Goal: Information Seeking & Learning: Learn about a topic

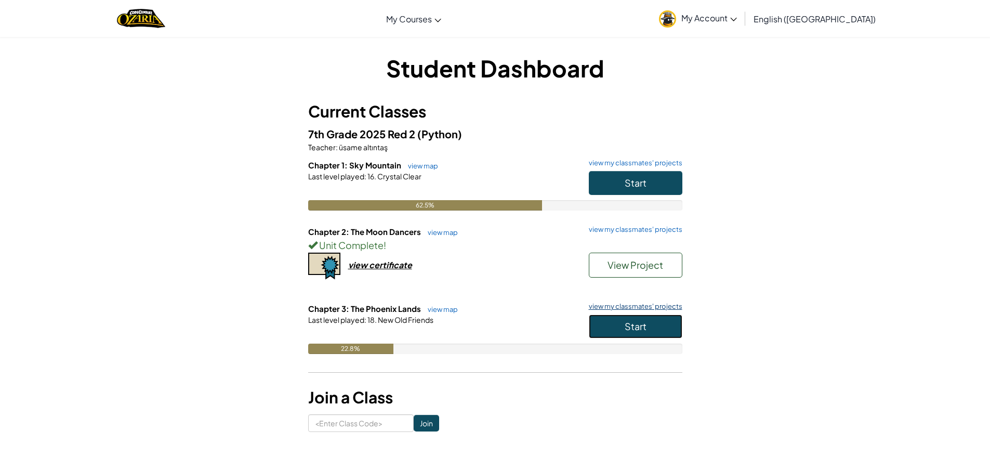
click at [673, 308] on div "Chapter 3: The Phoenix Lands view map view my classmates' projects Start Last l…" at bounding box center [495, 336] width 374 height 67
drag, startPoint x: 663, startPoint y: 318, endPoint x: 669, endPoint y: 322, distance: 7.1
click at [667, 322] on button "Start" at bounding box center [636, 326] width 94 height 24
click at [670, 323] on button "Start" at bounding box center [636, 326] width 94 height 24
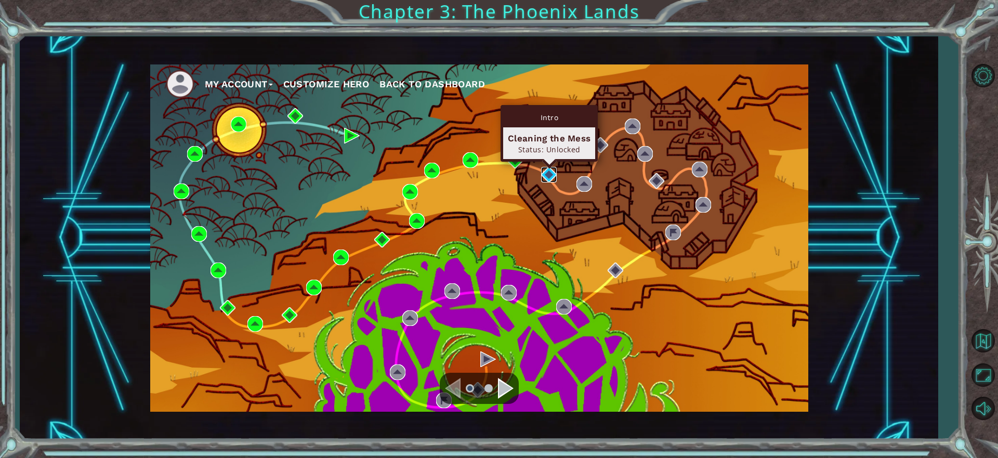
click at [549, 176] on img at bounding box center [549, 175] width 16 height 16
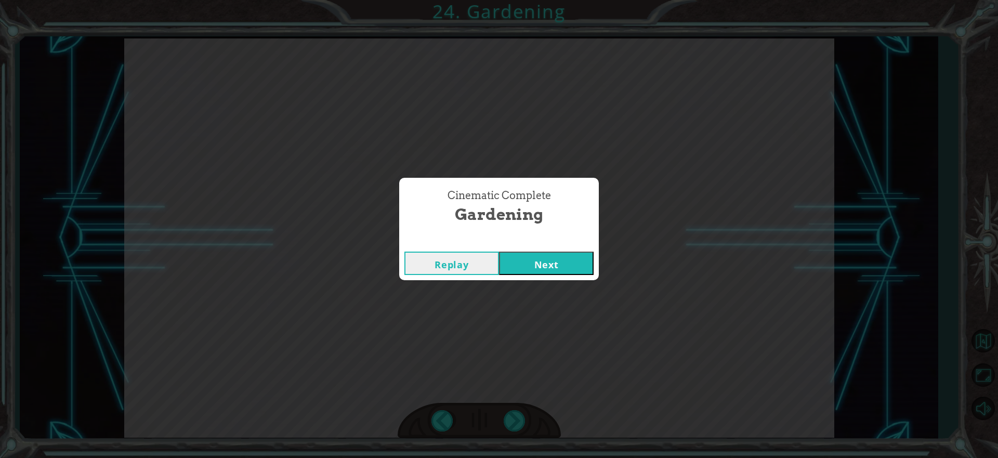
click at [567, 264] on button "Next" at bounding box center [546, 263] width 95 height 23
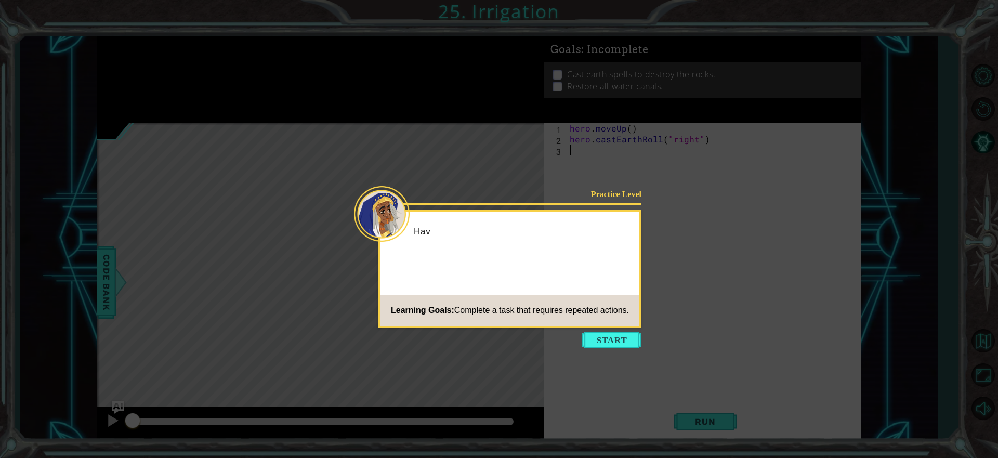
click at [600, 329] on icon at bounding box center [499, 229] width 998 height 458
click at [593, 336] on button "Start" at bounding box center [611, 340] width 59 height 17
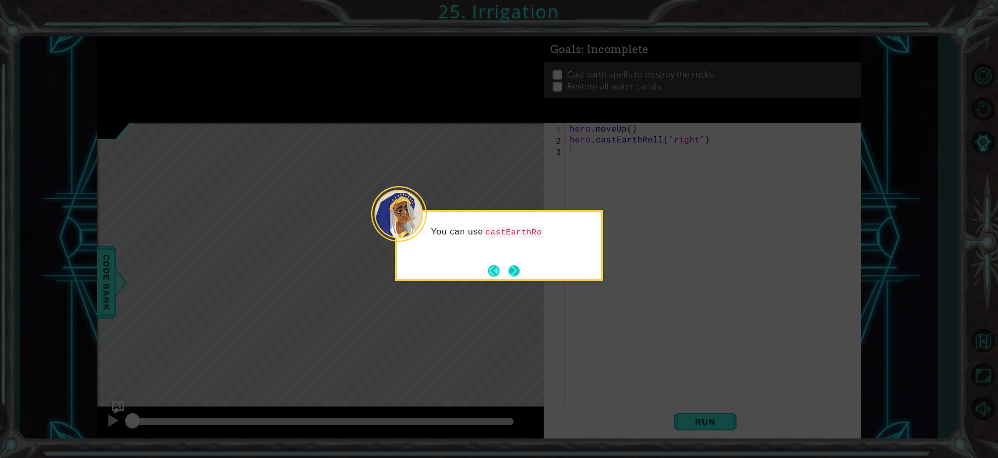
click at [521, 268] on button "Next" at bounding box center [514, 270] width 14 height 14
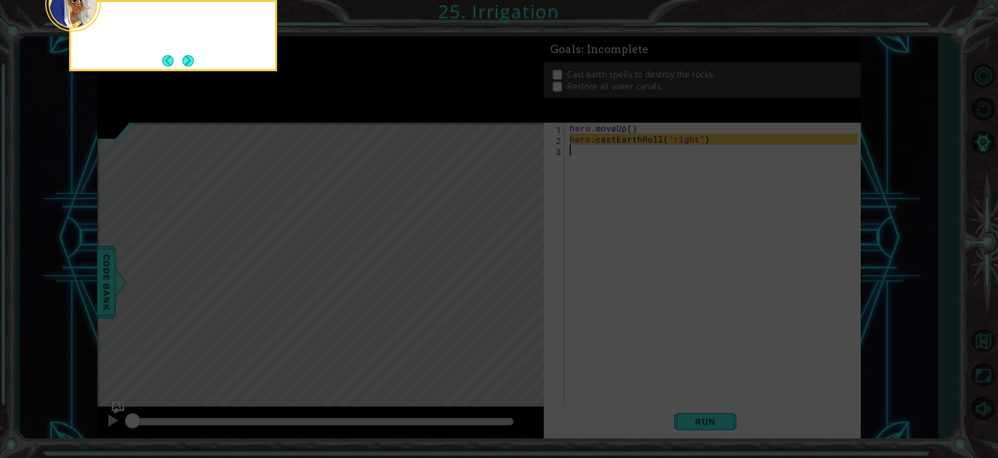
click at [516, 271] on icon at bounding box center [499, 68] width 998 height 778
click at [187, 61] on button "Next" at bounding box center [188, 61] width 12 height 12
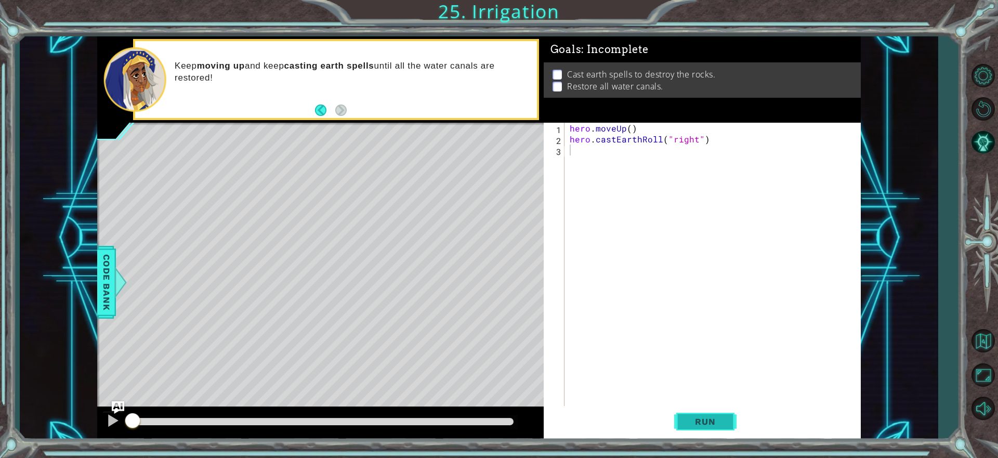
click at [682, 408] on button "Run" at bounding box center [705, 422] width 62 height 32
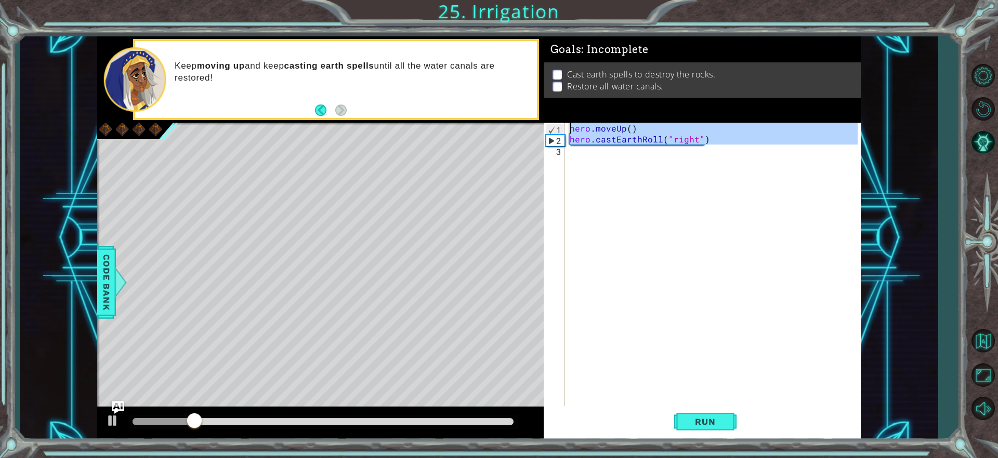
drag, startPoint x: 711, startPoint y: 148, endPoint x: 554, endPoint y: 122, distance: 158.6
click at [554, 122] on div "Goals : Incomplete Cast earth spells to destroy the rocks. Restore all water ca…" at bounding box center [703, 237] width 318 height 403
type textarea "hero.moveUp() hero.castEarthRoll("right")"
click at [610, 156] on div "hero . moveUp ( ) hero . castEarthRoll ( "right" )" at bounding box center [712, 265] width 290 height 284
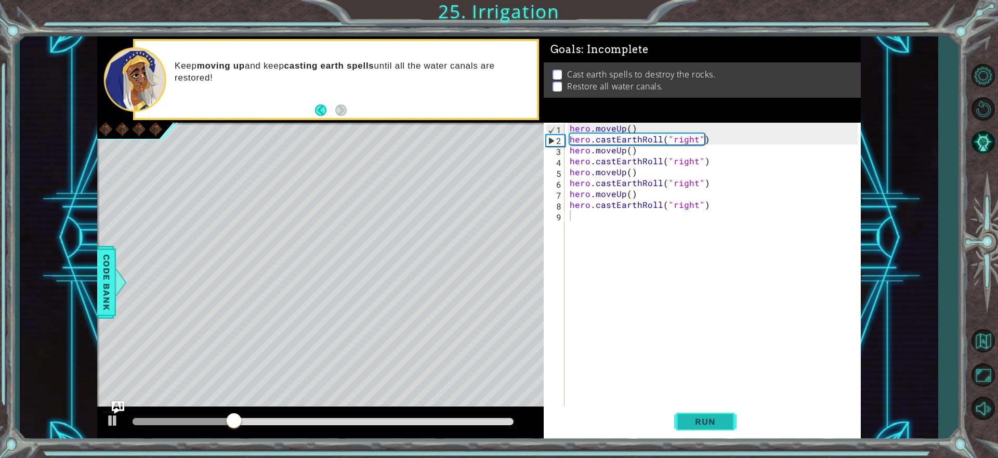
click at [707, 408] on button "Run" at bounding box center [705, 422] width 62 height 32
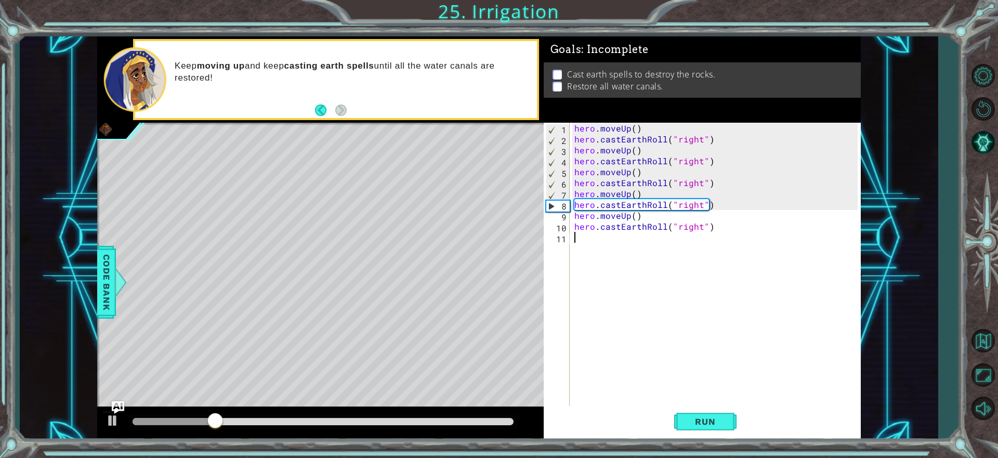
drag, startPoint x: 711, startPoint y: 420, endPoint x: 626, endPoint y: 429, distance: 86.2
click at [702, 421] on span "Run" at bounding box center [704, 421] width 41 height 10
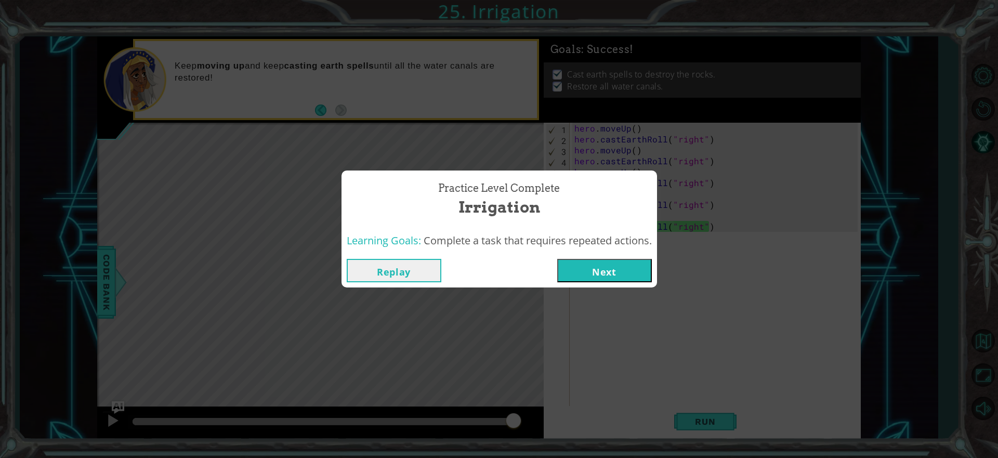
click at [629, 276] on button "Next" at bounding box center [604, 270] width 95 height 23
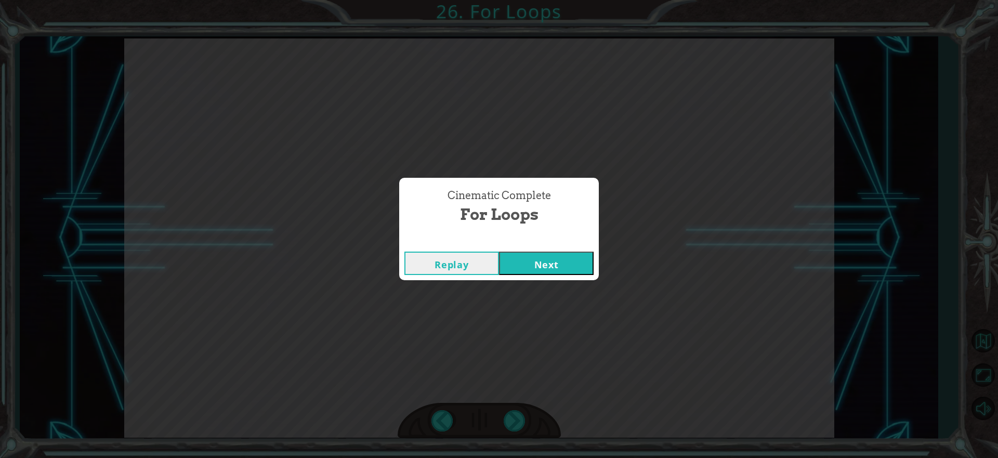
click at [537, 265] on button "Next" at bounding box center [546, 263] width 95 height 23
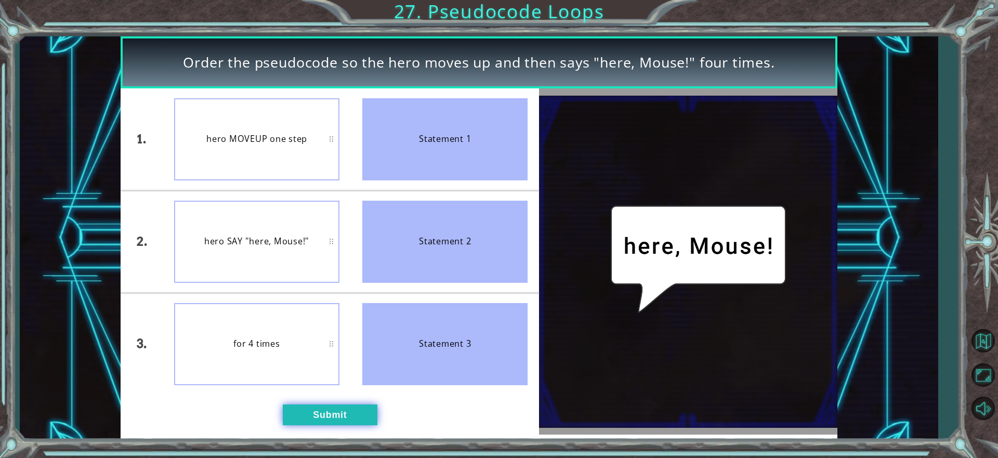
click at [350, 414] on button "Submit" at bounding box center [330, 414] width 95 height 21
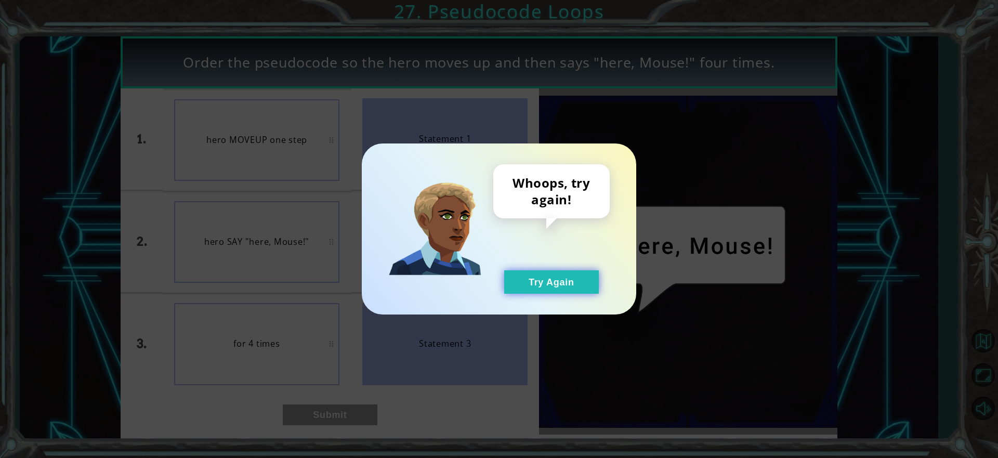
click at [547, 283] on button "Try Again" at bounding box center [551, 281] width 95 height 23
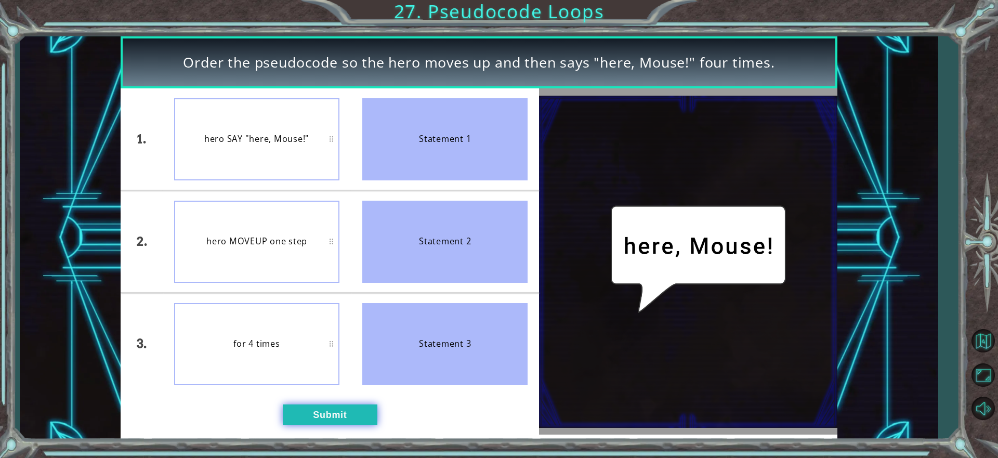
drag, startPoint x: 355, startPoint y: 403, endPoint x: 364, endPoint y: 417, distance: 16.1
click at [364, 416] on div "1. 2. 3. hero SAY "here, Mouse!" hero MOVEUP one step for 4 times Statement 1 S…" at bounding box center [330, 261] width 418 height 346
click at [367, 419] on button "Submit" at bounding box center [330, 414] width 95 height 21
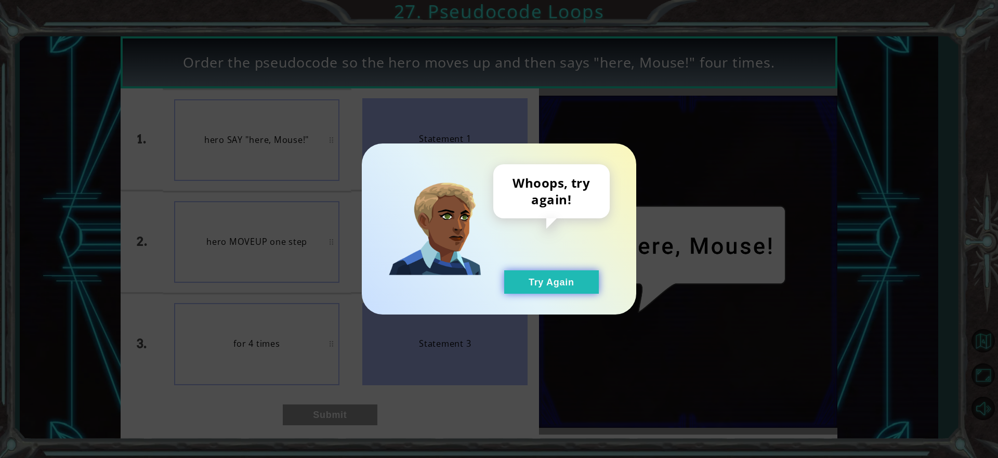
click at [566, 285] on button "Try Again" at bounding box center [551, 281] width 95 height 23
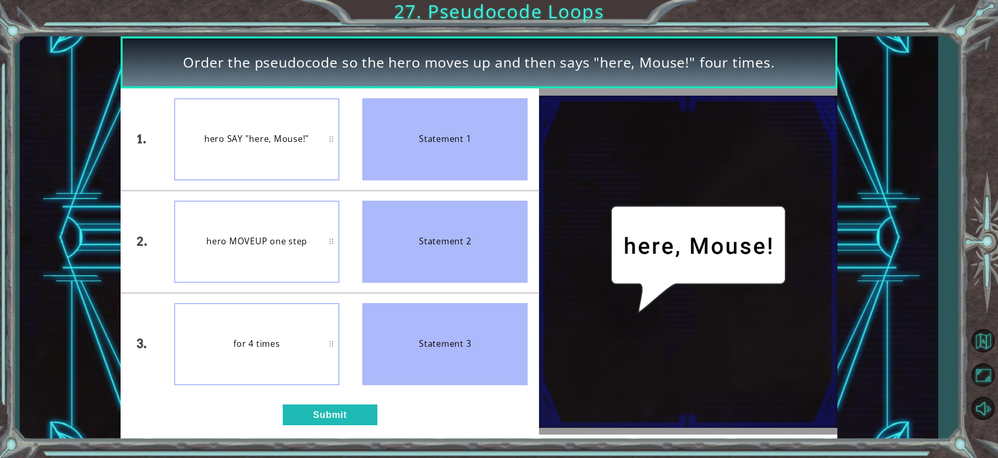
click at [342, 432] on div "1. 2. 3. hero SAY "here, Mouse!" hero MOVEUP one step for 4 times Statement 1 S…" at bounding box center [330, 261] width 418 height 346
click at [331, 404] on button "Submit" at bounding box center [330, 414] width 95 height 21
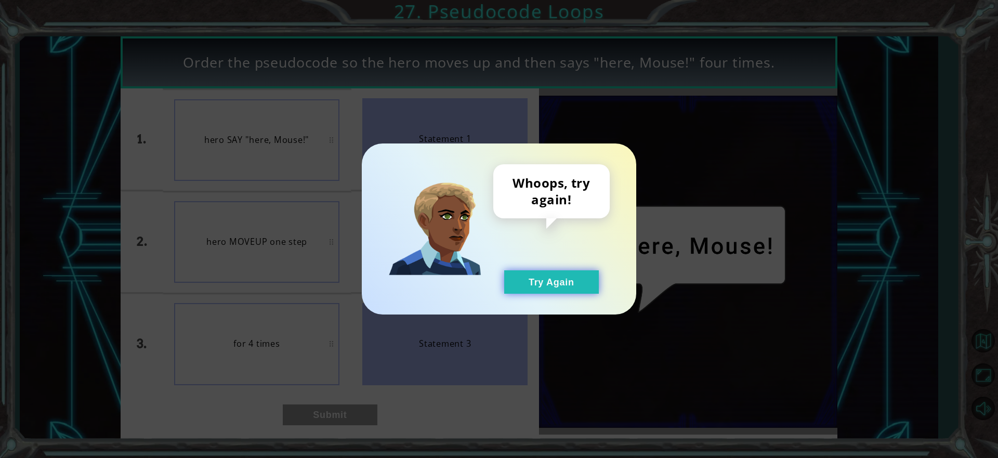
click at [553, 274] on button "Try Again" at bounding box center [551, 281] width 95 height 23
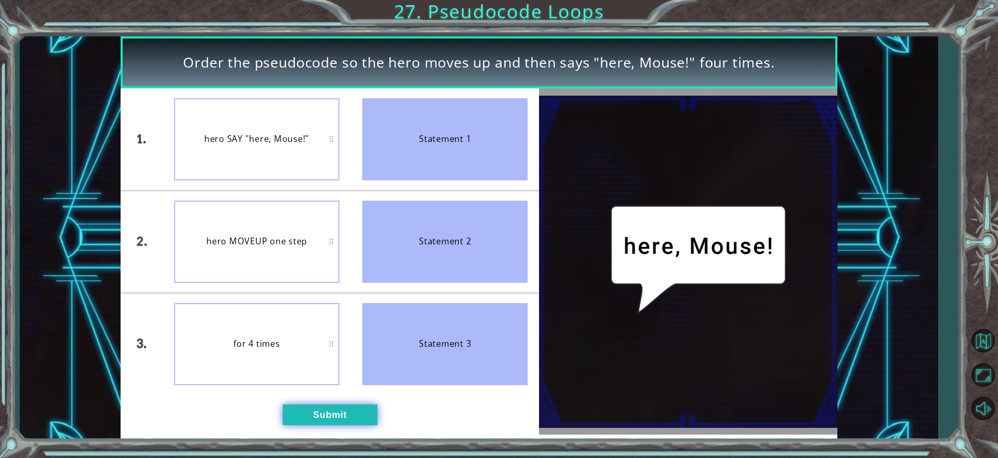
click at [334, 405] on button "Submit" at bounding box center [330, 414] width 95 height 21
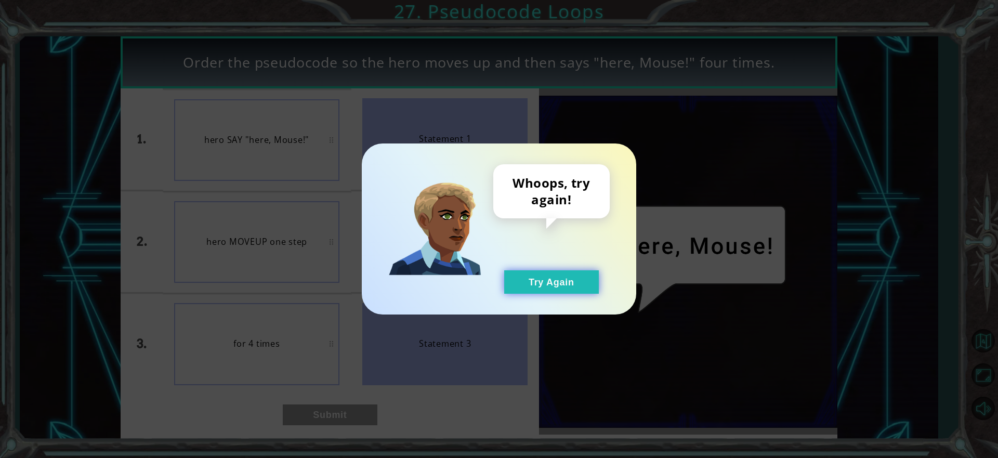
click at [587, 284] on button "Try Again" at bounding box center [551, 281] width 95 height 23
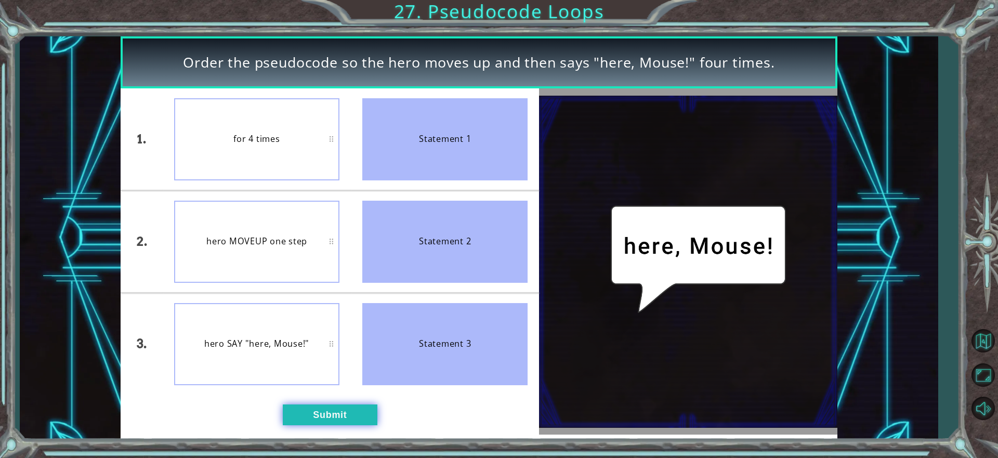
click at [317, 415] on button "Submit" at bounding box center [330, 414] width 95 height 21
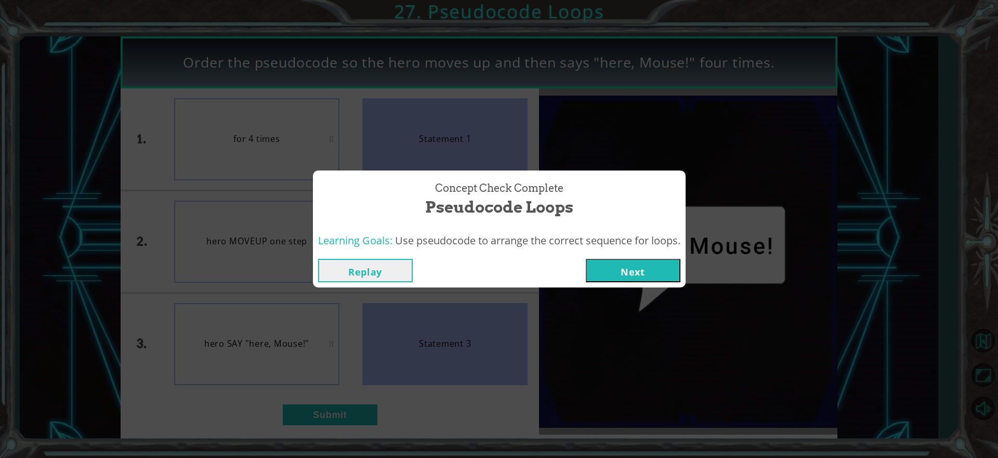
click at [627, 262] on button "Next" at bounding box center [633, 270] width 95 height 23
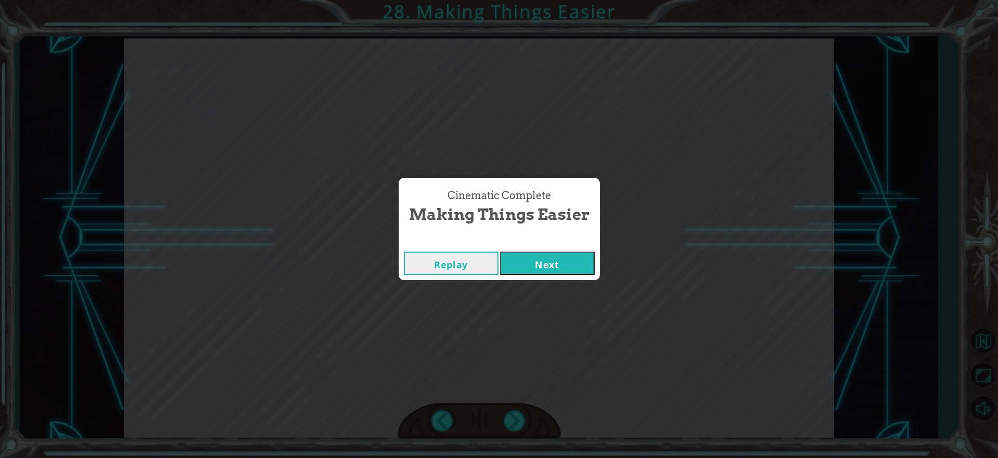
click at [530, 261] on button "Next" at bounding box center [547, 263] width 95 height 23
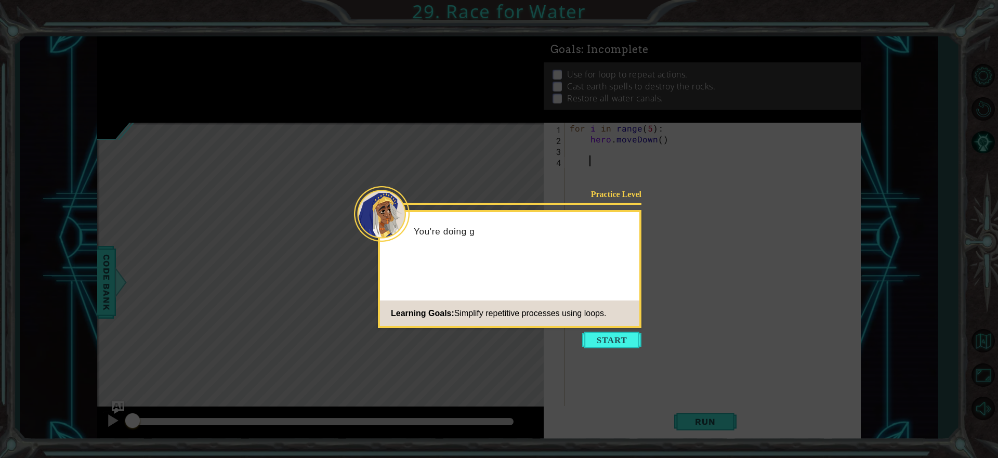
click at [611, 341] on button "Start" at bounding box center [611, 340] width 59 height 17
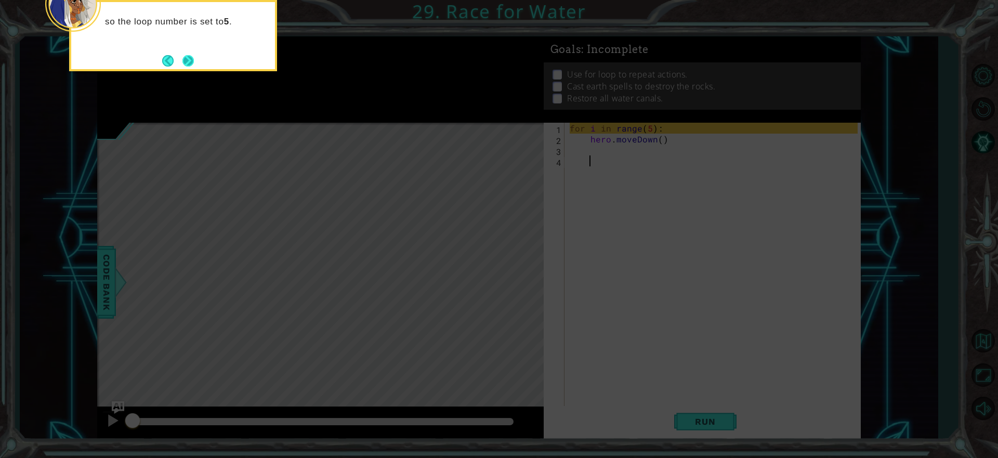
click at [188, 58] on button "Next" at bounding box center [188, 61] width 14 height 14
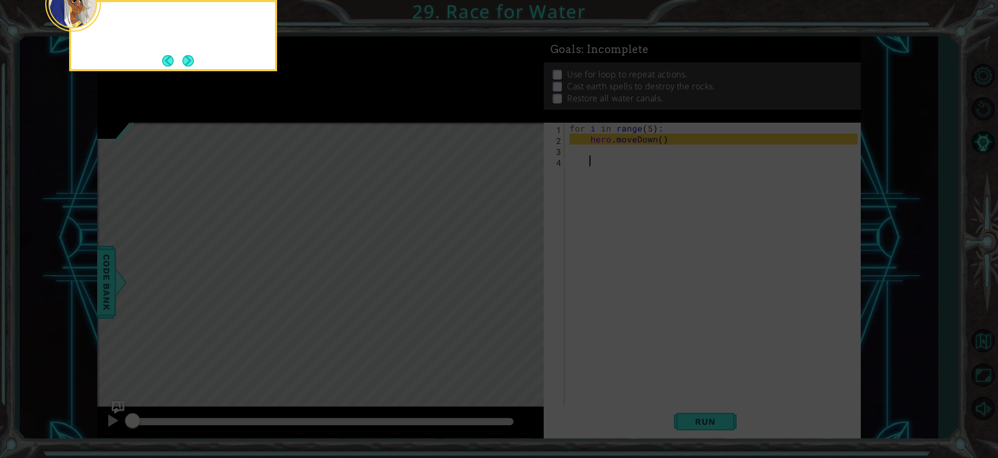
click at [189, 57] on button "Next" at bounding box center [188, 61] width 14 height 14
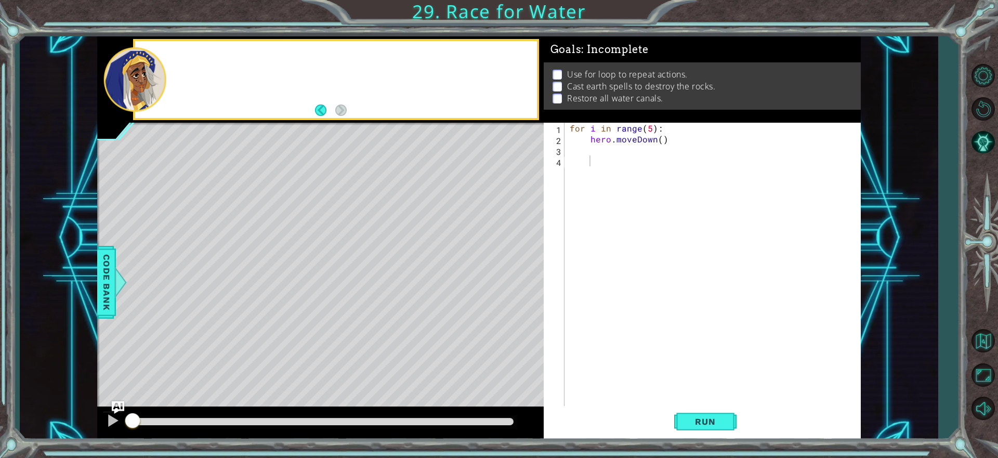
click at [189, 56] on div at bounding box center [336, 79] width 402 height 76
drag, startPoint x: 718, startPoint y: 412, endPoint x: 709, endPoint y: 416, distance: 10.5
click at [713, 413] on button "Run" at bounding box center [705, 422] width 62 height 32
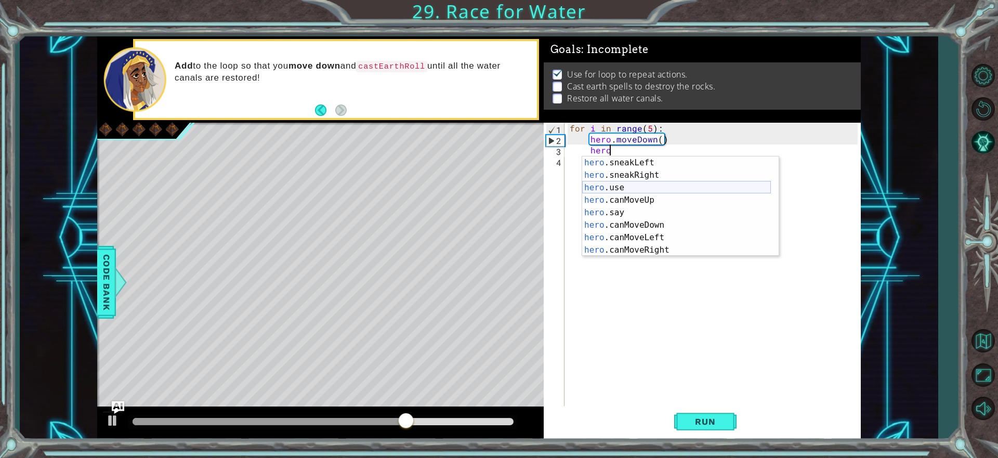
scroll to position [212, 0]
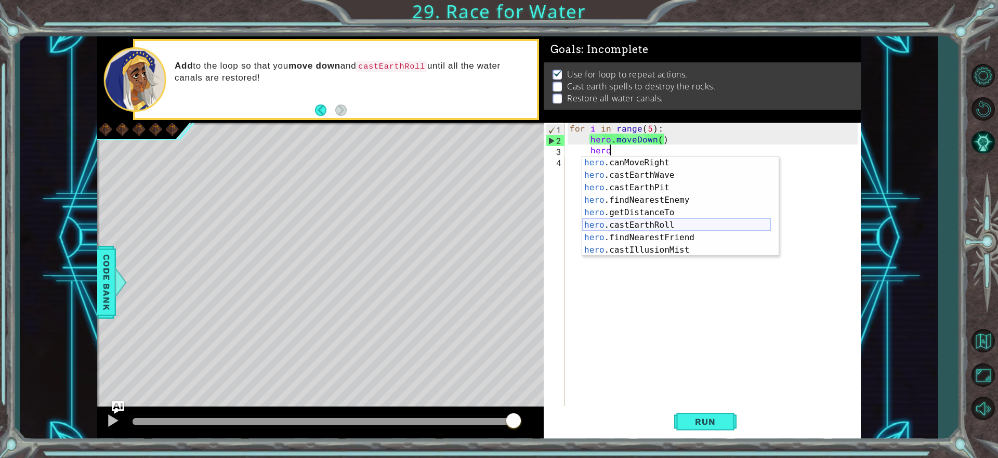
click at [669, 221] on div "hero .canMoveRight press enter hero .castEarthWave press enter hero .castEarthP…" at bounding box center [676, 218] width 189 height 125
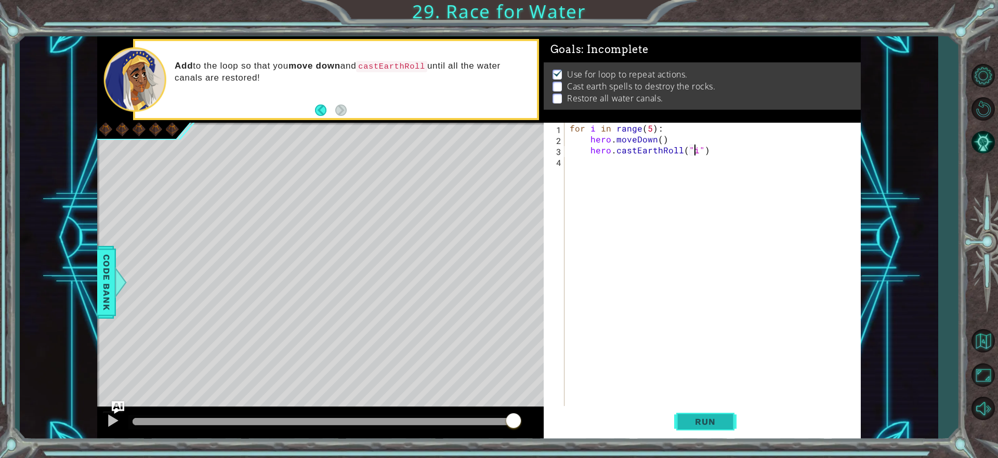
scroll to position [0, 8]
click at [700, 420] on span "Run" at bounding box center [704, 421] width 41 height 10
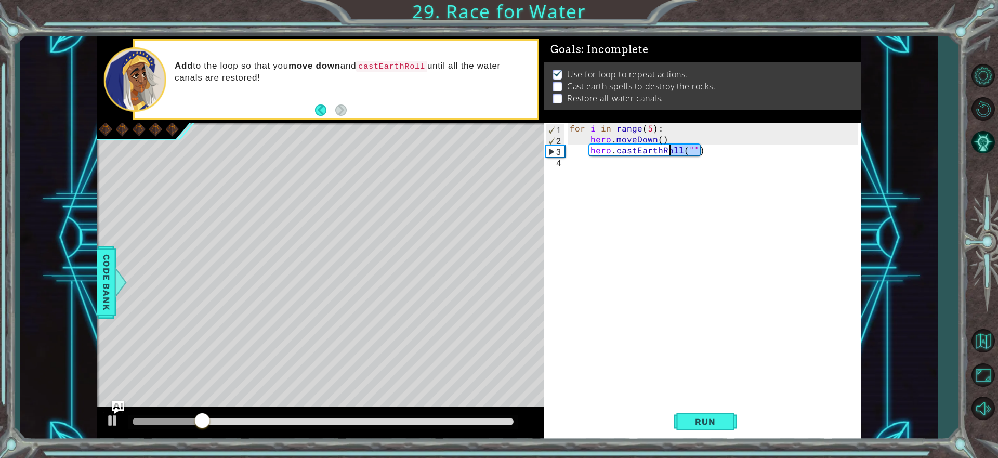
drag, startPoint x: 701, startPoint y: 149, endPoint x: 672, endPoint y: 147, distance: 29.1
click at [668, 153] on div "for i in range ( 5 ) : hero . moveDown ( ) hero . [GEOGRAPHIC_DATA] ( "" )" at bounding box center [714, 276] width 295 height 306
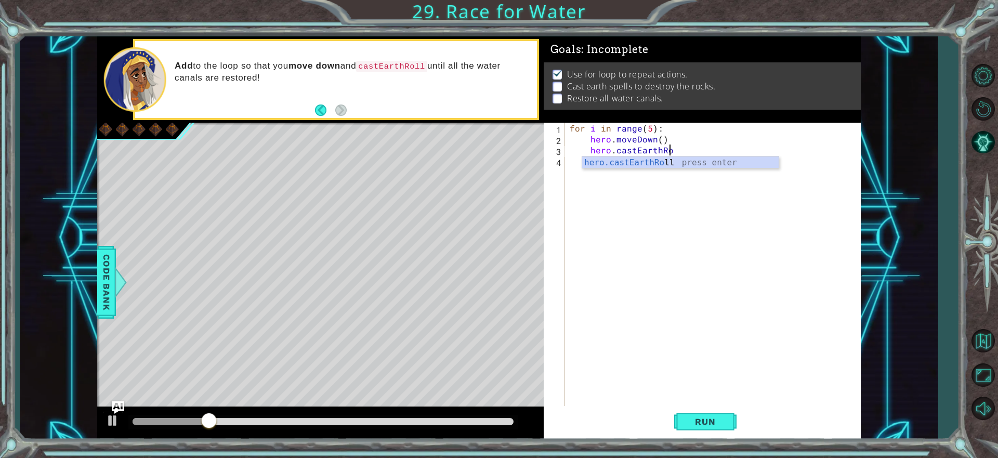
scroll to position [0, 6]
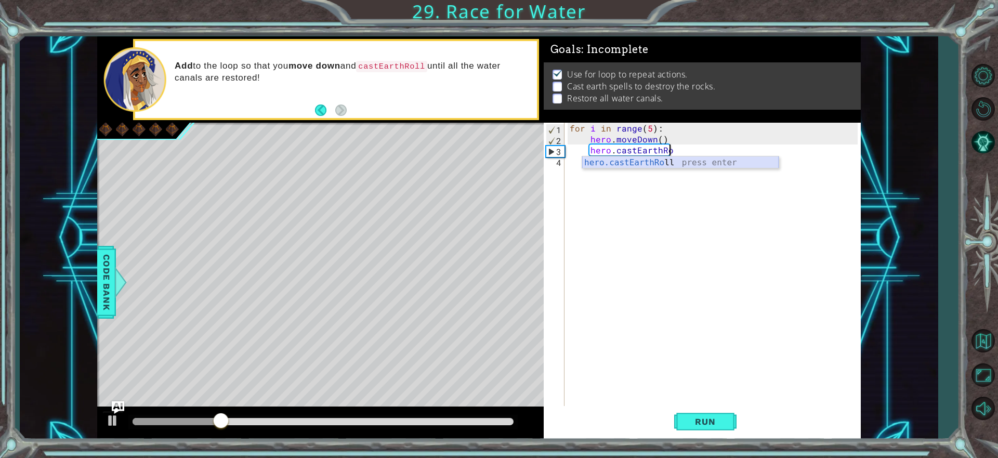
click at [664, 157] on div "hero.castEarthRo ll press enter" at bounding box center [680, 174] width 196 height 37
type textarea "hero.castEarthRoll("right")"
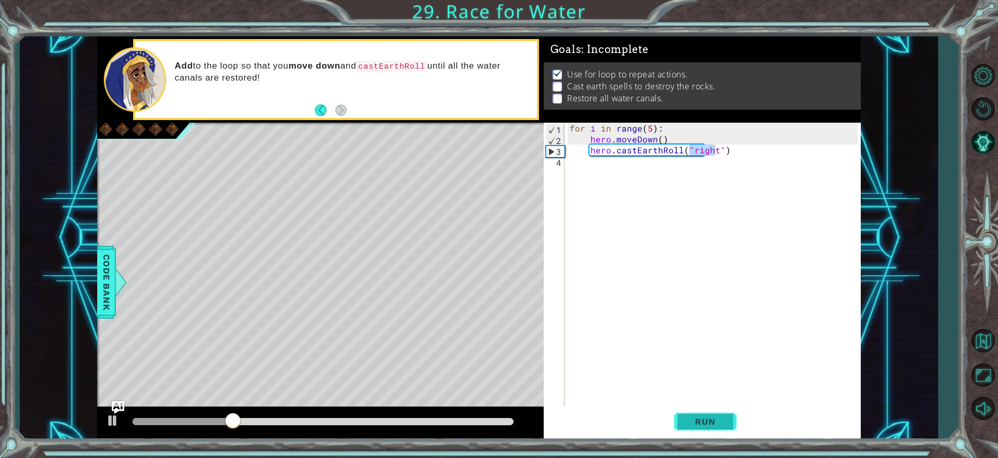
click at [718, 429] on button "Run" at bounding box center [705, 422] width 62 height 32
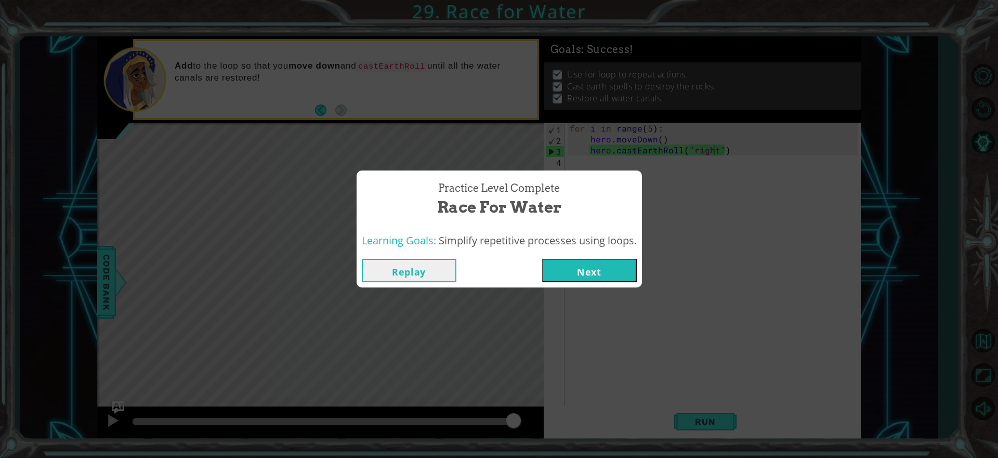
click at [610, 273] on button "Next" at bounding box center [589, 270] width 95 height 23
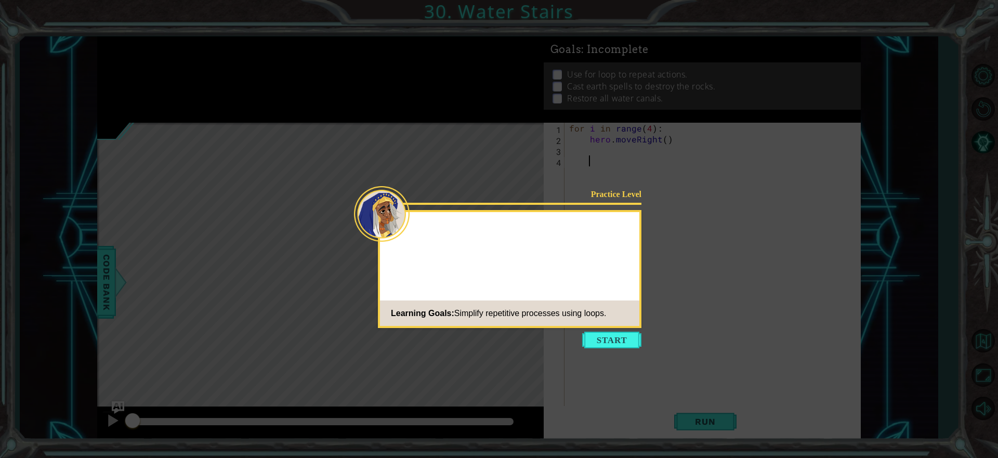
click at [592, 341] on button "Start" at bounding box center [611, 340] width 59 height 17
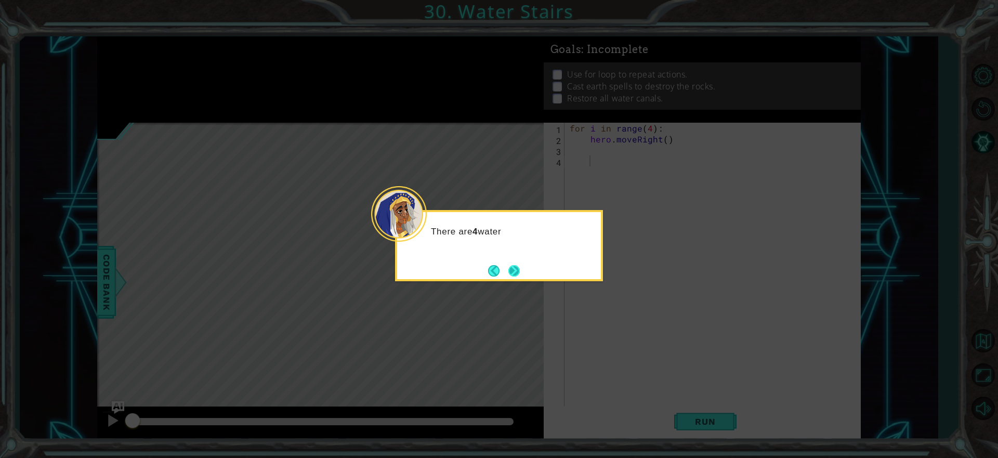
drag, startPoint x: 504, startPoint y: 263, endPoint x: 509, endPoint y: 265, distance: 5.9
click at [504, 265] on footer at bounding box center [504, 271] width 32 height 16
click at [510, 266] on button "Next" at bounding box center [514, 270] width 19 height 19
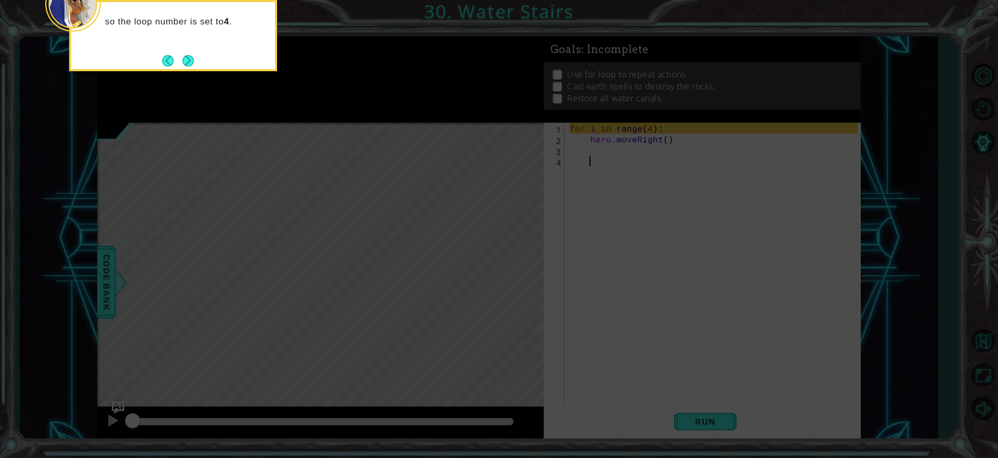
click at [183, 53] on button "Next" at bounding box center [187, 60] width 15 height 15
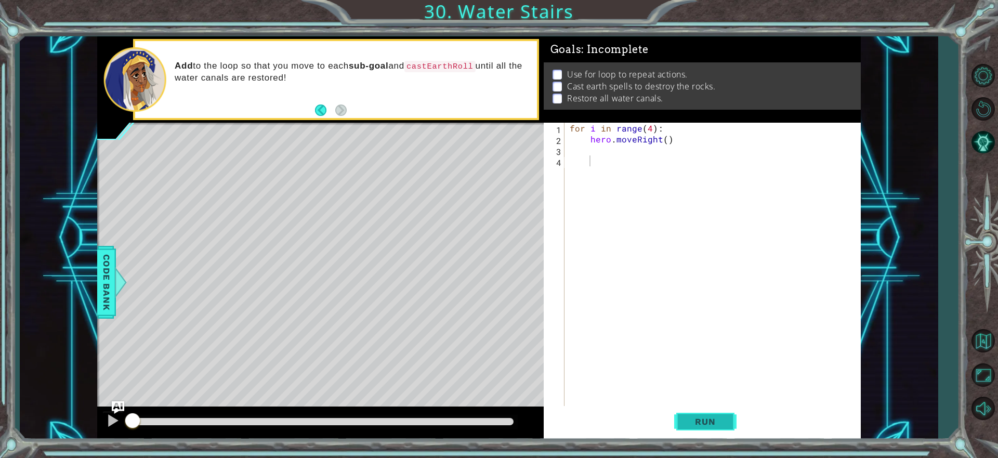
click at [720, 419] on span "Run" at bounding box center [704, 421] width 41 height 10
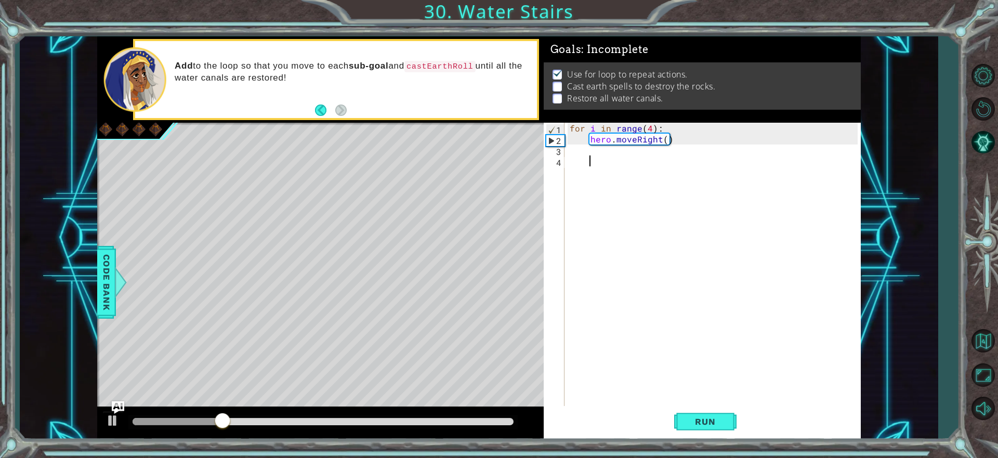
scroll to position [1, 0]
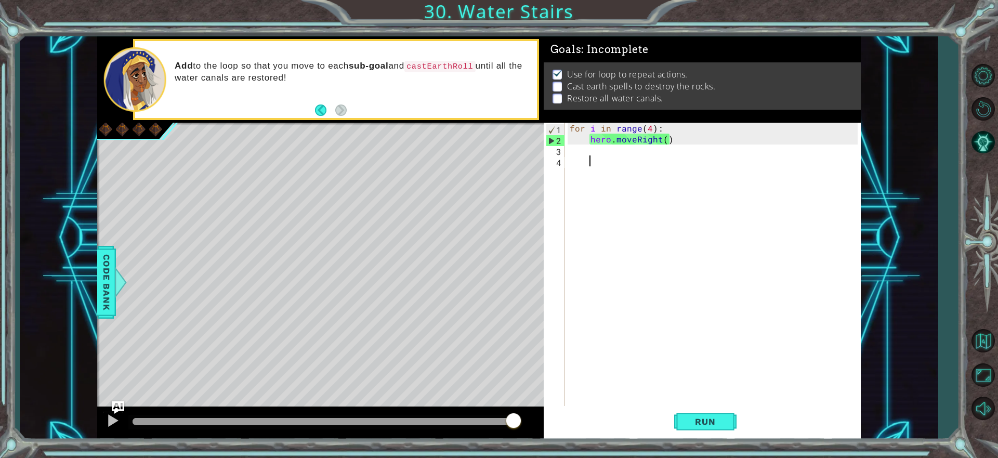
drag, startPoint x: 688, startPoint y: 176, endPoint x: 577, endPoint y: 183, distance: 110.4
click at [577, 183] on div "for i in range ( 4 ) : hero . moveRight ( )" at bounding box center [714, 276] width 295 height 306
click at [613, 254] on div "for i in range ( 4 ) : hero . moveRight ( )" at bounding box center [714, 276] width 295 height 306
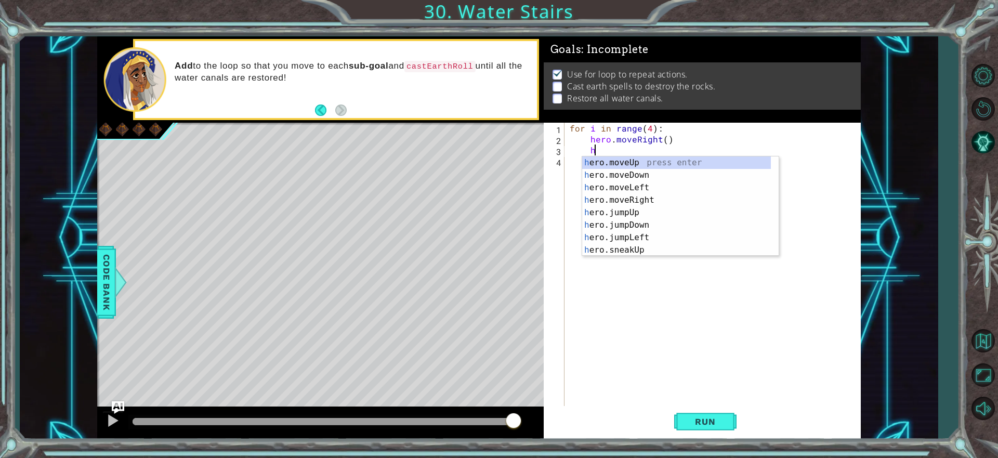
scroll to position [0, 2]
click at [640, 163] on div "hero .moveUp press enter hero .moveDown press enter hero .moveLeft press enter …" at bounding box center [676, 218] width 189 height 125
type textarea "hero.moveUp(1)"
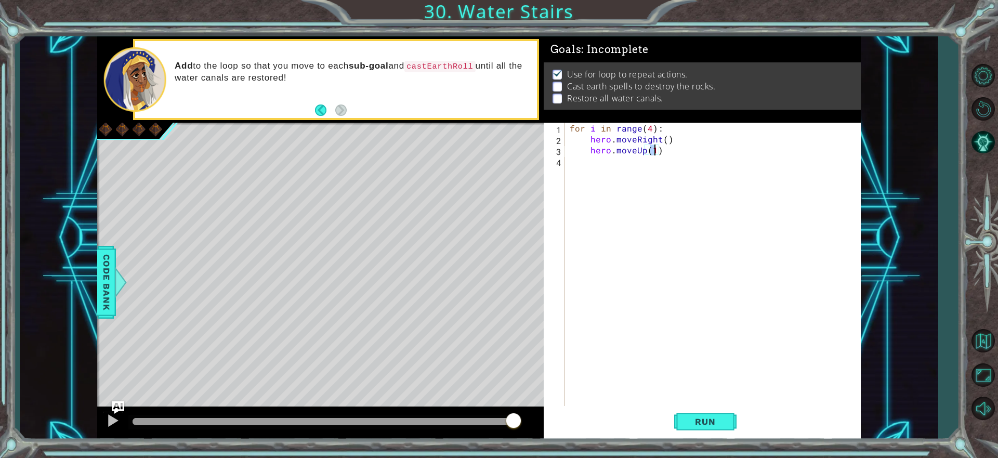
click at [627, 167] on div "for i in range ( 4 ) : hero . moveRight ( ) hero . moveUp ( 1 )" at bounding box center [714, 276] width 295 height 306
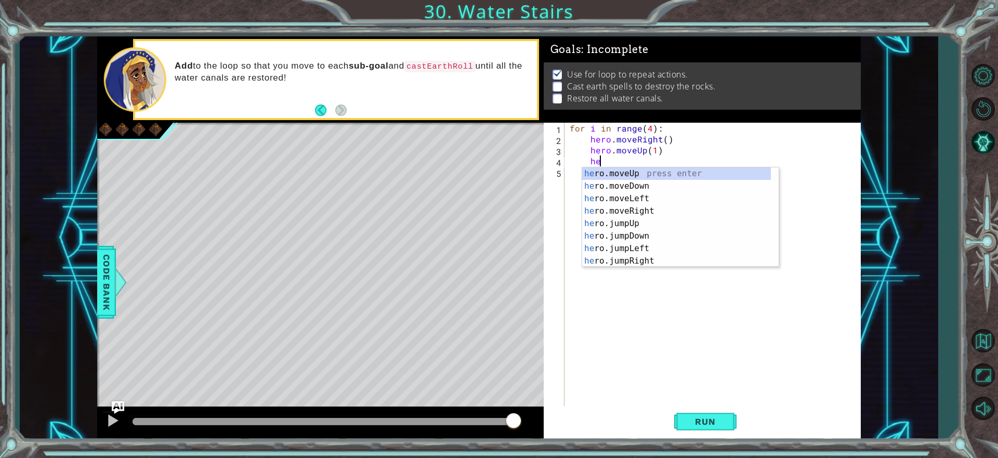
type textarea "h"
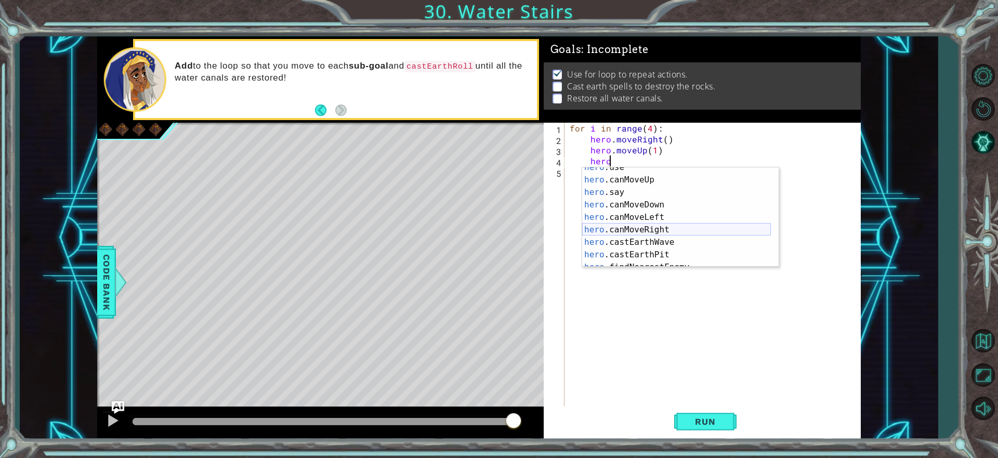
scroll to position [212, 0]
click at [684, 236] on div "hero .canMoveRight press enter hero .castEarthWave press enter hero .castEarthP…" at bounding box center [676, 229] width 189 height 125
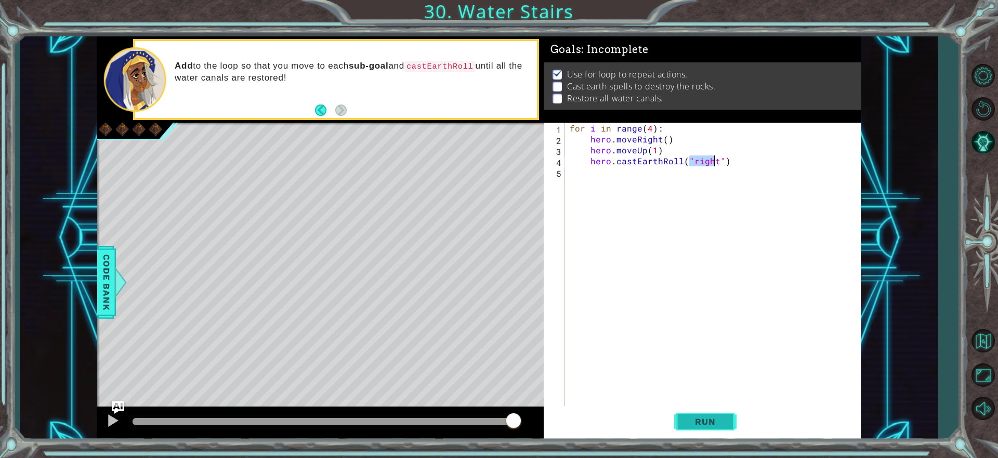
type textarea "hero.castEarthRoll("right")"
drag, startPoint x: 703, startPoint y: 424, endPoint x: 663, endPoint y: 401, distance: 45.6
click at [702, 424] on span "Run" at bounding box center [704, 421] width 41 height 10
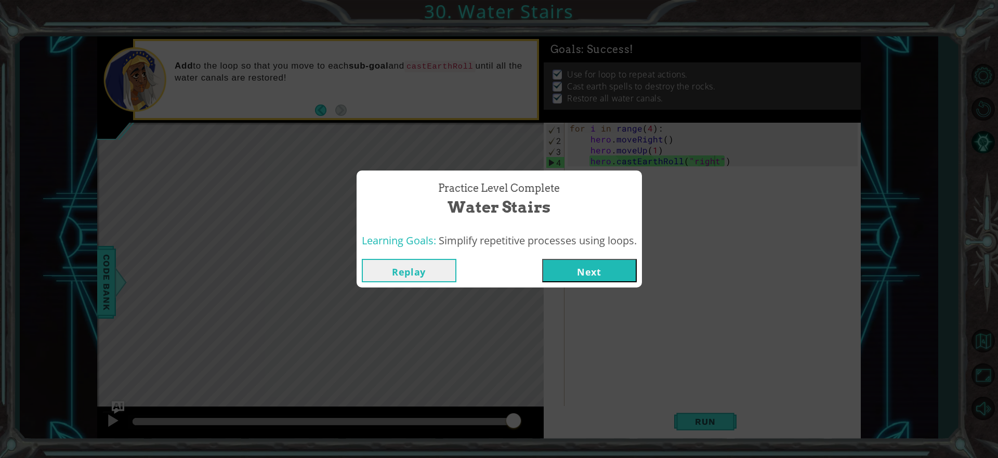
click at [565, 270] on button "Next" at bounding box center [589, 270] width 95 height 23
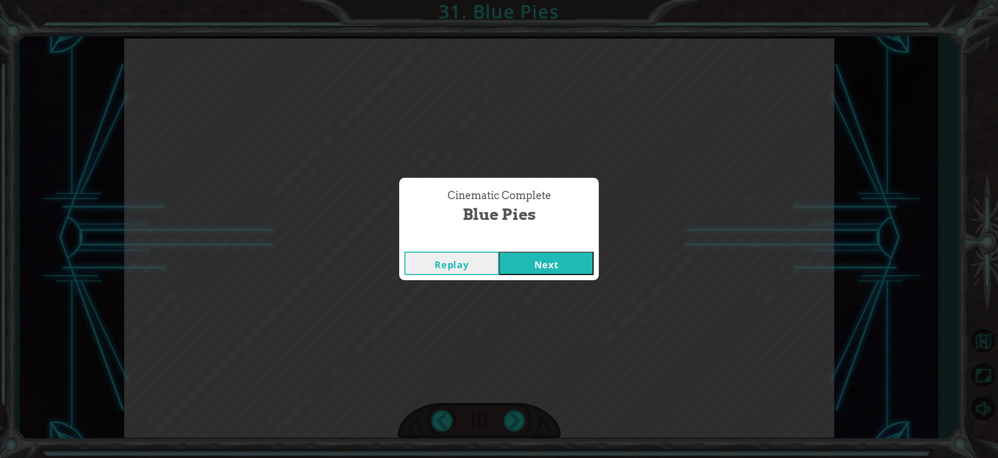
click at [516, 267] on button "Next" at bounding box center [546, 263] width 95 height 23
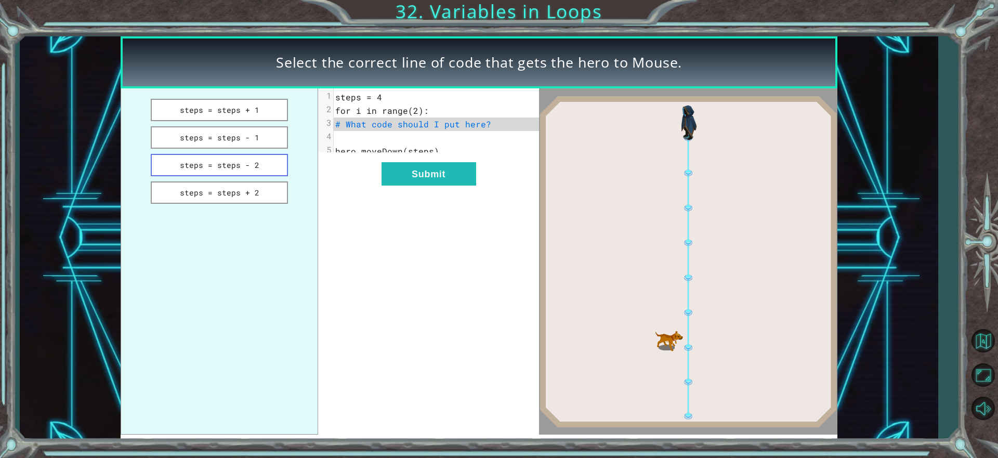
click at [236, 162] on button "steps = steps - 2" at bounding box center [219, 165] width 137 height 22
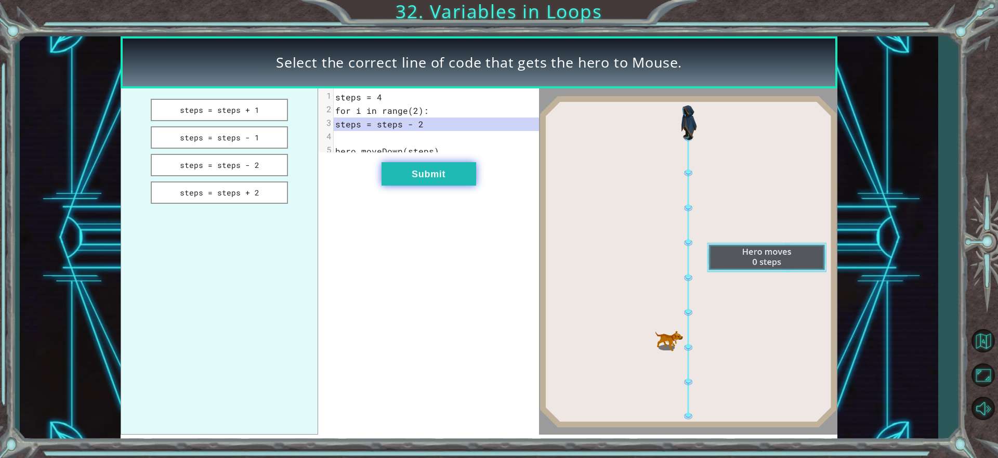
click at [413, 186] on button "Submit" at bounding box center [428, 173] width 95 height 23
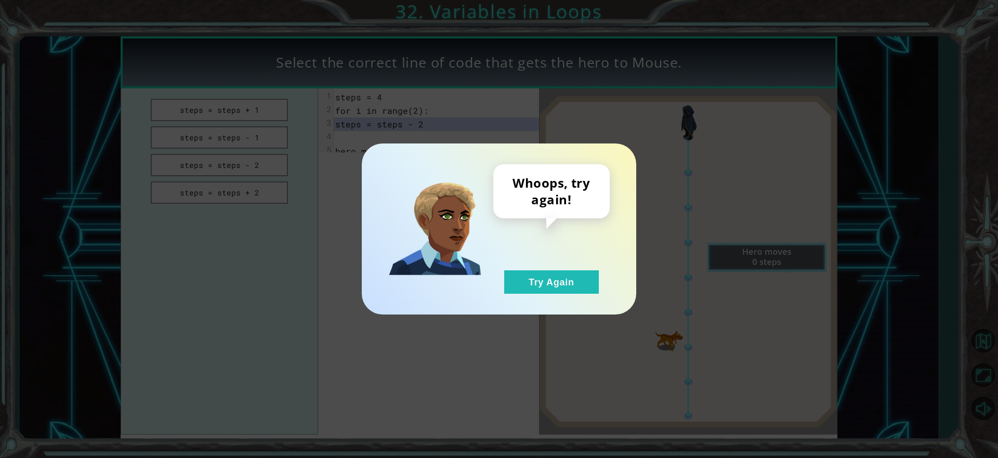
drag, startPoint x: 569, startPoint y: 281, endPoint x: 395, endPoint y: 176, distance: 202.1
click at [534, 250] on div "Whoops, try again! Try Again" at bounding box center [551, 228] width 116 height 129
drag, startPoint x: 583, startPoint y: 295, endPoint x: 470, endPoint y: 252, distance: 120.4
click at [562, 280] on div "Whoops, try again! Try Again" at bounding box center [499, 228] width 274 height 171
click at [543, 270] on div "Whoops, try again! Try Again" at bounding box center [551, 228] width 116 height 129
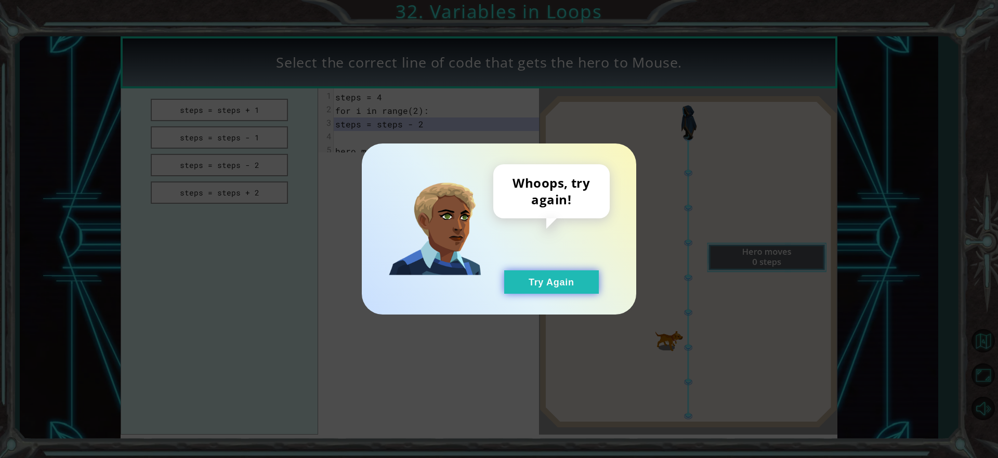
click at [546, 279] on button "Try Again" at bounding box center [551, 281] width 95 height 23
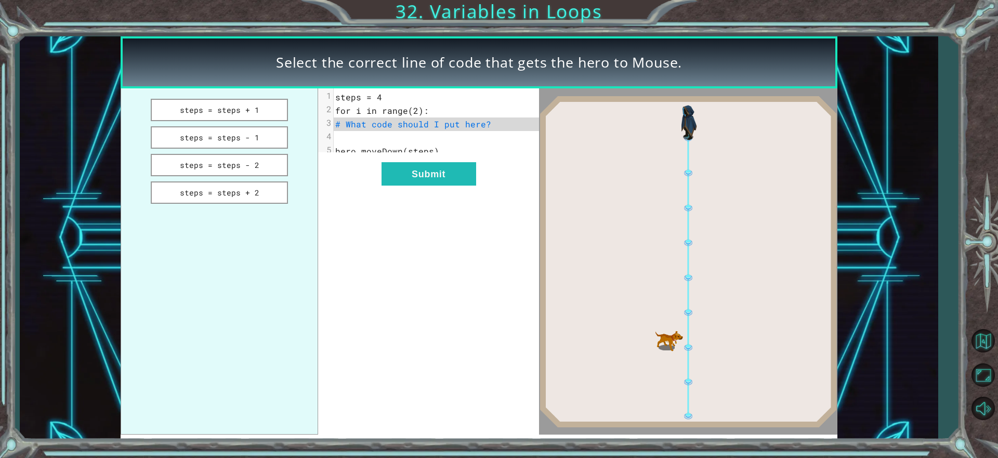
click at [259, 204] on ul "steps = steps + 1 steps = steps - 1 steps = steps - 2 steps = steps + 2" at bounding box center [219, 261] width 197 height 346
drag, startPoint x: 263, startPoint y: 195, endPoint x: 412, endPoint y: 196, distance: 148.6
click at [270, 195] on button "steps = steps + 2" at bounding box center [219, 192] width 137 height 22
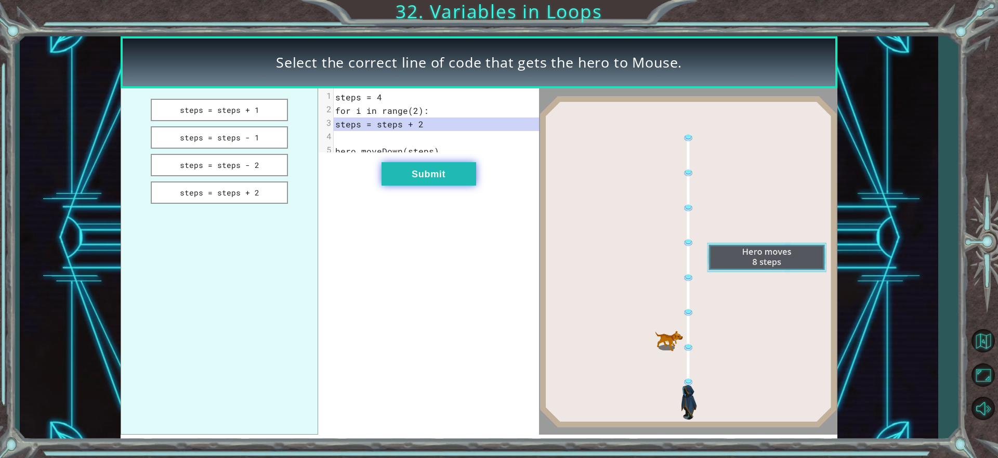
click at [433, 184] on button "Submit" at bounding box center [428, 173] width 95 height 23
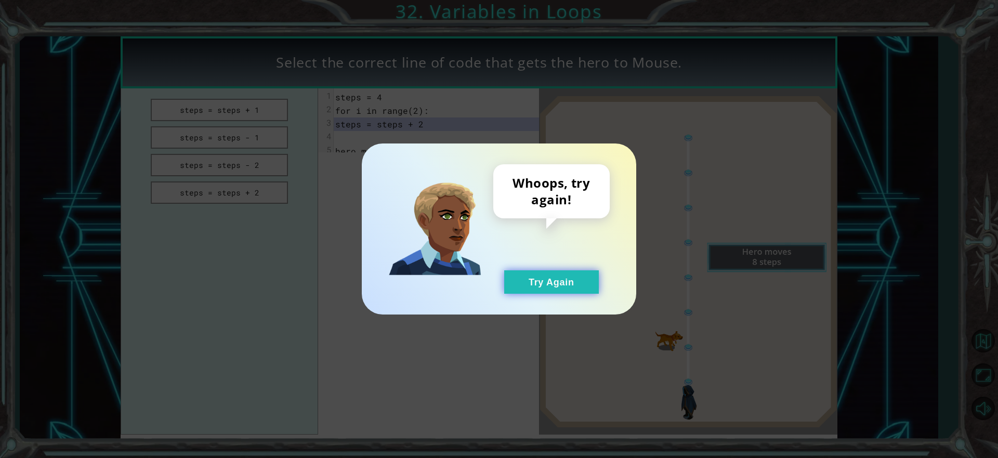
drag, startPoint x: 571, startPoint y: 282, endPoint x: 549, endPoint y: 271, distance: 24.6
click at [562, 278] on button "Try Again" at bounding box center [551, 281] width 95 height 23
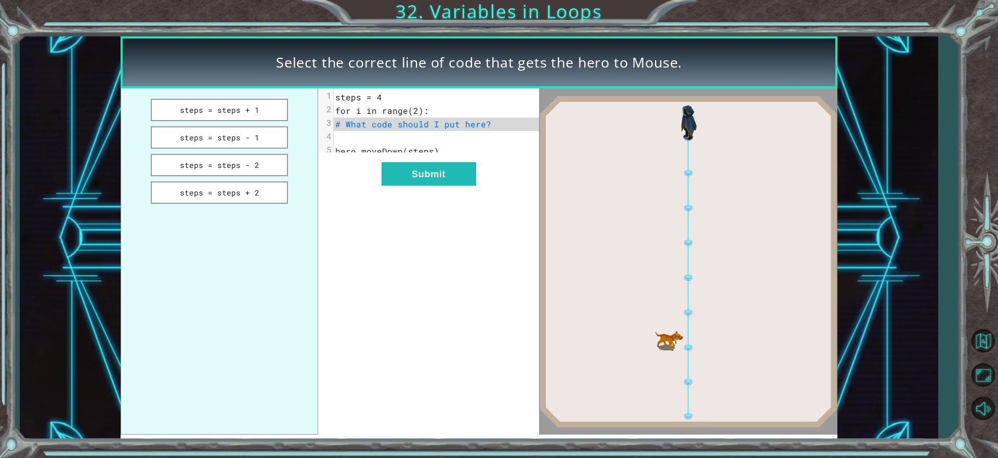
drag, startPoint x: 216, startPoint y: 127, endPoint x: 315, endPoint y: 171, distance: 108.6
click at [217, 127] on button "steps = steps - 1" at bounding box center [219, 137] width 137 height 22
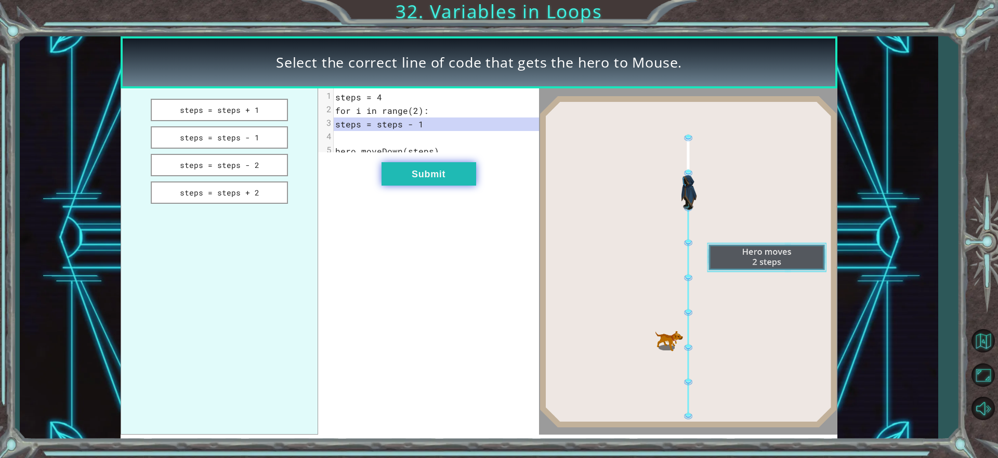
click at [458, 181] on button "Submit" at bounding box center [428, 173] width 95 height 23
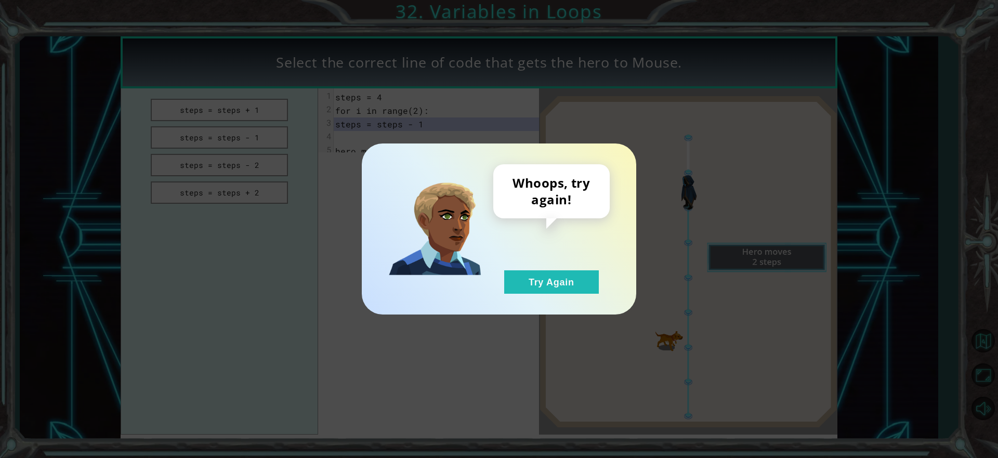
drag, startPoint x: 561, startPoint y: 281, endPoint x: 463, endPoint y: 238, distance: 106.8
click at [555, 278] on button "Try Again" at bounding box center [551, 281] width 95 height 23
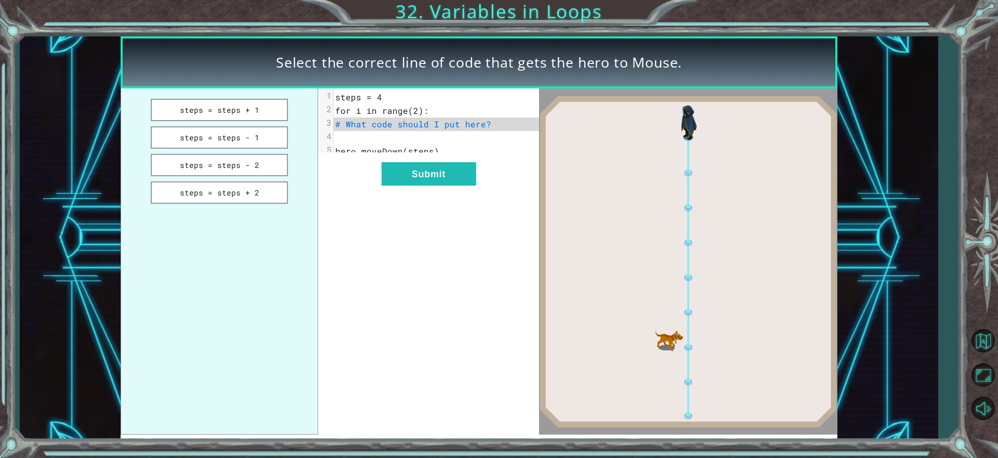
drag, startPoint x: 227, startPoint y: 106, endPoint x: 309, endPoint y: 161, distance: 99.3
click at [229, 106] on button "steps = steps + 1" at bounding box center [219, 110] width 137 height 22
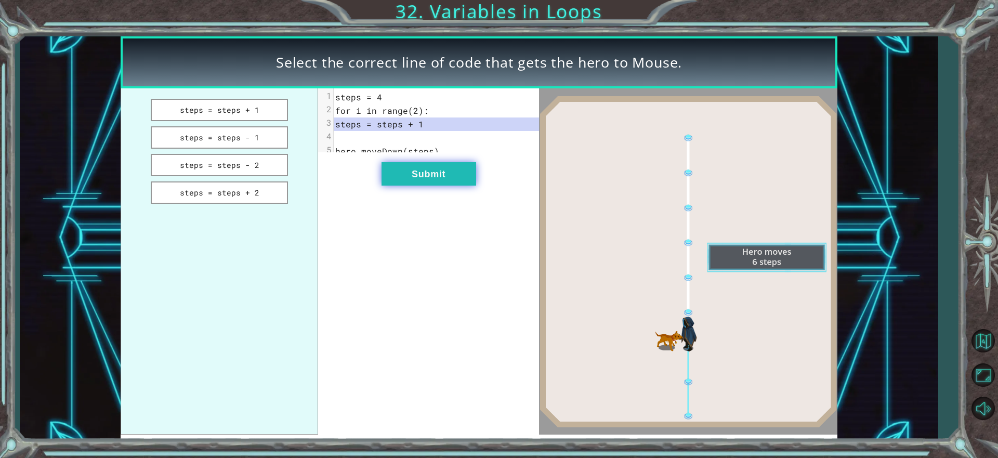
click at [384, 177] on button "Submit" at bounding box center [428, 173] width 95 height 23
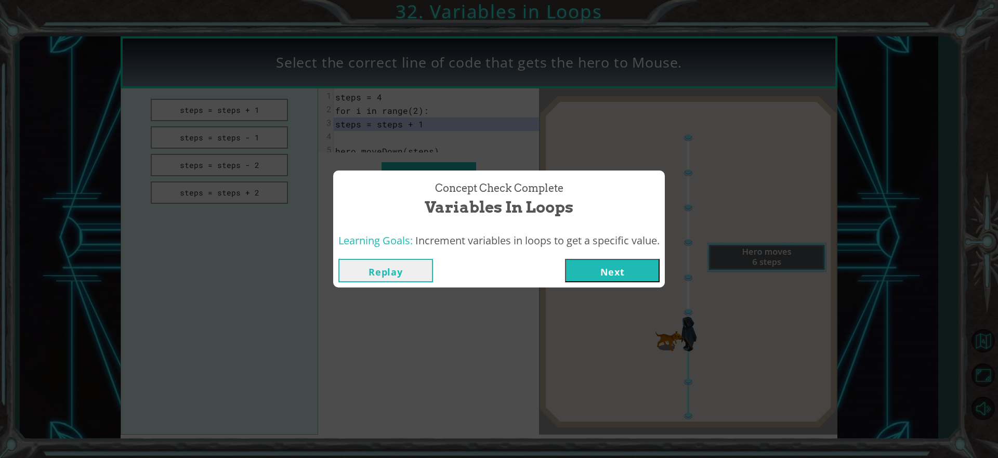
click at [575, 278] on button "Next" at bounding box center [612, 270] width 95 height 23
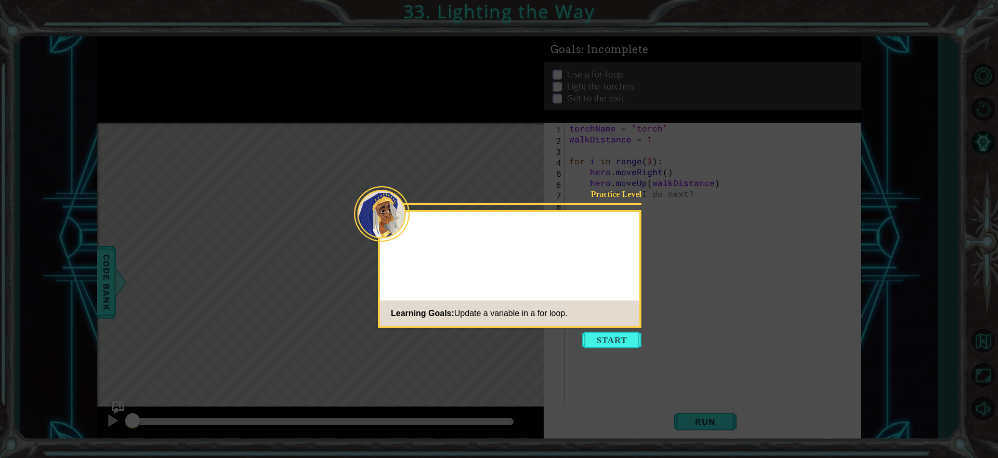
click at [609, 341] on button "Start" at bounding box center [611, 340] width 59 height 17
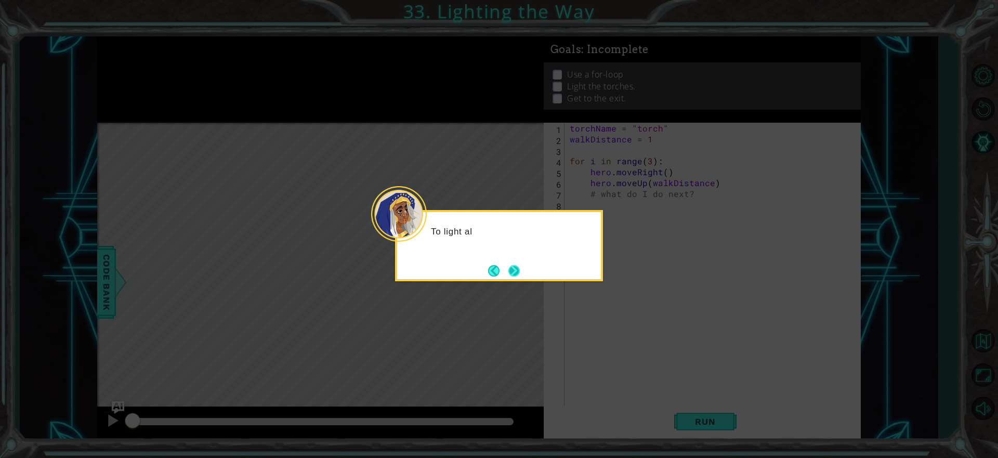
click at [519, 267] on button "Next" at bounding box center [514, 271] width 12 height 12
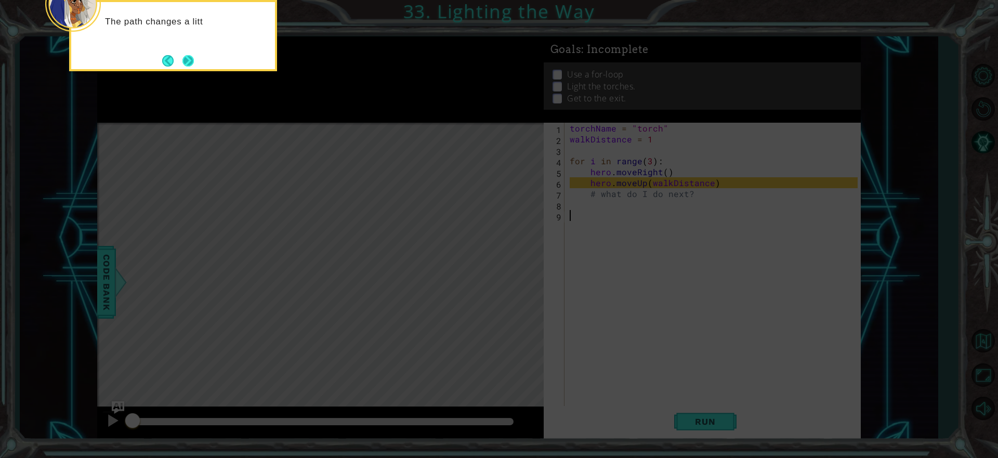
click at [194, 59] on button "Next" at bounding box center [187, 60] width 17 height 17
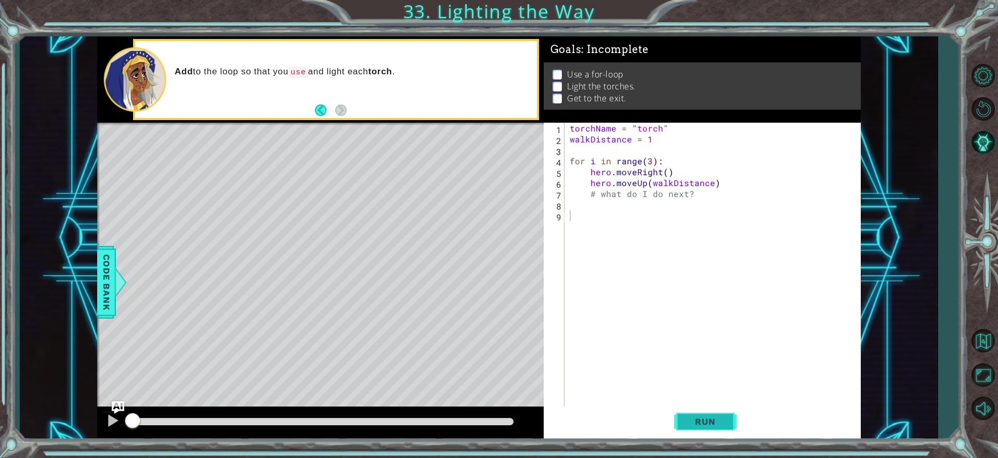
click at [693, 419] on span "Run" at bounding box center [704, 421] width 41 height 10
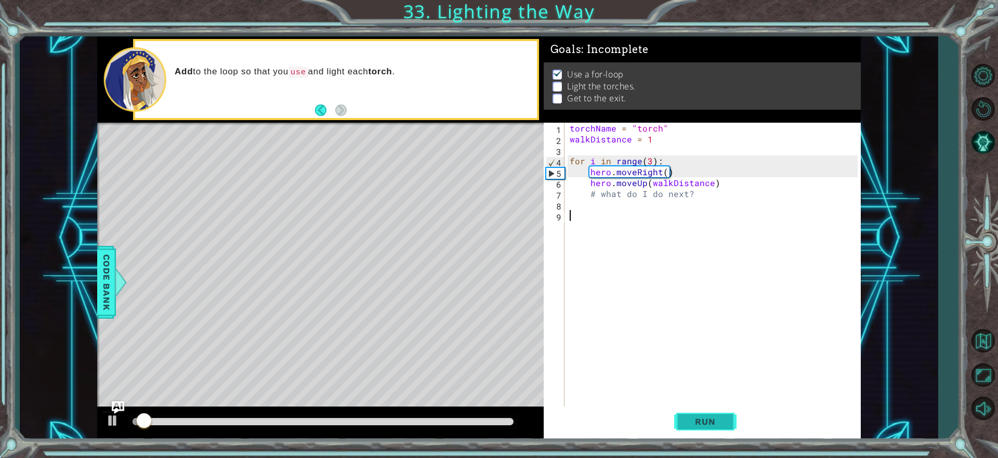
scroll to position [1, 0]
click at [699, 418] on span "Run" at bounding box center [704, 421] width 41 height 10
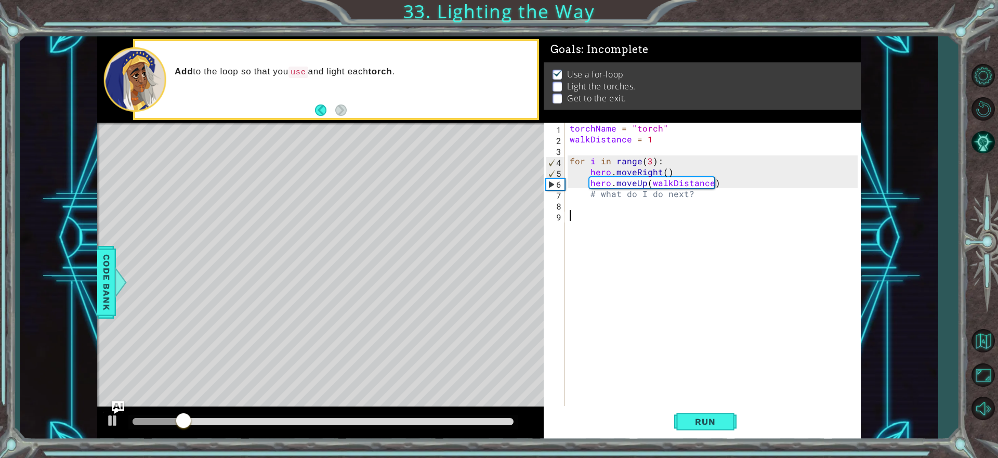
click at [617, 212] on div "torchName = "torch" walkDistance = 1 for i in range ( 3 ) : hero . moveRight ( …" at bounding box center [714, 276] width 295 height 306
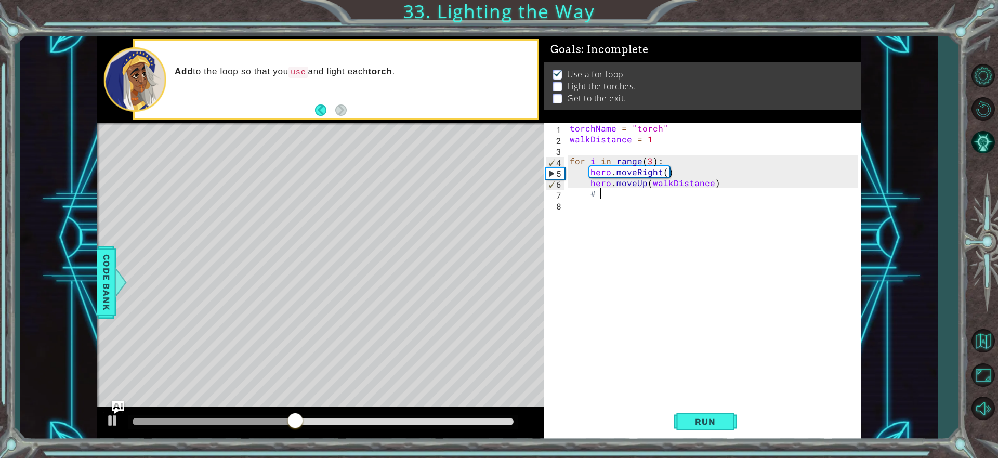
type textarea "#"
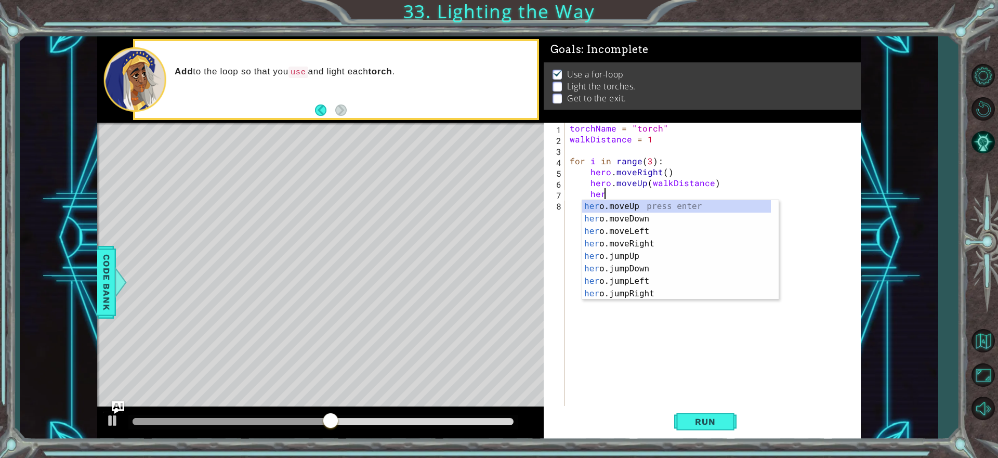
scroll to position [0, 2]
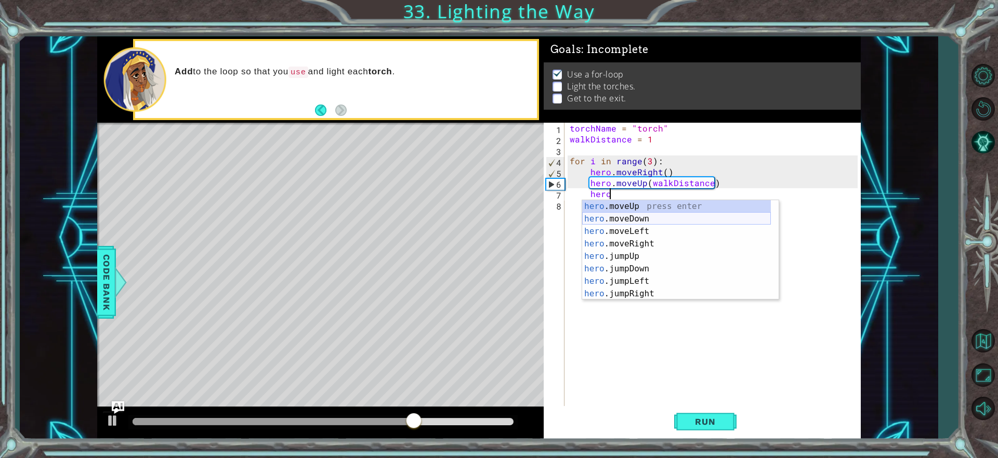
click at [640, 216] on div "hero .moveUp press enter hero .moveDown press enter hero .moveLeft press enter …" at bounding box center [676, 262] width 189 height 125
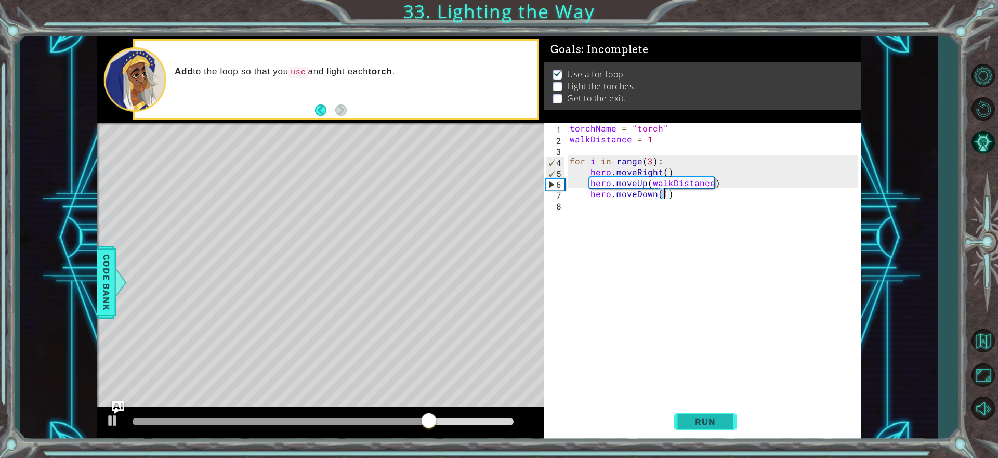
type textarea "hero.moveDown(1)"
click at [697, 418] on span "Run" at bounding box center [704, 421] width 41 height 10
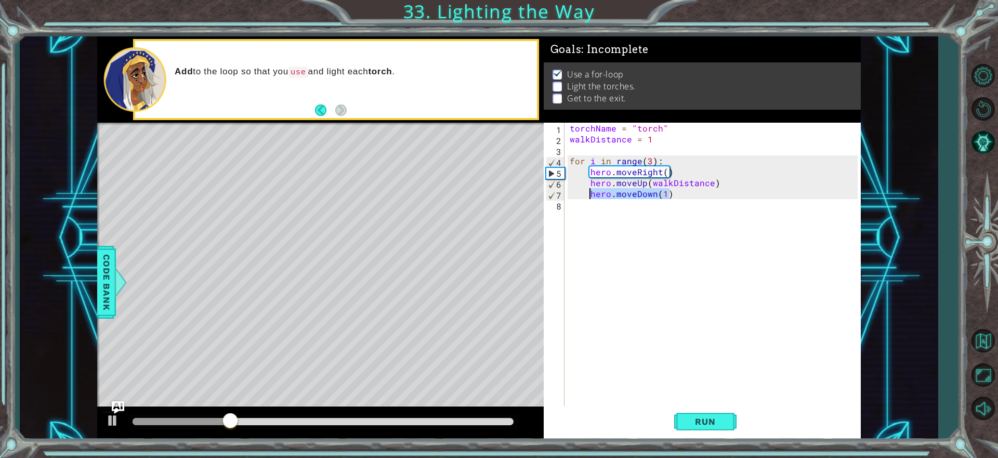
drag, startPoint x: 671, startPoint y: 195, endPoint x: 591, endPoint y: 197, distance: 80.1
click at [591, 197] on div "torchName = "torch" walkDistance = 1 for i in range ( 3 ) : hero . moveRight ( …" at bounding box center [714, 276] width 295 height 306
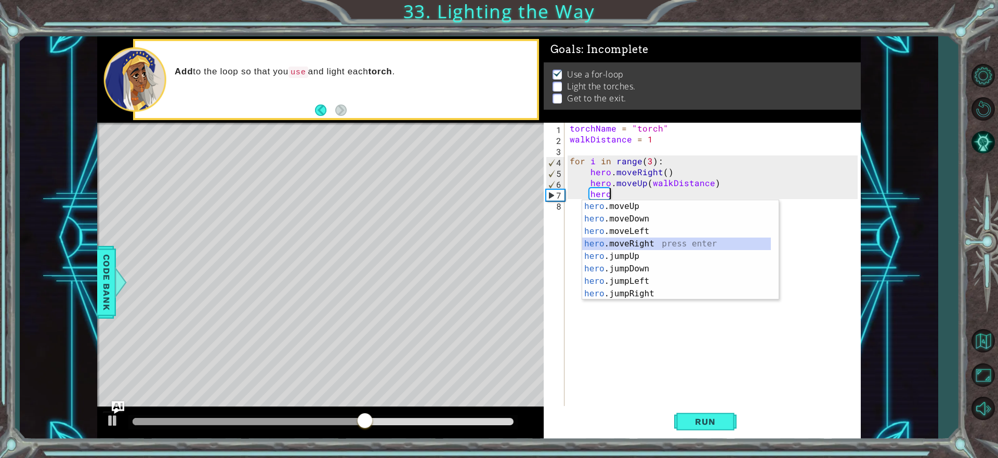
click at [659, 241] on div "hero .moveUp press enter hero .moveDown press enter hero .moveLeft press enter …" at bounding box center [676, 262] width 189 height 125
type textarea "hero.moveRight(1)"
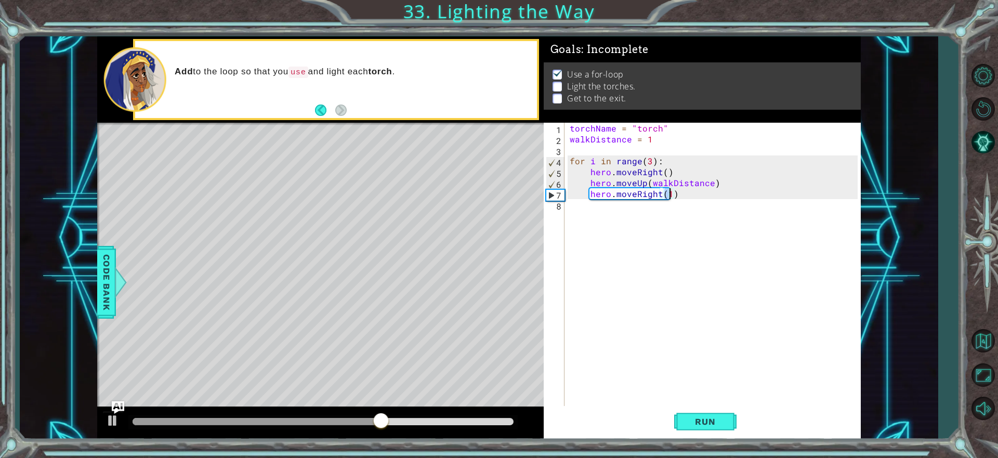
click at [630, 209] on div "torchName = "torch" walkDistance = 1 for i in range ( 3 ) : hero . moveRight ( …" at bounding box center [714, 276] width 295 height 306
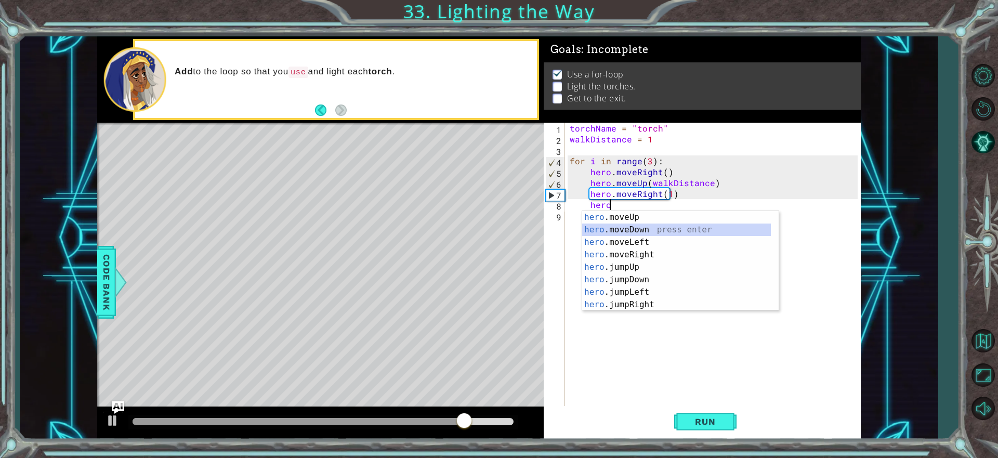
click at [646, 227] on div "hero .moveUp press enter hero .moveDown press enter hero .moveLeft press enter …" at bounding box center [676, 273] width 189 height 125
type textarea "hero.moveDown(1)"
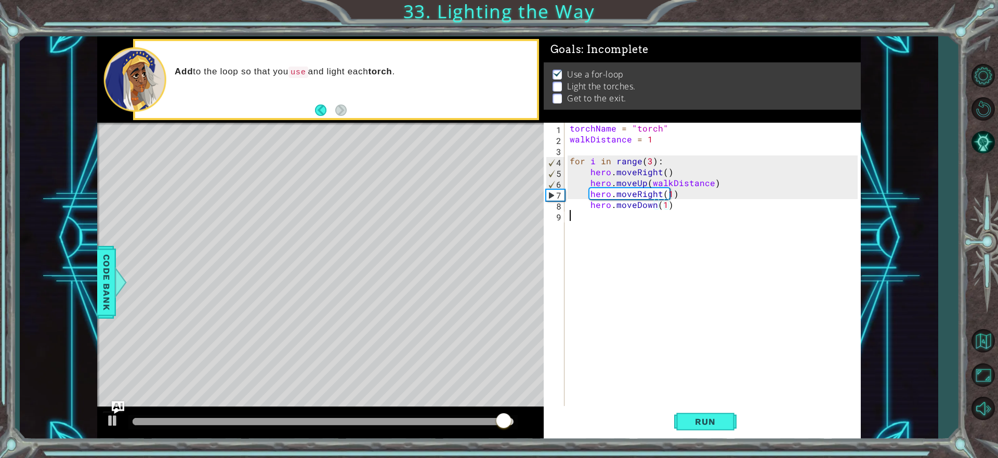
click at [651, 221] on div "torchName = "torch" walkDistance = 1 for i in range ( 3 ) : hero . moveRight ( …" at bounding box center [714, 276] width 295 height 306
click at [698, 422] on span "Run" at bounding box center [704, 421] width 41 height 10
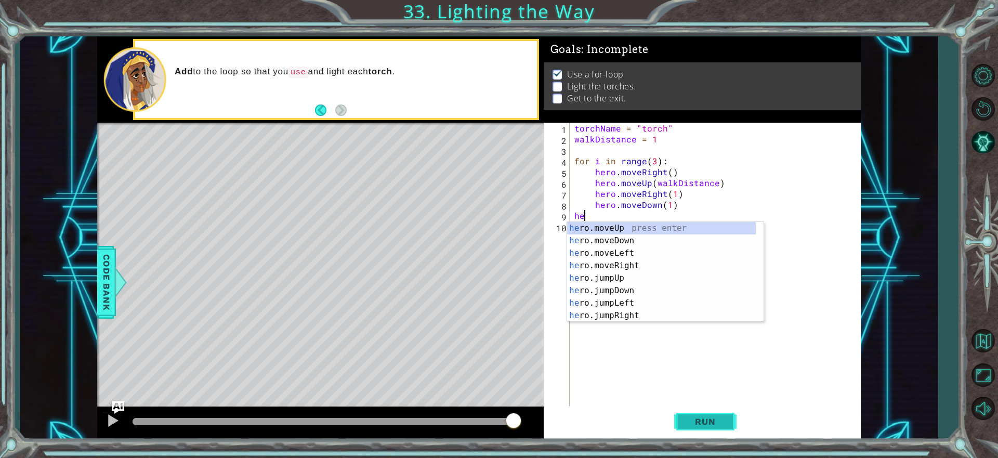
type textarea "h"
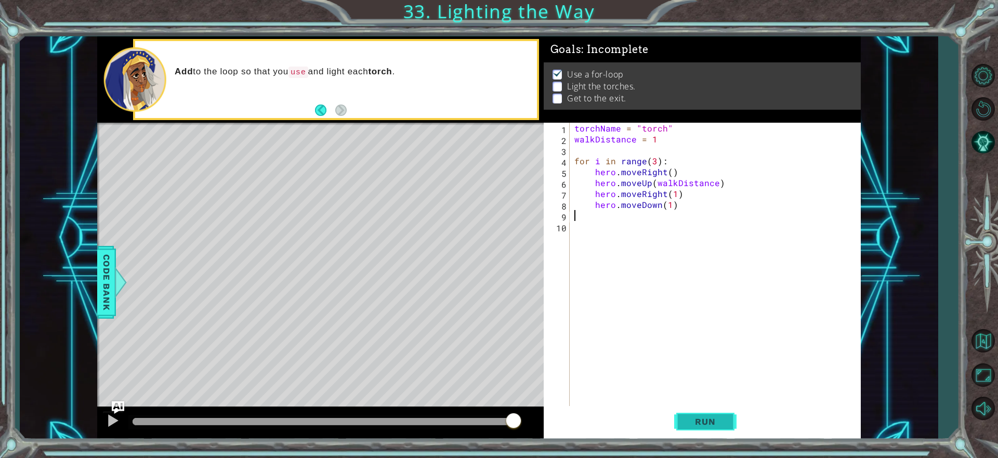
type textarea "hero.moveDown(1)"
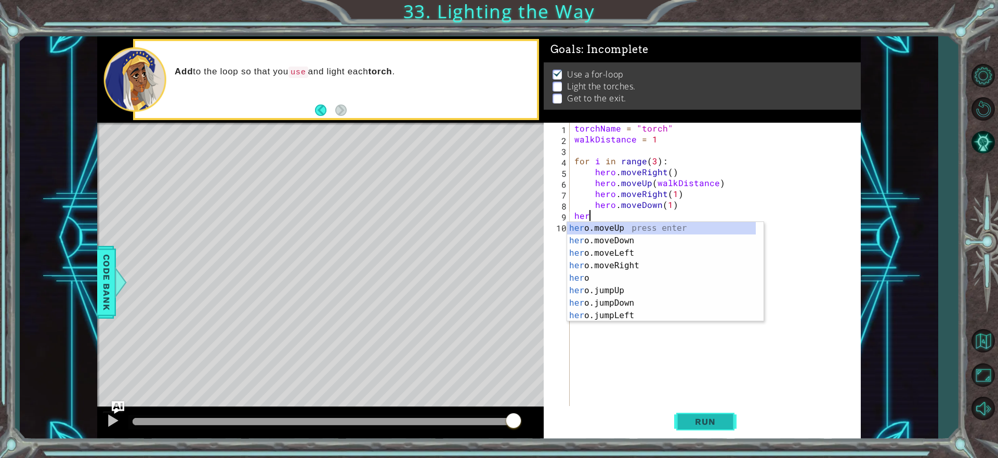
scroll to position [0, 1]
click at [643, 244] on div "hero press enter hero .moveUp press enter hero .moveDown press enter hero .move…" at bounding box center [661, 284] width 189 height 125
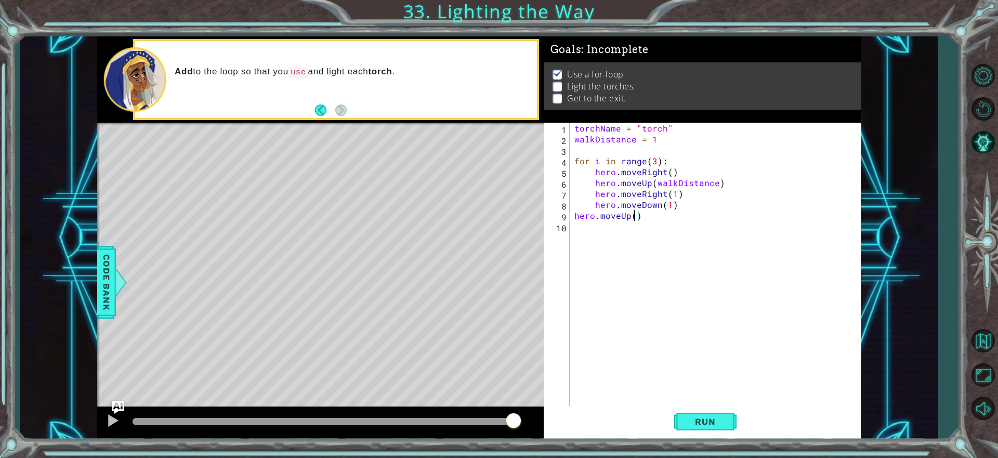
type textarea "hero.moveUp(2)"
click at [617, 228] on div "torchName = "torch" walkDistance = 1 for i in range ( 3 ) : hero . moveRight ( …" at bounding box center [717, 276] width 290 height 306
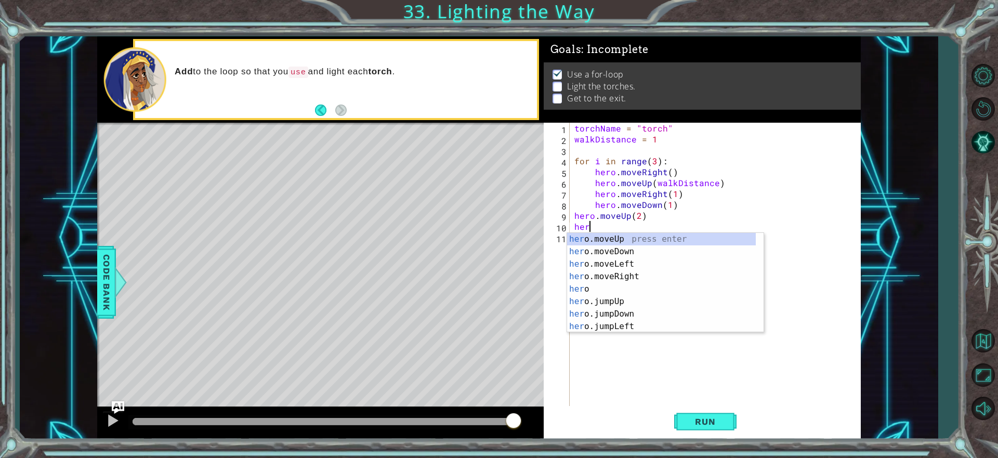
scroll to position [0, 1]
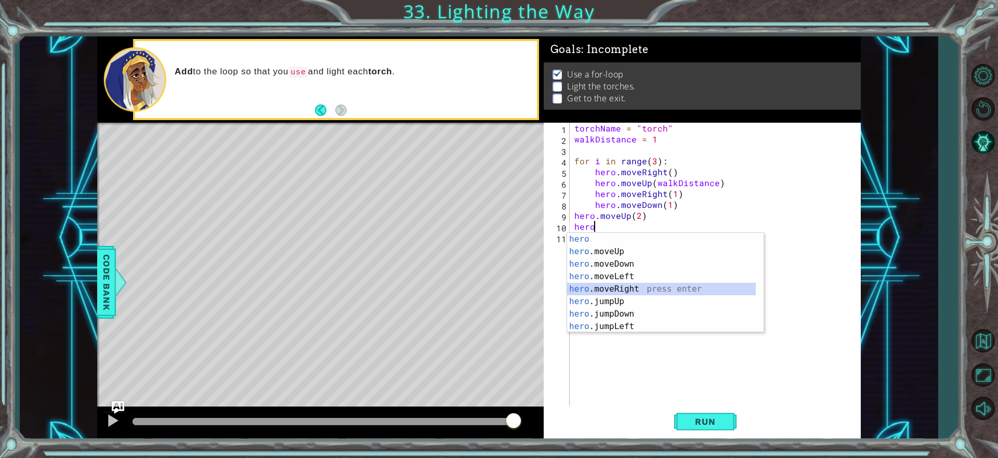
click at [680, 288] on div "hero press enter hero .moveUp press enter hero .moveDown press enter hero .move…" at bounding box center [661, 295] width 189 height 125
type textarea "hero.moveRight(1)"
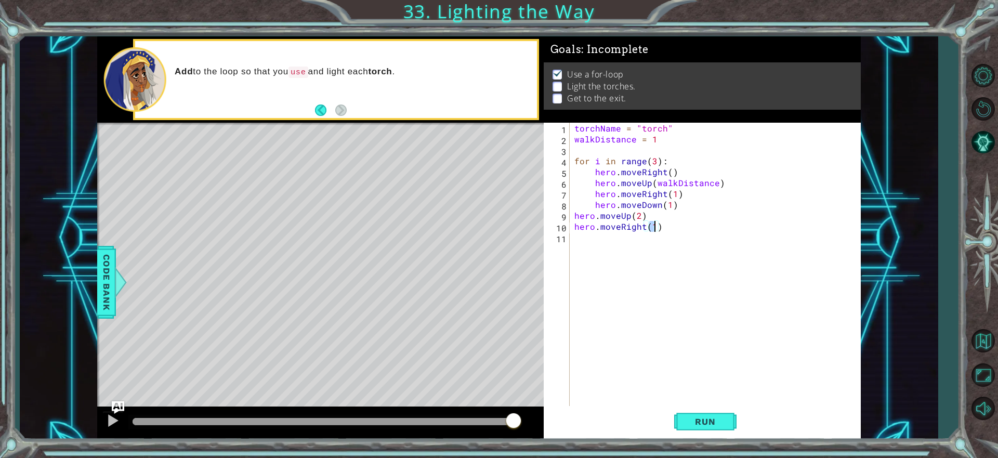
click at [613, 240] on div "torchName = "torch" walkDistance = 1 for i in range ( 3 ) : hero . moveRight ( …" at bounding box center [717, 276] width 290 height 306
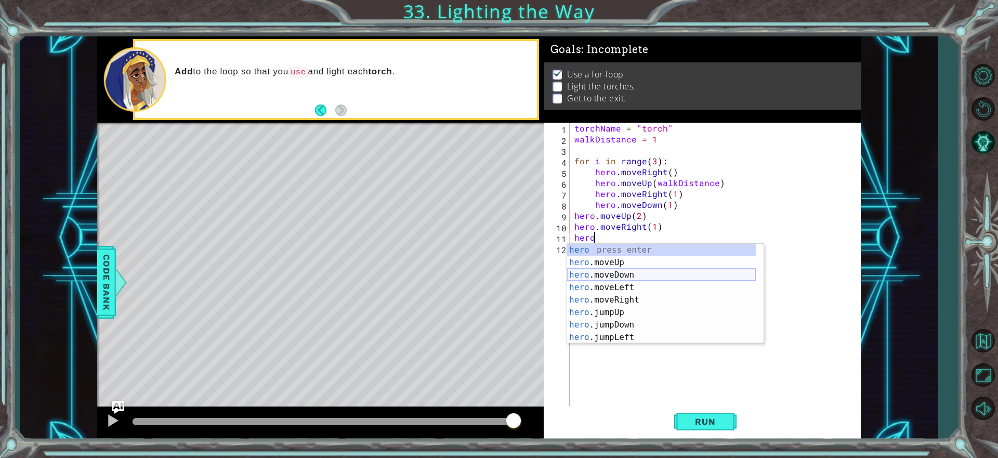
click at [646, 273] on div "hero press enter hero .moveUp press enter hero .moveDown press enter hero .move…" at bounding box center [661, 306] width 189 height 125
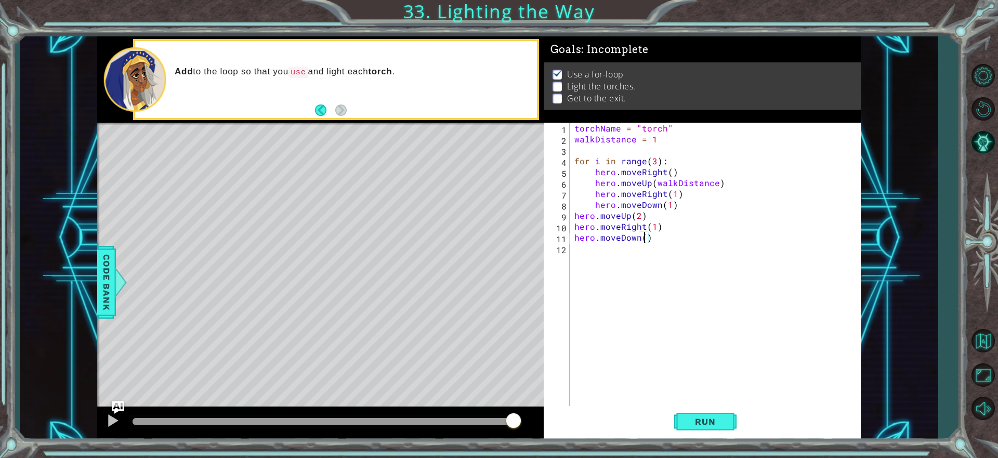
type textarea "hero.moveDown(2)"
click at [597, 252] on div "torchName = "torch" walkDistance = 1 for i in range ( 3 ) : hero . moveRight ( …" at bounding box center [717, 276] width 290 height 306
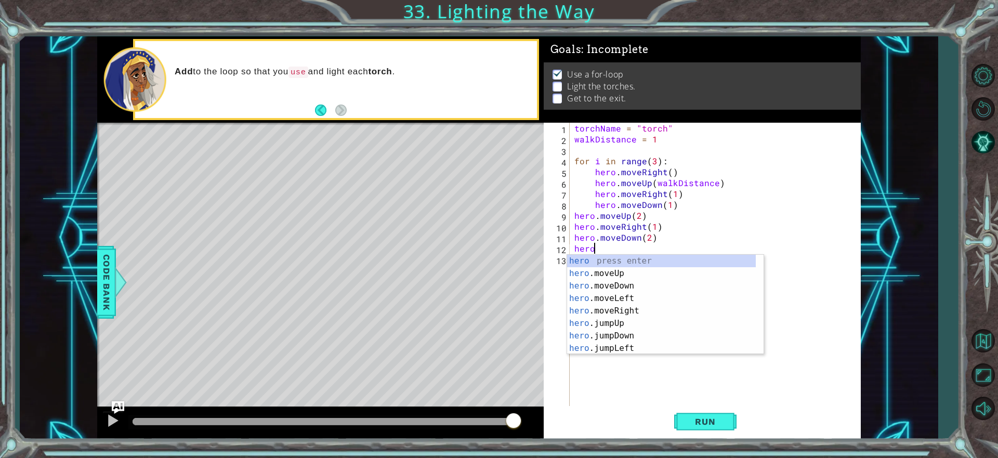
scroll to position [0, 1]
click at [633, 309] on div "hero press enter hero .moveUp press enter hero .moveDown press enter hero .move…" at bounding box center [661, 317] width 189 height 125
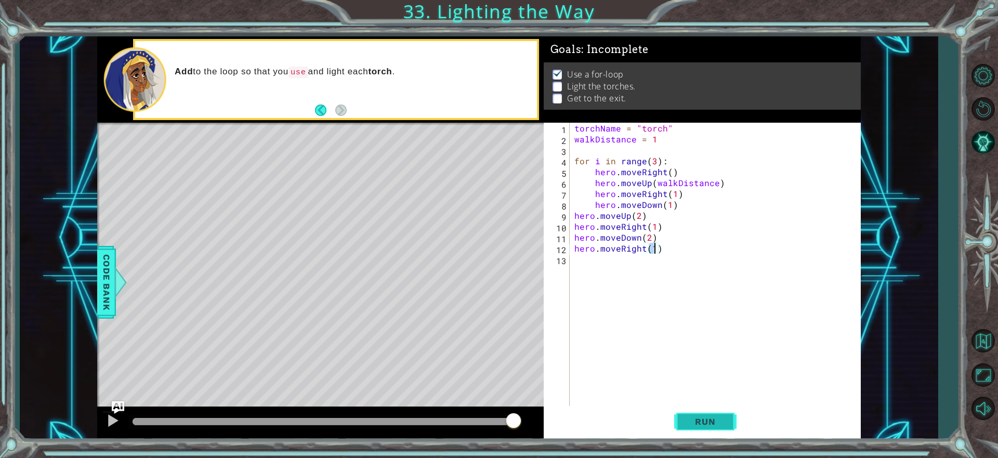
click at [727, 427] on button "Run" at bounding box center [705, 422] width 62 height 32
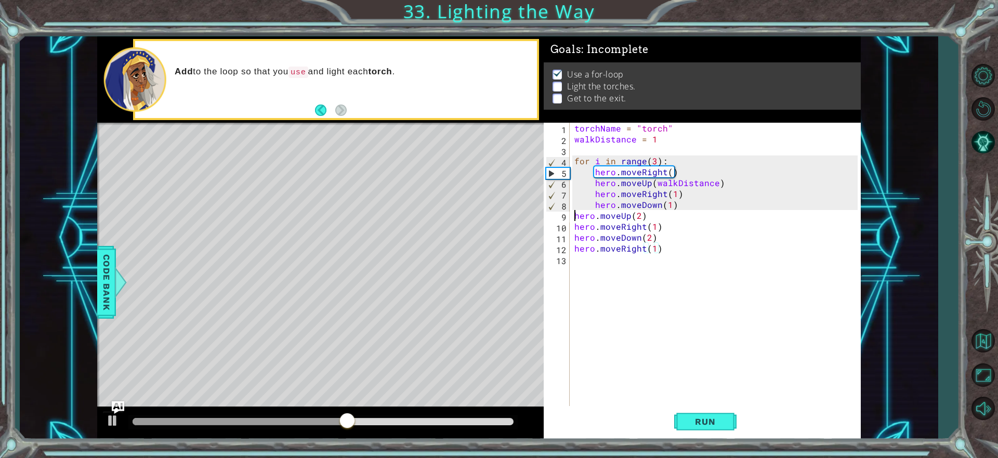
click at [573, 218] on div "torchName = "torch" walkDistance = 1 for i in range ( 3 ) : hero . moveRight ( …" at bounding box center [717, 276] width 290 height 306
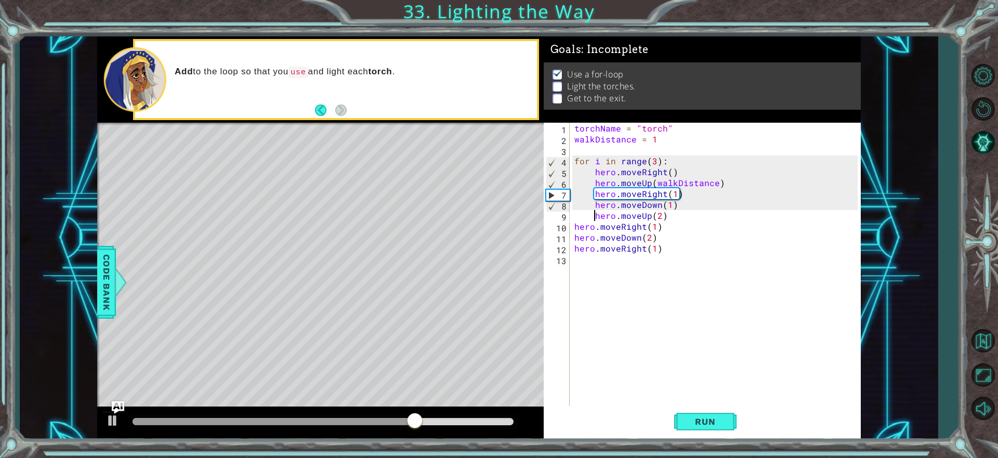
click at [572, 223] on div "torchName = "torch" walkDistance = 1 for i in range ( 3 ) : hero . moveRight ( …" at bounding box center [717, 276] width 290 height 306
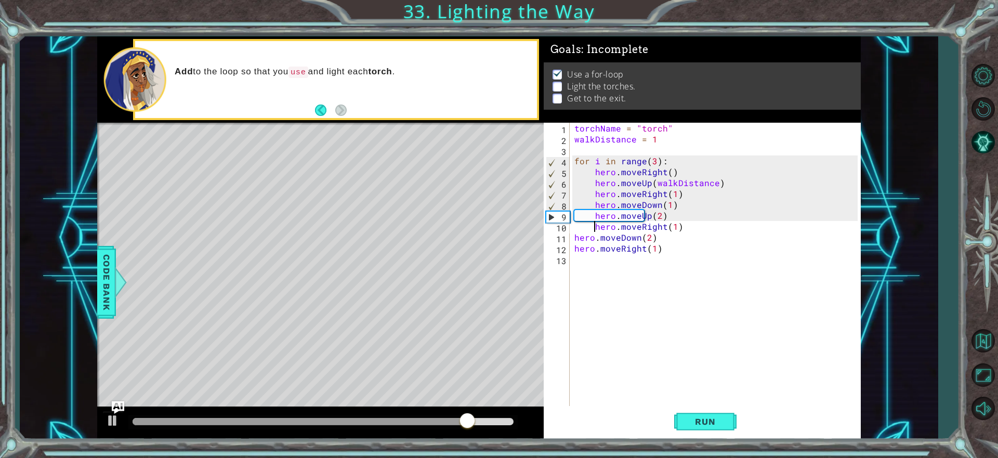
click at [574, 239] on div "torchName = "torch" walkDistance = 1 for i in range ( 3 ) : hero . moveRight ( …" at bounding box center [717, 276] width 290 height 306
click at [577, 250] on div "torchName = "torch" walkDistance = 1 for i in range ( 3 ) : hero . moveRight ( …" at bounding box center [717, 276] width 290 height 306
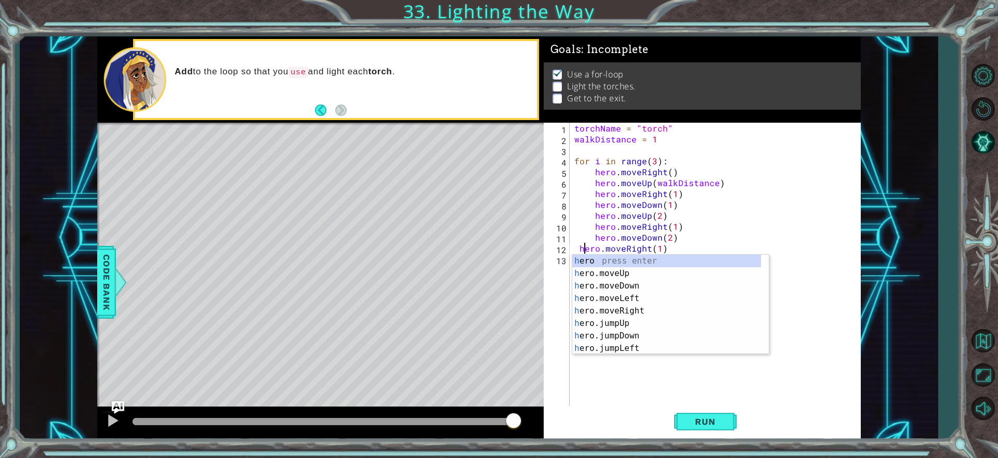
click at [575, 247] on div "torchName = "torch" walkDistance = 1 for i in range ( 3 ) : hero . moveRight ( …" at bounding box center [717, 276] width 290 height 306
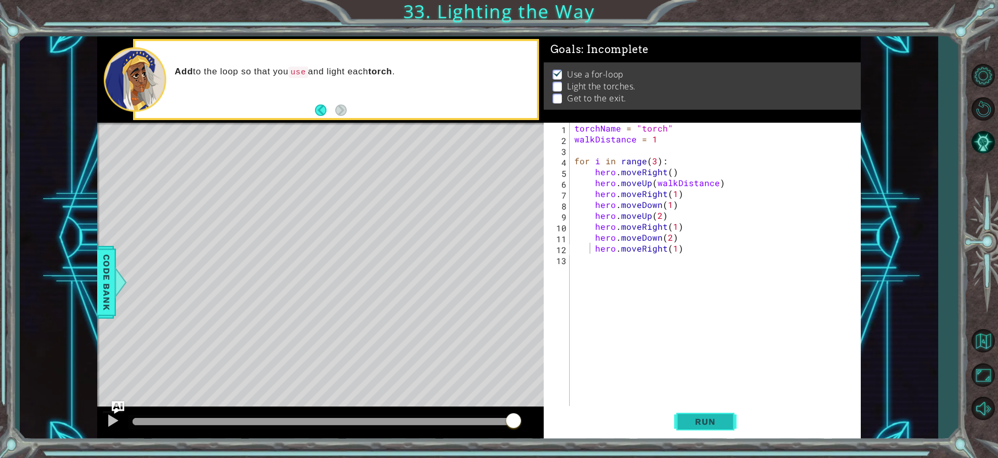
click at [719, 416] on button "Run" at bounding box center [705, 422] width 62 height 32
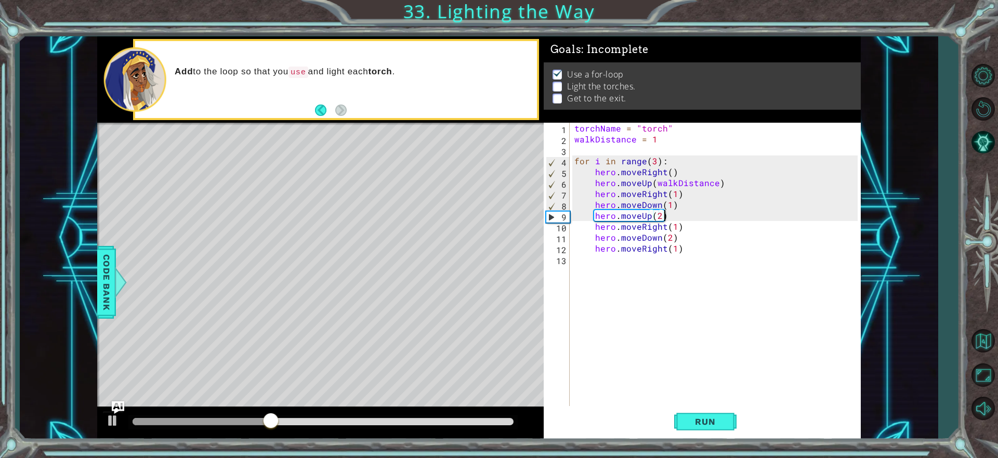
click at [665, 216] on div "torchName = "torch" walkDistance = 1 for i in range ( 3 ) : hero . moveRight ( …" at bounding box center [717, 276] width 290 height 306
type textarea "hero.moveUp(2)"
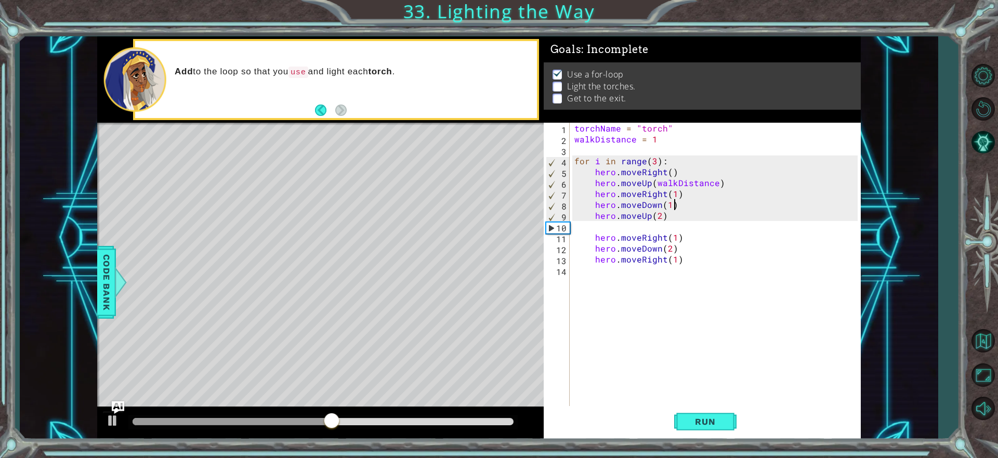
click at [677, 207] on div "torchName = "torch" walkDistance = 1 for i in range ( 3 ) : hero . moveRight ( …" at bounding box center [717, 276] width 290 height 306
type textarea "hero.moveDown(1)"
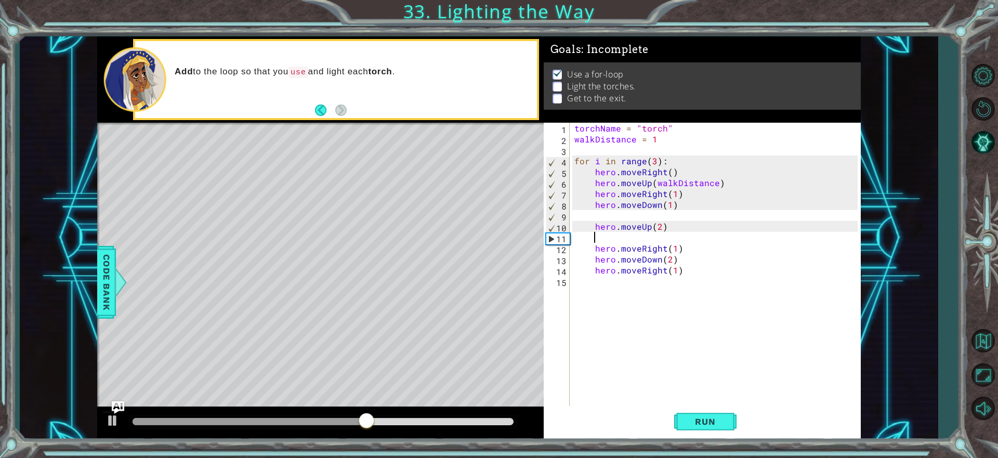
click at [649, 235] on div "torchName = "torch" walkDistance = 1 for i in range ( 3 ) : hero . moveRight ( …" at bounding box center [717, 276] width 290 height 306
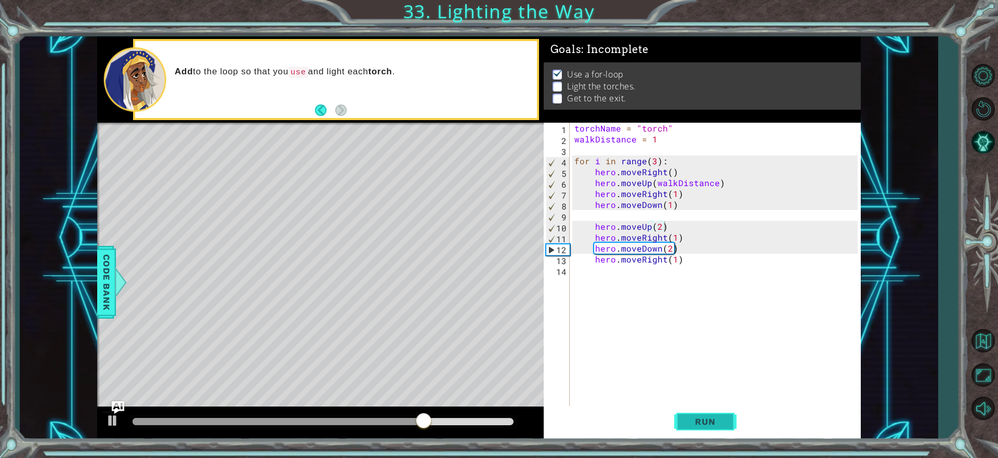
click at [720, 416] on button "Run" at bounding box center [705, 422] width 62 height 32
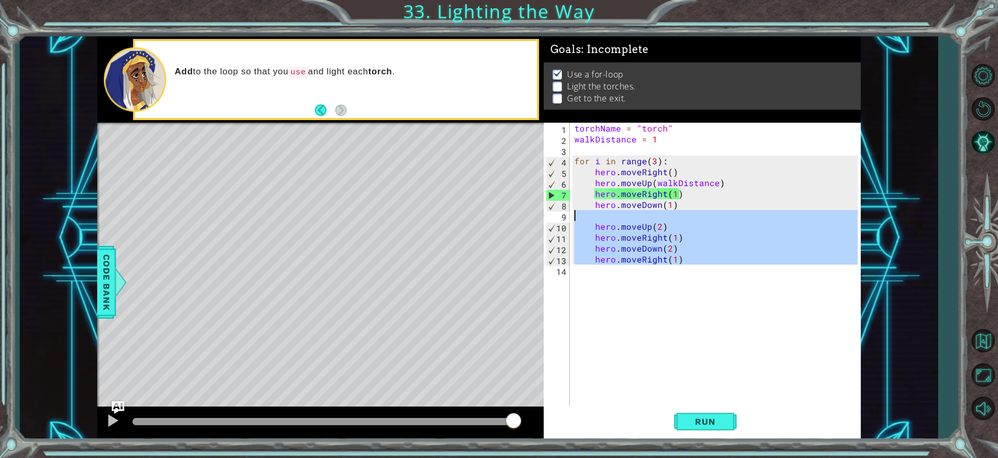
drag, startPoint x: 694, startPoint y: 275, endPoint x: 574, endPoint y: 216, distance: 134.1
click at [575, 215] on div "torchName = "torch" walkDistance = 1 for i in range ( 3 ) : hero . moveRight ( …" at bounding box center [717, 276] width 290 height 306
type textarea "hero.moveUp(2)"
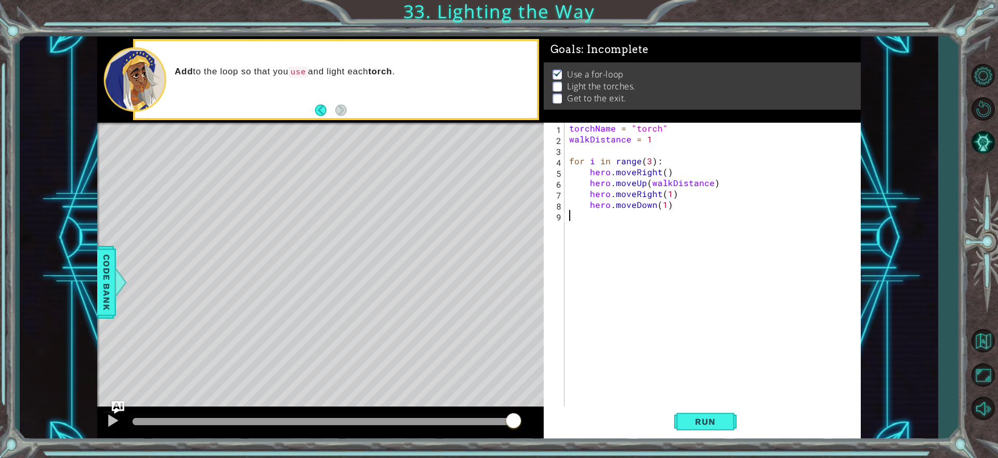
click at [714, 404] on div "torchName = "torch" walkDistance = 1 for i in range ( 3 ) : hero . moveRight ( …" at bounding box center [714, 276] width 295 height 306
click at [732, 431] on button "Run" at bounding box center [705, 422] width 62 height 32
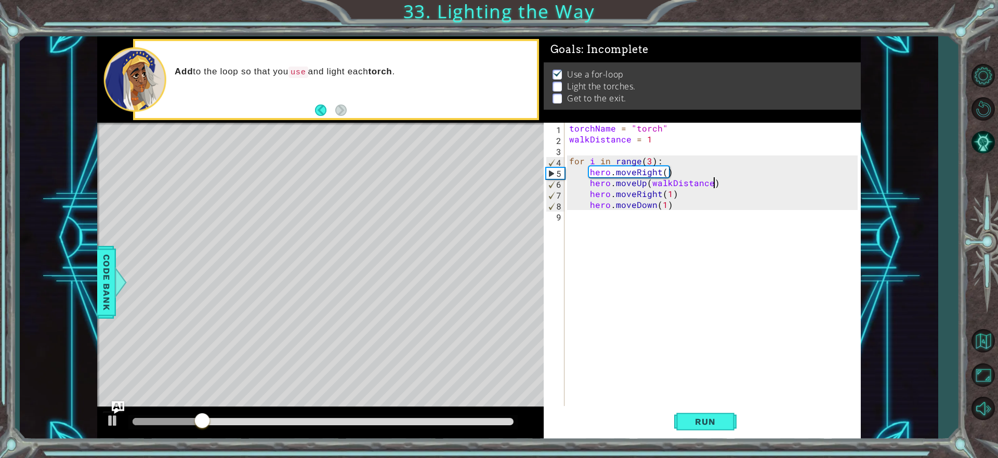
click at [715, 183] on div "torchName = "torch" walkDistance = 1 for i in range ( 3 ) : hero . moveRight ( …" at bounding box center [714, 276] width 295 height 306
type textarea "hero.moveUp(walkDistance)"
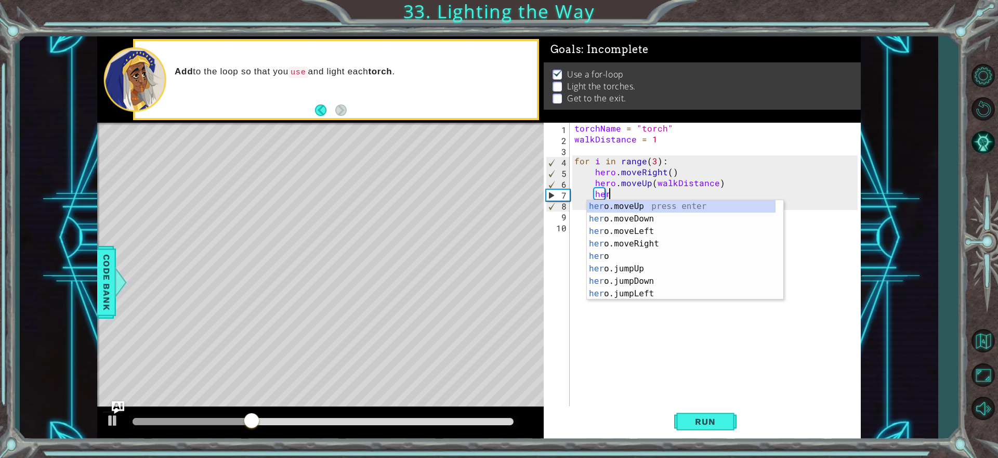
scroll to position [0, 2]
type textarea "hero"
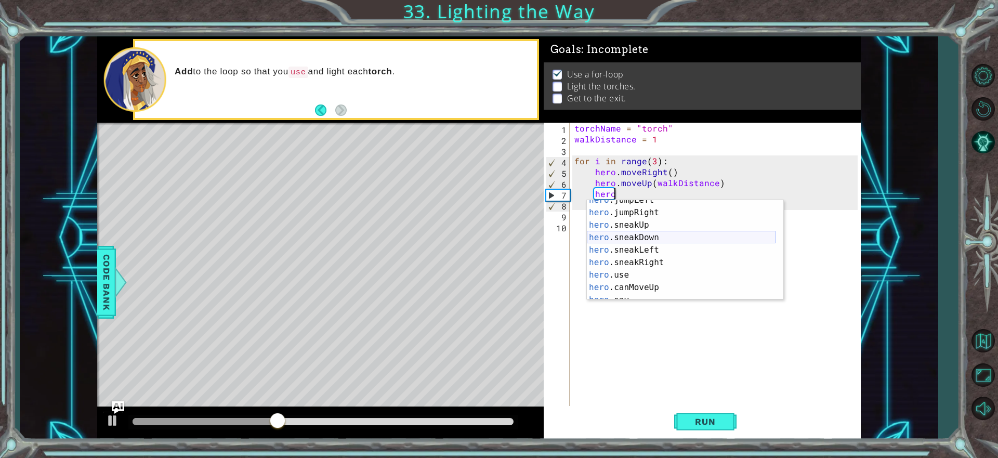
scroll to position [125, 0]
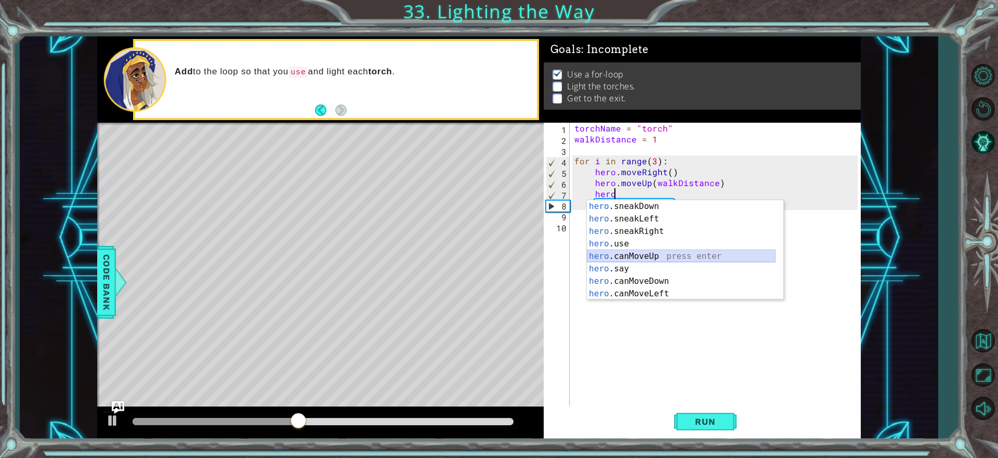
click at [686, 252] on div "hero .sneakDown press enter hero .sneakLeft press enter hero .sneakRight press …" at bounding box center [681, 262] width 189 height 125
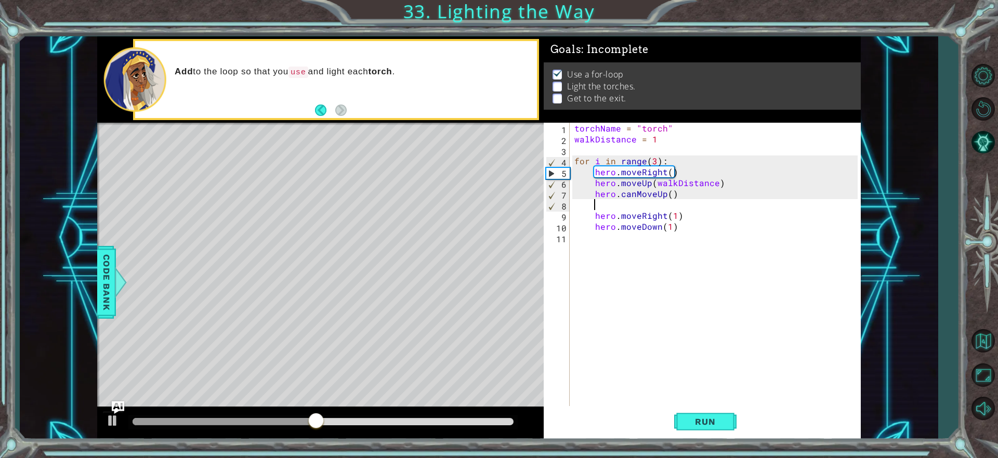
drag, startPoint x: 672, startPoint y: 207, endPoint x: 677, endPoint y: 201, distance: 7.9
click at [672, 206] on div "torchName = "torch" walkDistance = 1 for i in range ( 3 ) : hero . moveRight ( …" at bounding box center [717, 276] width 290 height 306
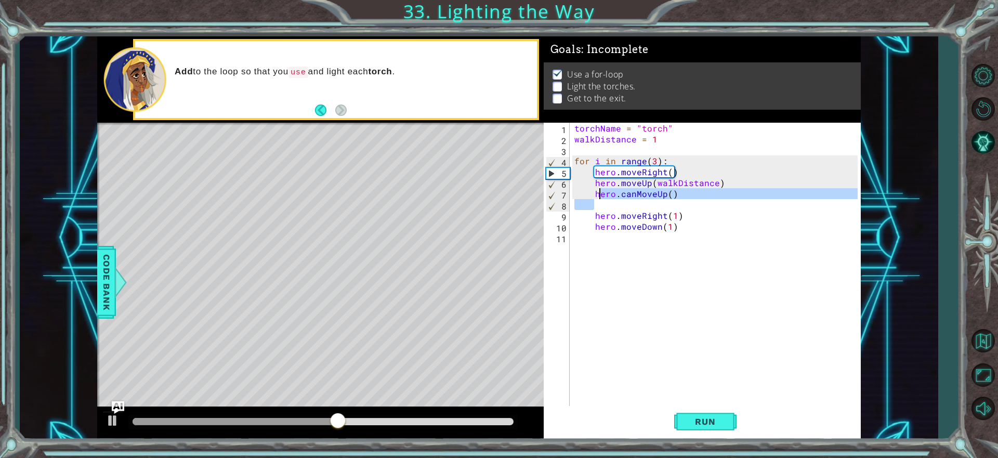
drag, startPoint x: 677, startPoint y: 201, endPoint x: 601, endPoint y: 194, distance: 76.2
click at [601, 194] on div "torchName = "torch" walkDistance = 1 for i in range ( 3 ) : hero . moveRight ( …" at bounding box center [717, 276] width 290 height 306
type textarea "h"
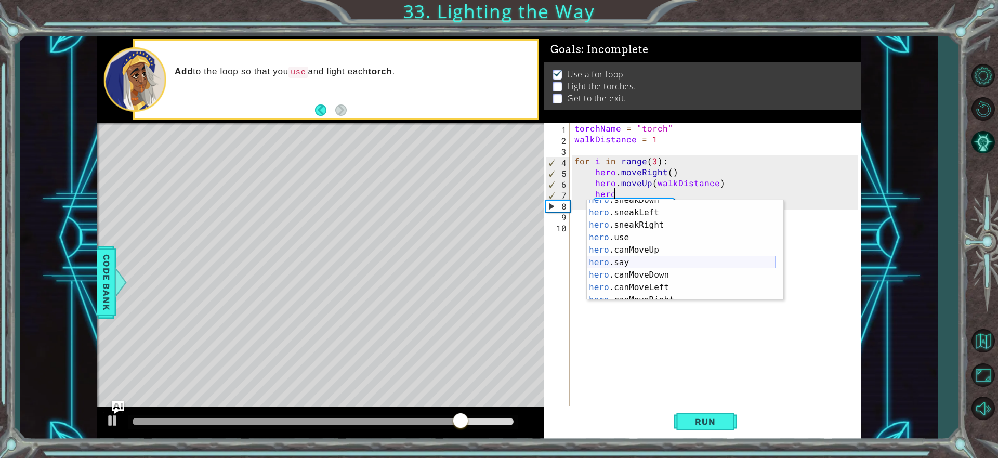
scroll to position [100, 0]
click at [645, 269] on div "hero .jumpRight press enter hero .sneakUp press enter hero .sneakDown press ent…" at bounding box center [681, 262] width 189 height 125
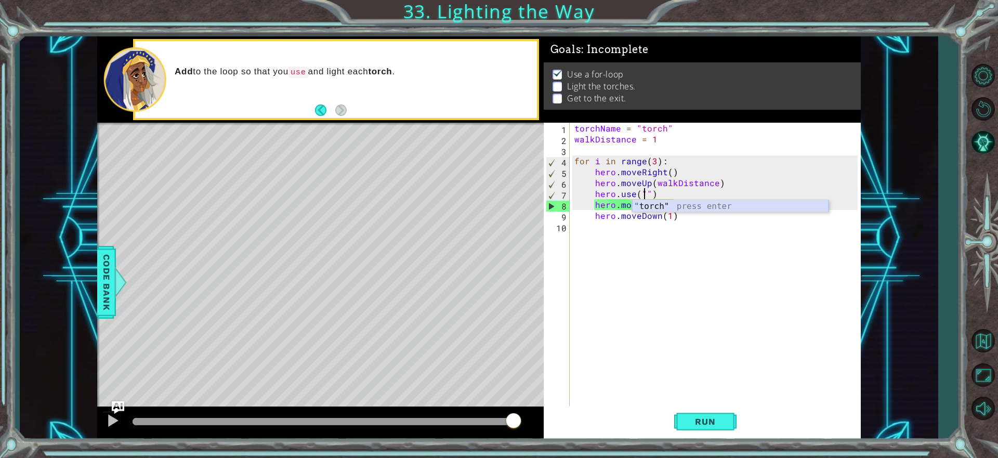
click at [646, 204] on div "" torch" press enter" at bounding box center [730, 218] width 196 height 37
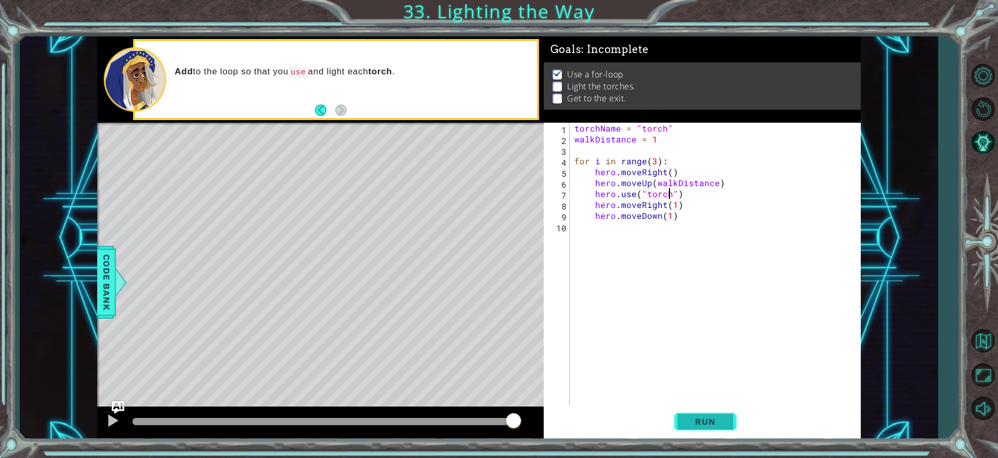
click at [724, 415] on button "Run" at bounding box center [705, 422] width 62 height 32
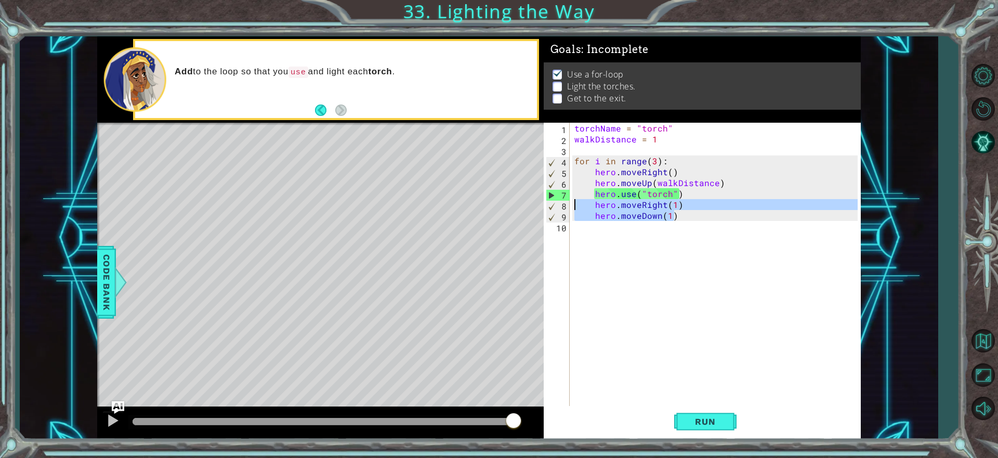
drag, startPoint x: 679, startPoint y: 218, endPoint x: 563, endPoint y: 206, distance: 117.0
click at [563, 206] on div "hero.use("torch") 1 2 3 4 5 6 7 8 9 10 torchName = "torch" walkDistance = 1 for…" at bounding box center [701, 265] width 314 height 284
type textarea "hero.moveRight(1) hero.moveDown(1)"
type textarea "]"
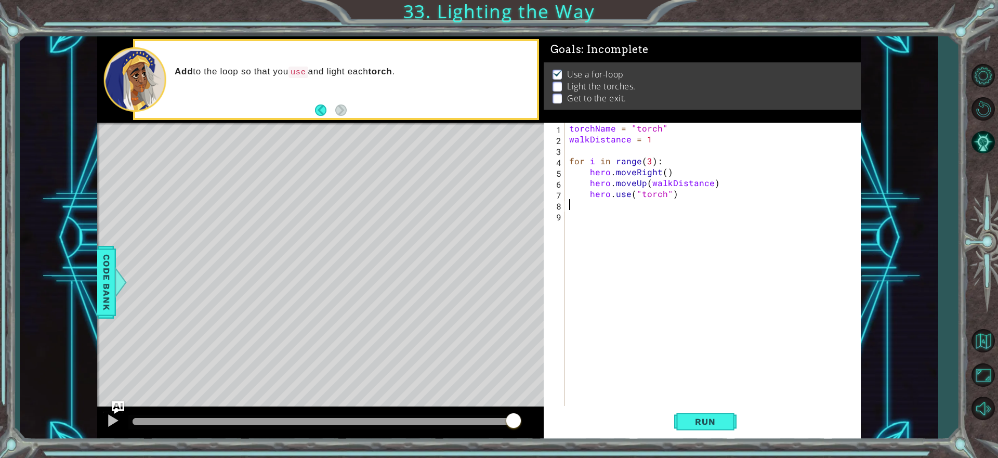
type textarea "hero.use("torch")"
click at [680, 199] on div "torchName = "torch" walkDistance = 1 for i in range ( 3 ) : hero . moveRight ( …" at bounding box center [714, 276] width 295 height 306
drag, startPoint x: 628, startPoint y: 138, endPoint x: 567, endPoint y: 140, distance: 60.8
click at [567, 140] on div "torchName = "torch" walkDistance = 1 for i in range ( 3 ) : hero . moveRight ( …" at bounding box center [714, 276] width 295 height 306
type textarea "walkDistance = 1"
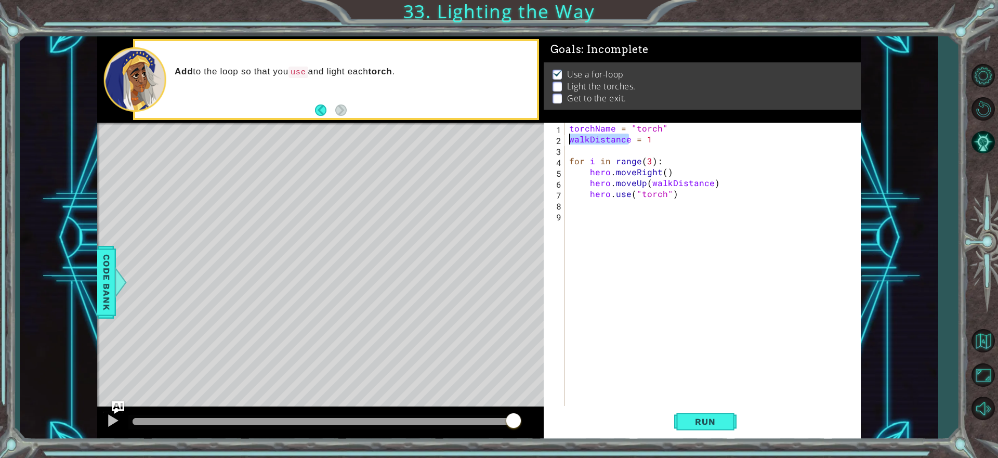
click at [616, 204] on div "torchName = "torch" walkDistance = 1 for i in range ( 3 ) : hero . moveRight ( …" at bounding box center [714, 276] width 295 height 306
paste textarea "walkDistance"
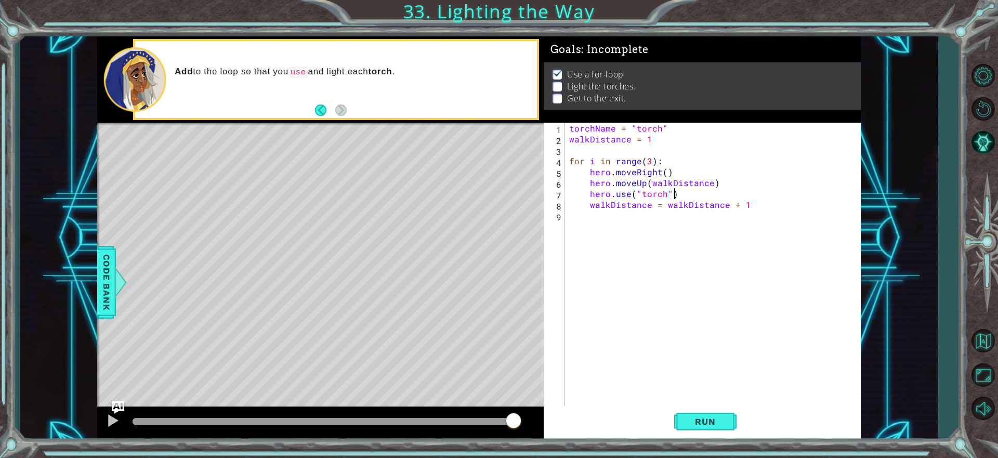
click at [684, 192] on div "torchName = "torch" walkDistance = 1 for i in range ( 3 ) : hero . moveRight ( …" at bounding box center [714, 276] width 295 height 306
type textarea "hero.use("torch")"
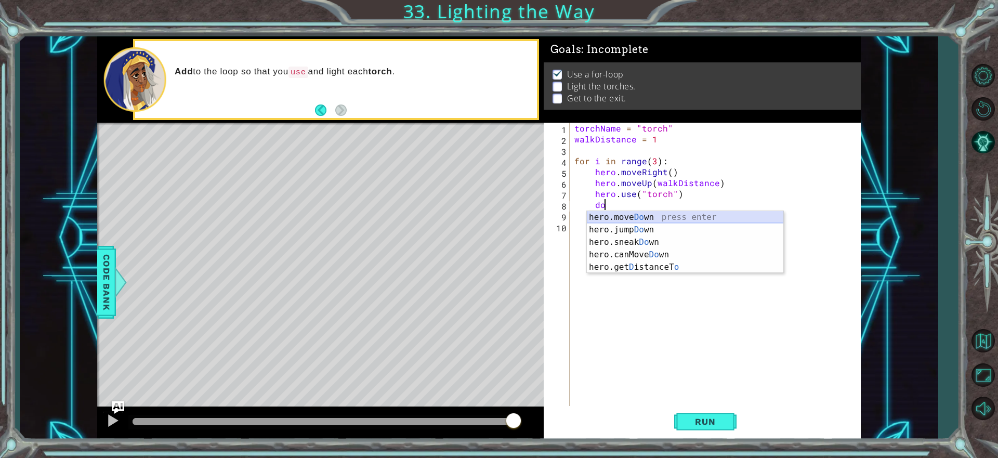
click at [649, 219] on div "hero.move Do wn press enter hero.jump Do wn press enter hero.sneak Do wn press …" at bounding box center [685, 254] width 196 height 87
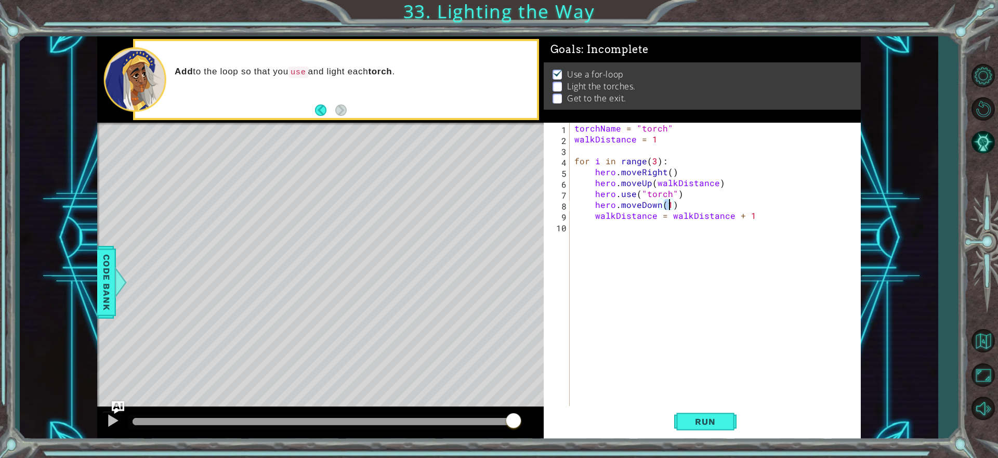
paste textarea "walkDistance"
type textarea "hero.moveDown(walkDistance)"
click at [715, 419] on span "Run" at bounding box center [704, 421] width 41 height 10
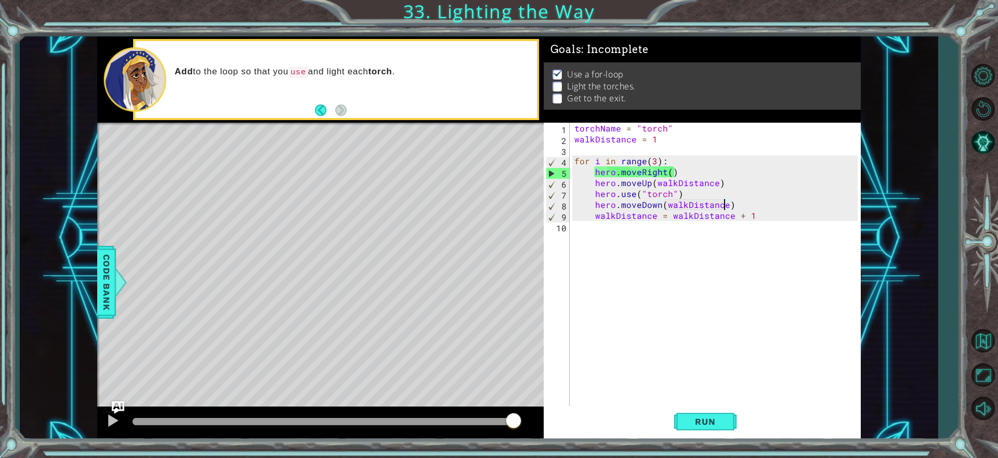
click at [729, 207] on div "torchName = "torch" walkDistance = 1 for i in range ( 3 ) : hero . moveRight ( …" at bounding box center [717, 276] width 290 height 306
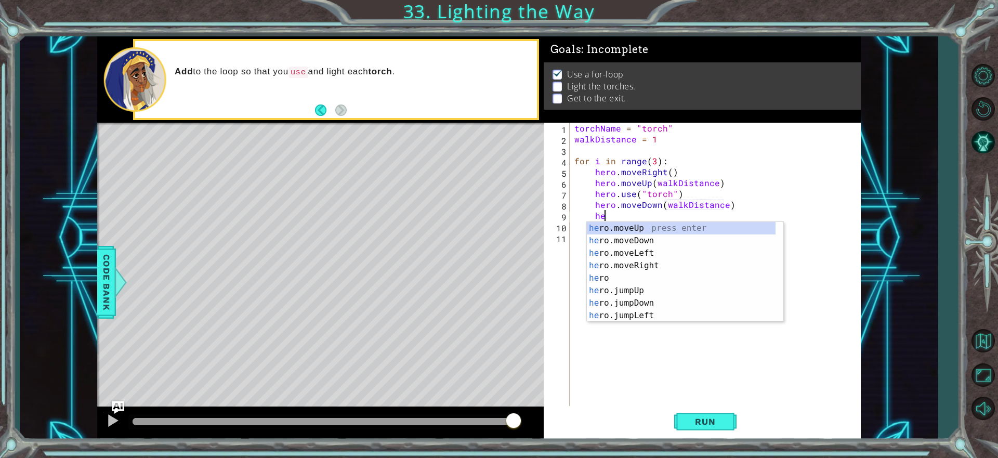
scroll to position [0, 2]
click at [659, 281] on div "hero press enter hero .moveUp press enter hero .moveDown press enter hero .move…" at bounding box center [681, 284] width 189 height 125
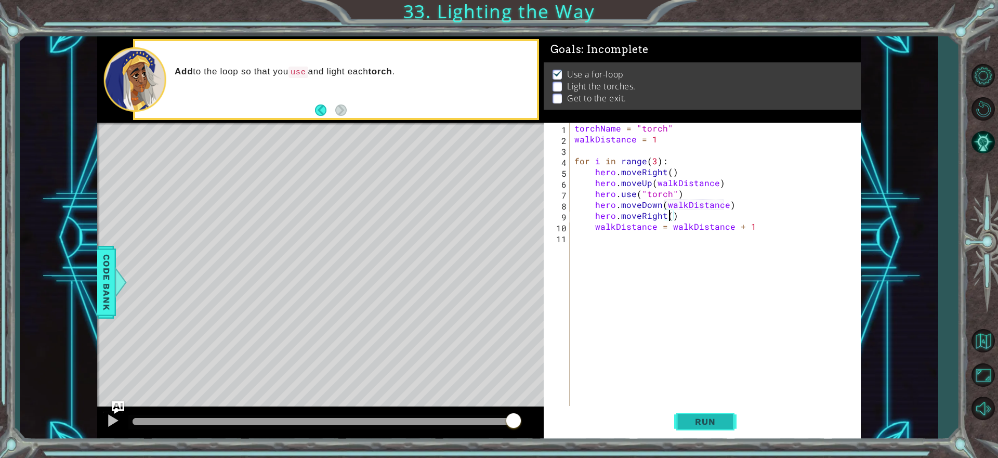
paste textarea "walkDistance"
type textarea "hero.moveRight(walkDistance)"
click at [695, 424] on span "Run" at bounding box center [704, 421] width 41 height 10
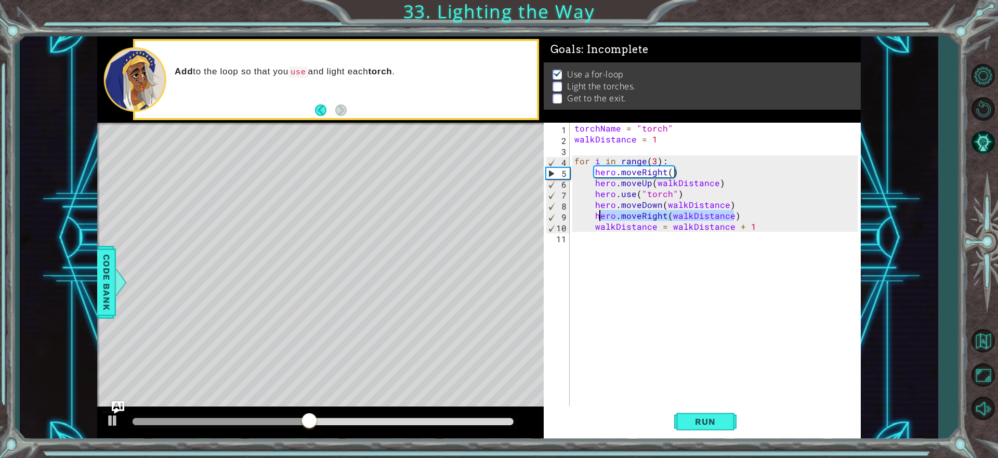
drag, startPoint x: 737, startPoint y: 218, endPoint x: 598, endPoint y: 215, distance: 139.3
click at [598, 216] on div "torchName = "torch" walkDistance = 1 for i in range ( 3 ) : hero . moveRight ( …" at bounding box center [717, 276] width 290 height 306
click at [597, 215] on div "torchName = "torch" walkDistance = 1 for i in range ( 3 ) : hero . moveRight ( …" at bounding box center [714, 265] width 285 height 284
click at [731, 212] on div "torchName = "torch" walkDistance = 1 for i in range ( 3 ) : hero . moveRight ( …" at bounding box center [717, 276] width 290 height 306
drag, startPoint x: 734, startPoint y: 218, endPoint x: 594, endPoint y: 214, distance: 140.4
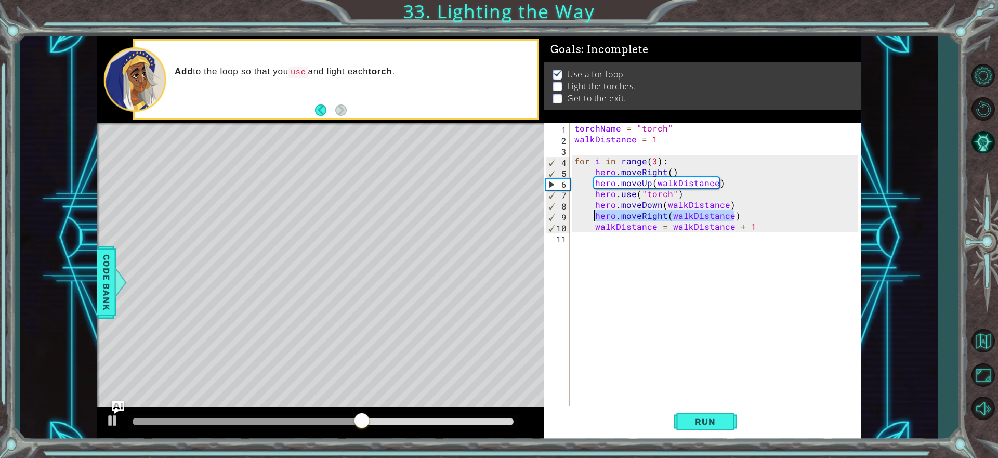
click at [595, 218] on div "torchName = "torch" walkDistance = 1 for i in range ( 3 ) : hero . moveRight ( …" at bounding box center [717, 276] width 290 height 306
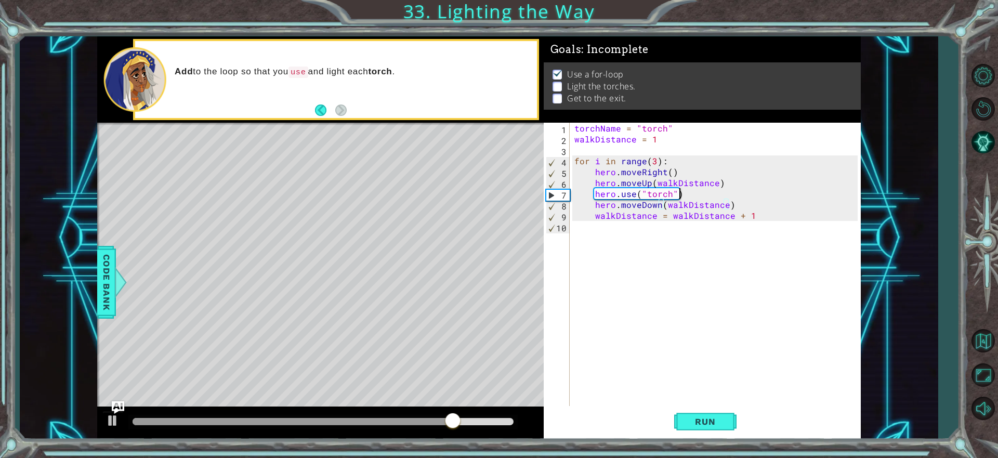
click at [682, 193] on div "torchName = "torch" walkDistance = 1 for i in range ( 3 ) : hero . moveRight ( …" at bounding box center [717, 276] width 290 height 306
type textarea "hero.use("torch")"
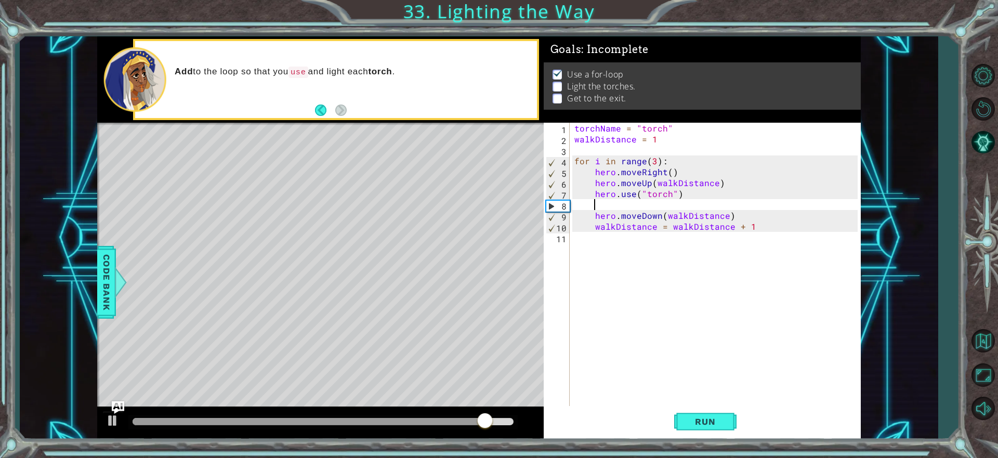
paste textarea "hero.moveRight(walkDistance)"
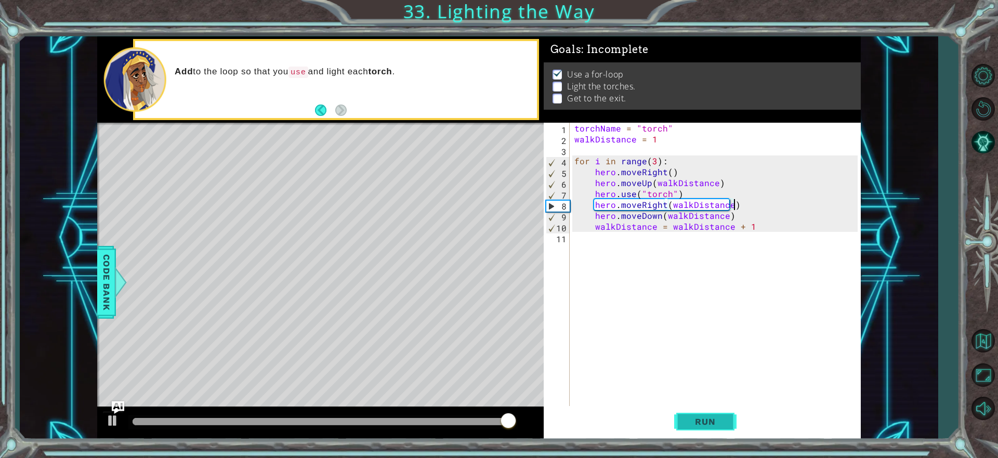
click at [707, 421] on span "Run" at bounding box center [704, 421] width 41 height 10
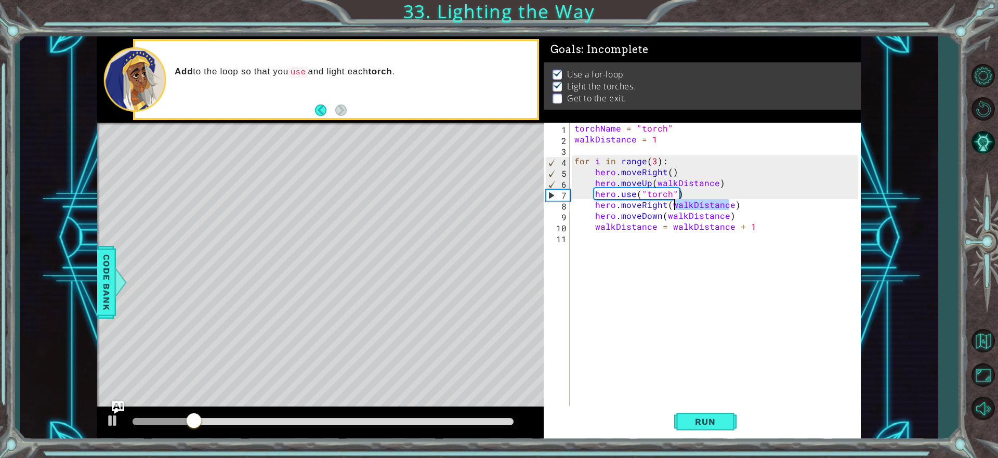
drag, startPoint x: 728, startPoint y: 202, endPoint x: 672, endPoint y: 206, distance: 56.3
click at [672, 206] on div "torchName = "torch" walkDistance = 1 for i in range ( 3 ) : hero . moveRight ( …" at bounding box center [717, 276] width 290 height 306
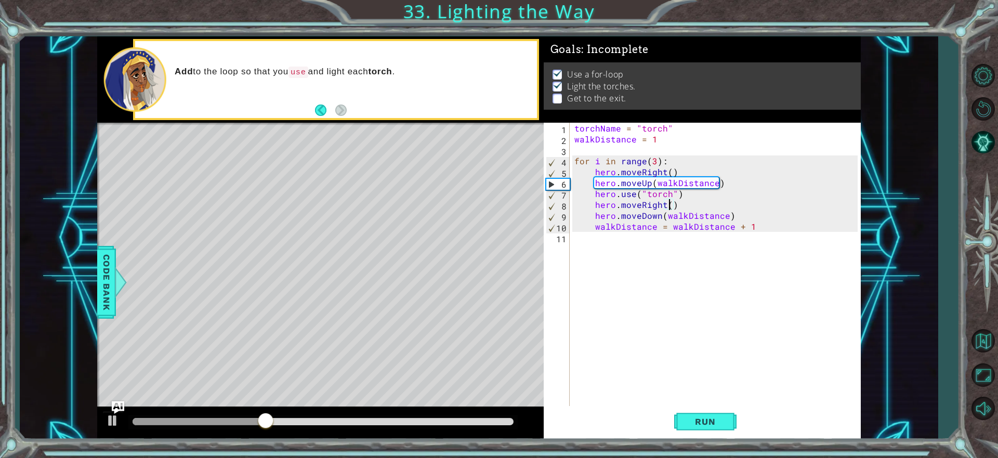
scroll to position [0, 6]
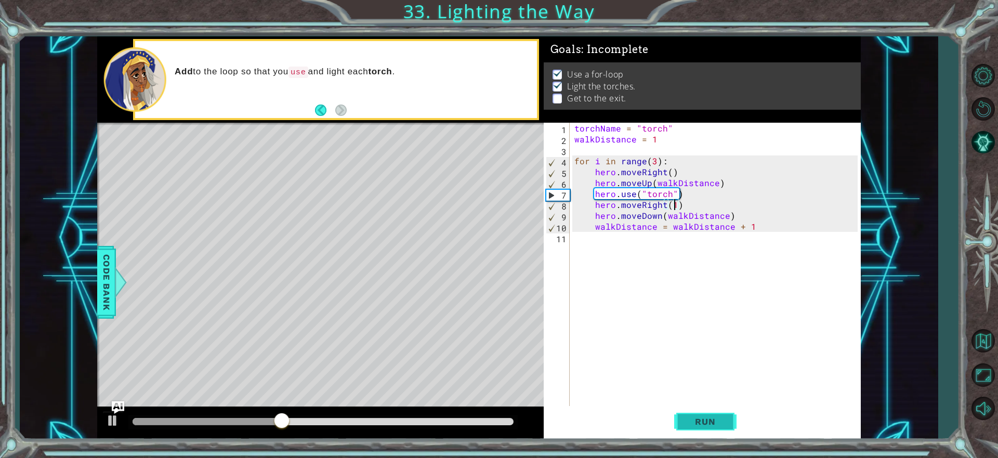
type textarea "hero.moveRight(1)"
click at [696, 419] on span "Run" at bounding box center [704, 421] width 41 height 10
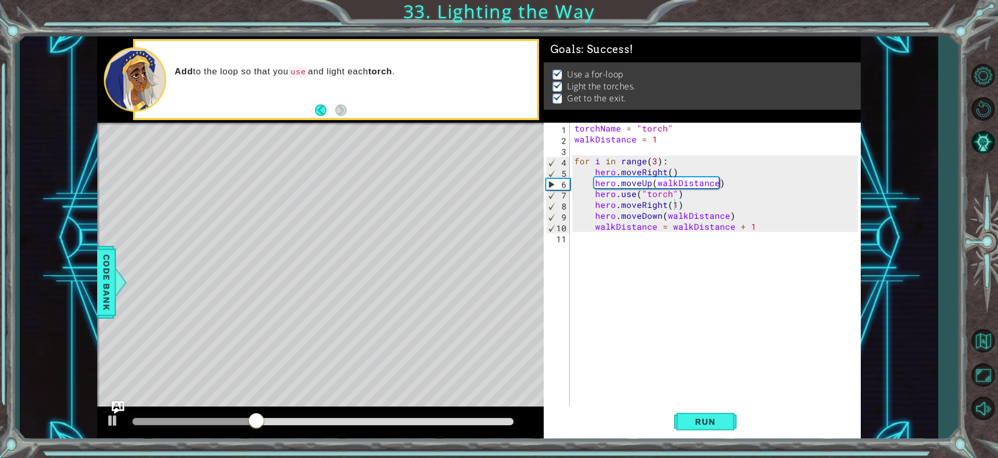
drag, startPoint x: 307, startPoint y: 416, endPoint x: 327, endPoint y: 417, distance: 19.8
click at [327, 417] on div at bounding box center [322, 422] width 389 height 15
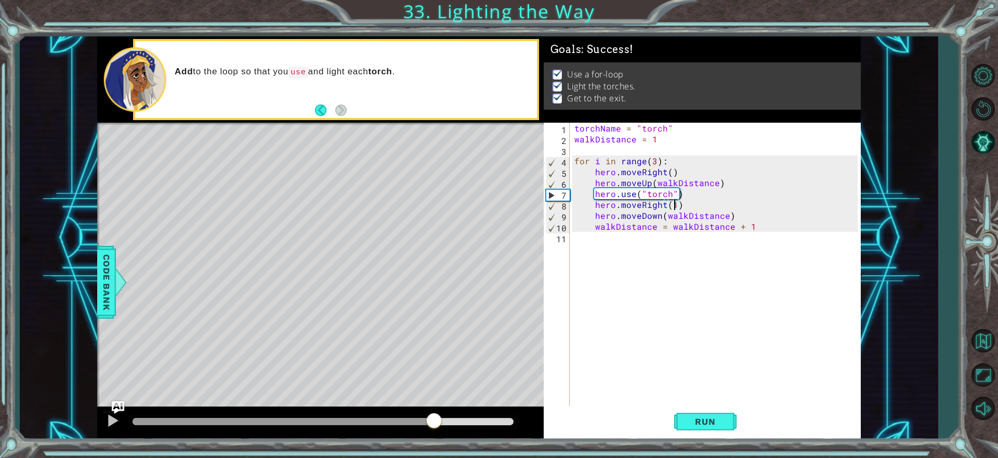
drag, startPoint x: 281, startPoint y: 421, endPoint x: 434, endPoint y: 439, distance: 154.3
click at [434, 439] on div at bounding box center [320, 422] width 446 height 33
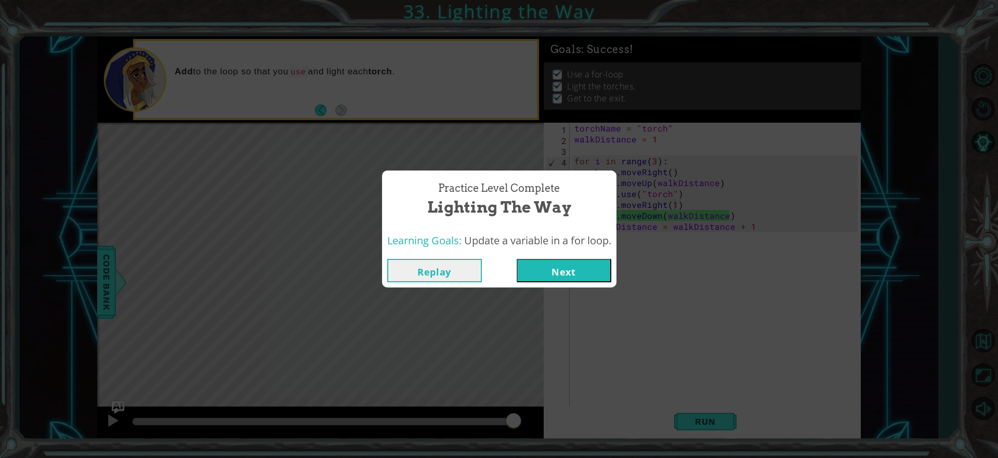
click at [590, 271] on button "Next" at bounding box center [564, 270] width 95 height 23
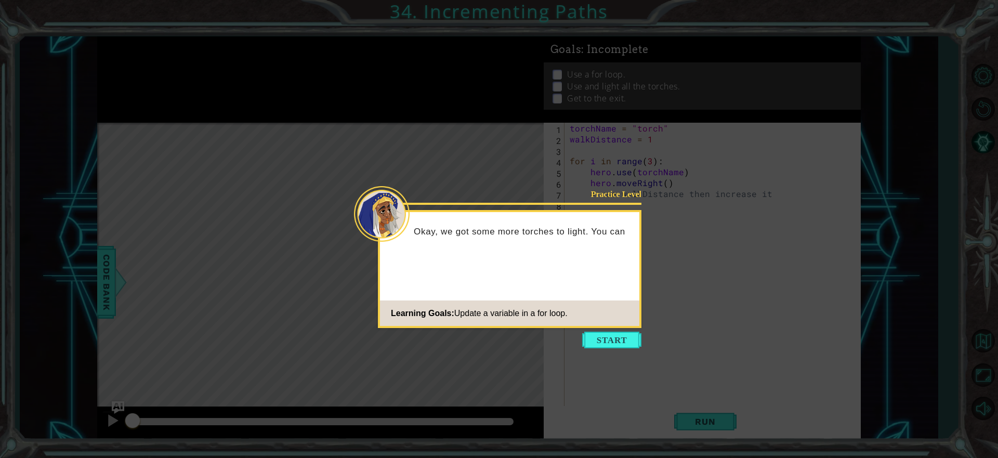
drag, startPoint x: 610, startPoint y: 336, endPoint x: 604, endPoint y: 335, distance: 5.9
click at [610, 336] on button "Start" at bounding box center [611, 340] width 59 height 17
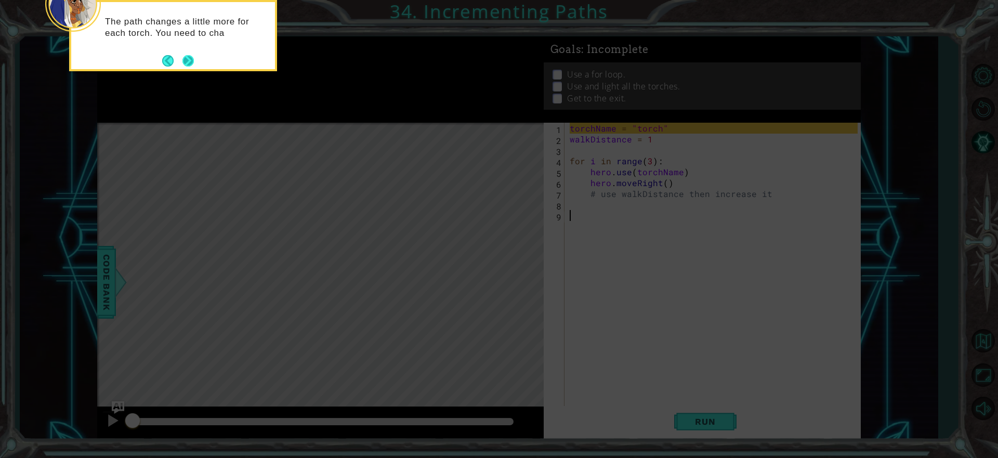
click at [190, 59] on button "Next" at bounding box center [188, 61] width 12 height 12
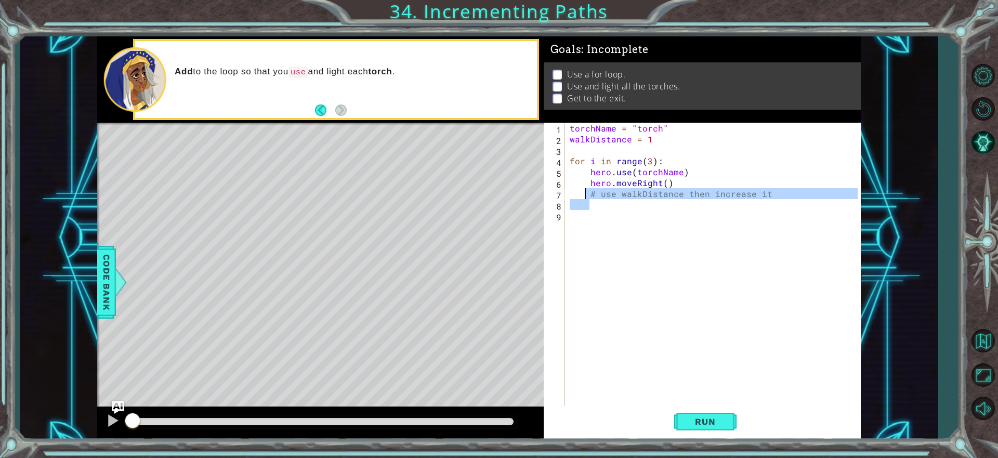
drag, startPoint x: 765, startPoint y: 199, endPoint x: 585, endPoint y: 195, distance: 180.4
click at [585, 195] on div "torchName = "torch" walkDistance = 1 for i in range ( 3 ) : hero . use ( torchN…" at bounding box center [714, 276] width 295 height 306
type textarea "# use walkDistance then increase it"
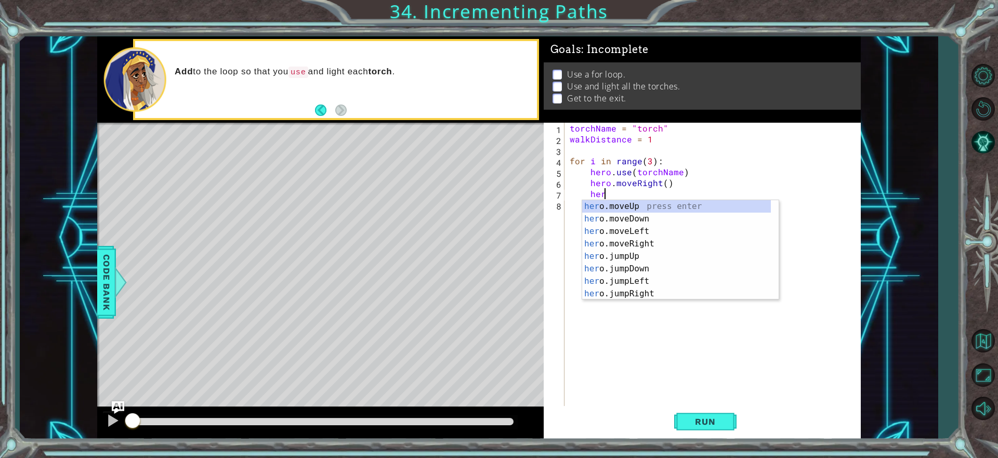
scroll to position [0, 2]
drag, startPoint x: 623, startPoint y: 207, endPoint x: 612, endPoint y: 211, distance: 12.0
click at [622, 208] on div "hero .moveUp press enter hero .moveDown press enter hero .moveLeft press enter …" at bounding box center [676, 262] width 189 height 125
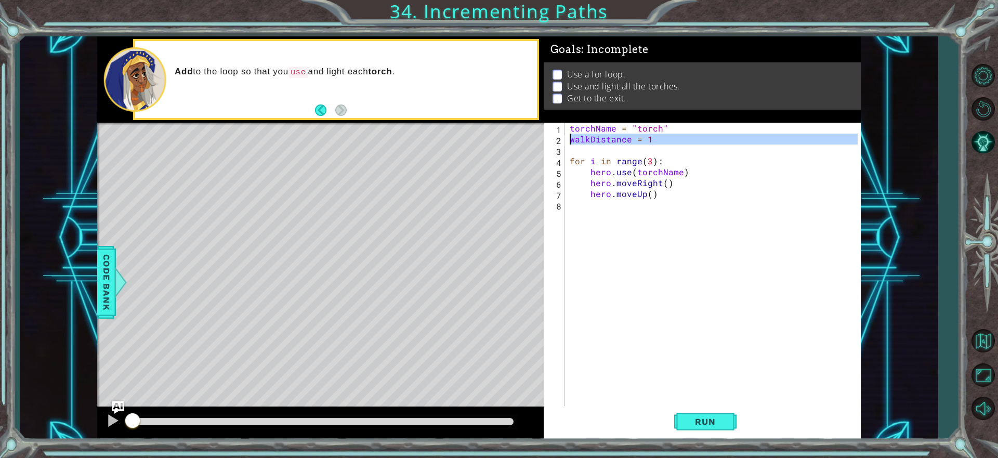
drag, startPoint x: 632, startPoint y: 146, endPoint x: 562, endPoint y: 143, distance: 70.2
click at [561, 143] on div "hero.moveUp() 1 2 3 4 5 6 7 8 torchName = "torch" walkDistance = 1 for i in ran…" at bounding box center [701, 265] width 314 height 284
type textarea "walkDistance = 1"
drag, startPoint x: 610, startPoint y: 338, endPoint x: 591, endPoint y: 200, distance: 139.5
click at [611, 334] on div "torchName = "torch" walkDistance = 1 for i in range ( 3 ) : hero . use ( torchN…" at bounding box center [714, 276] width 295 height 306
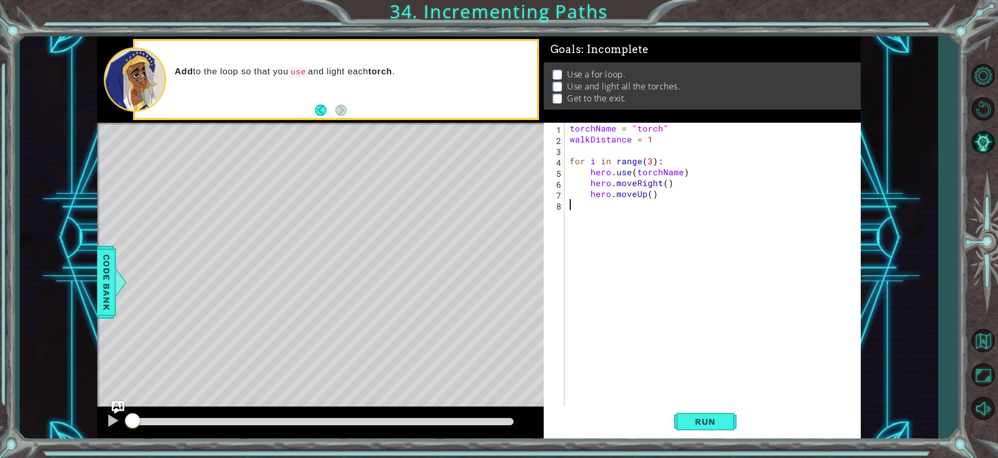
scroll to position [0, 0]
drag, startPoint x: 626, startPoint y: 142, endPoint x: 579, endPoint y: 140, distance: 46.3
click at [592, 144] on div "torchName = "torch" walkDistance = 1 for i in range ( 3 ) : hero . use ( torchN…" at bounding box center [714, 276] width 295 height 306
click at [560, 139] on div "2" at bounding box center [555, 140] width 19 height 11
drag, startPoint x: 569, startPoint y: 140, endPoint x: 629, endPoint y: 140, distance: 60.3
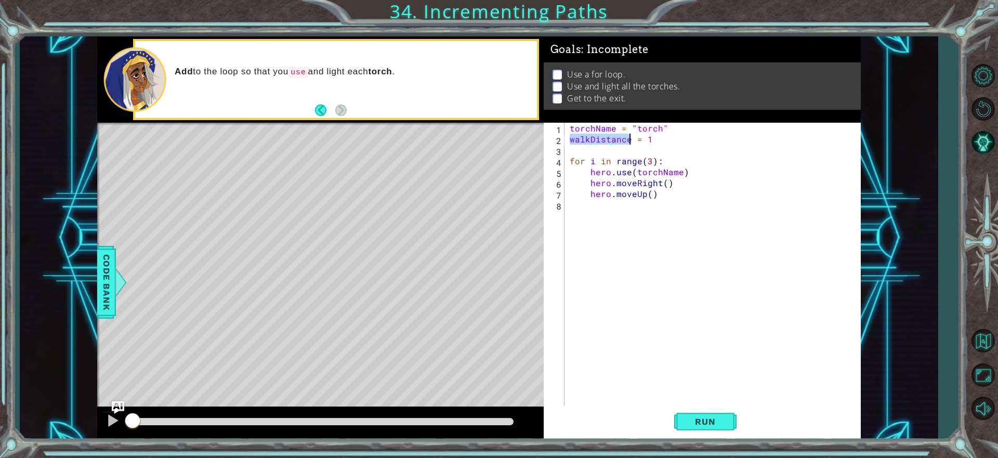
click at [629, 140] on div "torchName = "torch" walkDistance = 1 for i in range ( 3 ) : hero . use ( torchN…" at bounding box center [714, 276] width 295 height 306
click at [650, 197] on div "torchName = "torch" walkDistance = 1 for i in range ( 3 ) : hero . use ( torchN…" at bounding box center [714, 276] width 295 height 306
paste textarea "walkDistance"
type textarea "hero.moveUp(walkDistance)"
click at [637, 208] on div "torchName = "torch" walkDistance = 1 for i in range ( 3 ) : hero . use ( torchN…" at bounding box center [714, 276] width 295 height 306
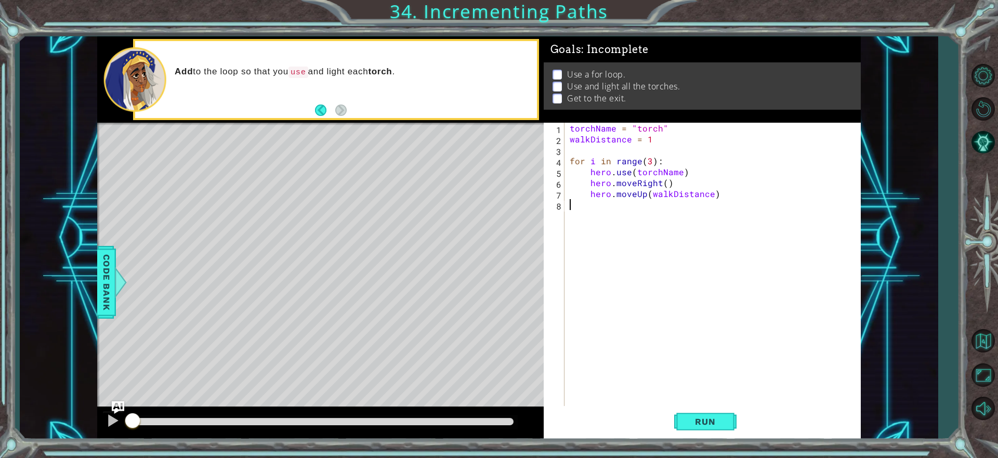
drag, startPoint x: 627, startPoint y: 213, endPoint x: 624, endPoint y: 207, distance: 7.2
click at [626, 210] on div "torchName = "torch" walkDistance = 1 for i in range ( 3 ) : hero . use ( torchN…" at bounding box center [714, 276] width 295 height 306
drag, startPoint x: 624, startPoint y: 207, endPoint x: 574, endPoint y: 207, distance: 49.4
click at [623, 207] on div "torchName = "torch" walkDistance = 1 for i in range ( 3 ) : hero . use ( torchN…" at bounding box center [714, 276] width 295 height 306
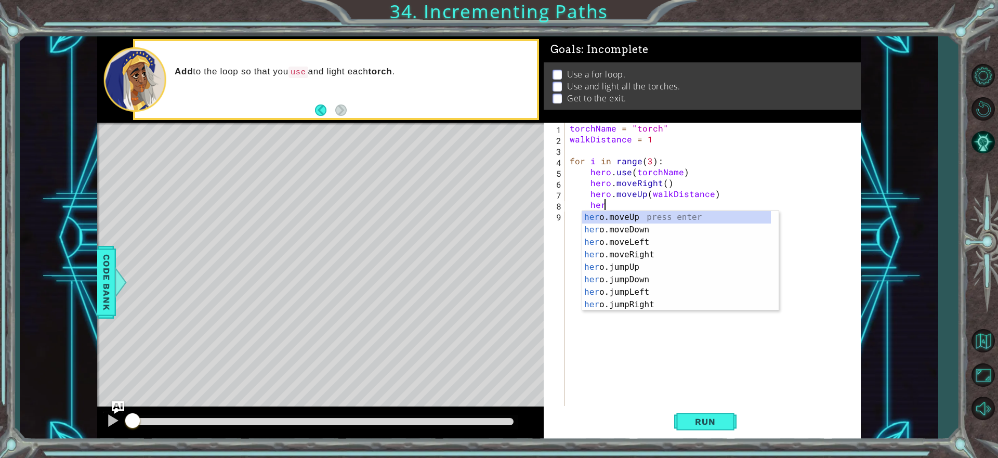
scroll to position [0, 2]
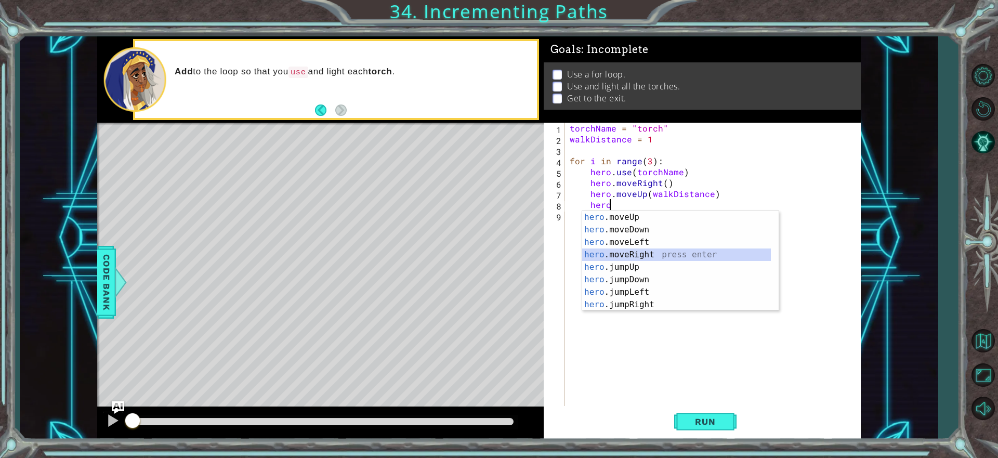
click at [654, 255] on div "hero .moveUp press enter hero .moveDown press enter hero .moveLeft press enter …" at bounding box center [676, 273] width 189 height 125
type textarea "hero.moveRight(1)"
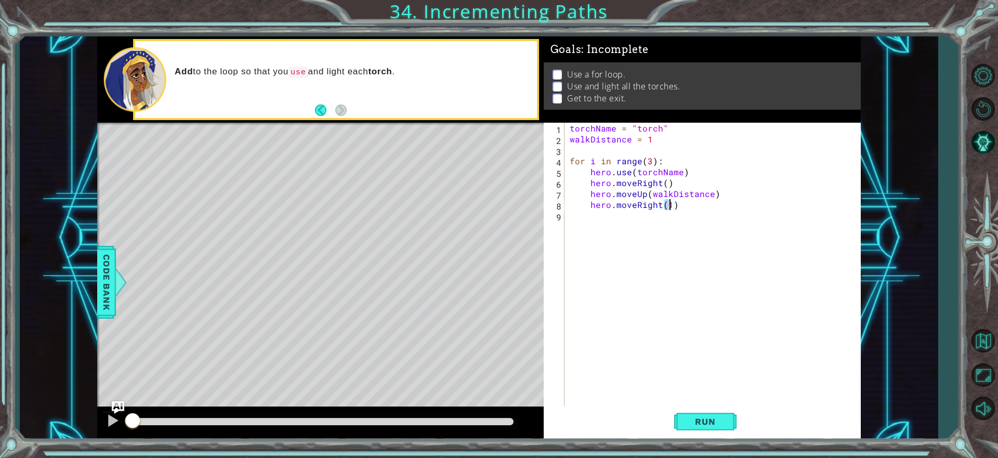
click at [627, 221] on div "torchName = "torch" walkDistance = 1 for i in range ( 3 ) : hero . use ( torchN…" at bounding box center [714, 276] width 295 height 306
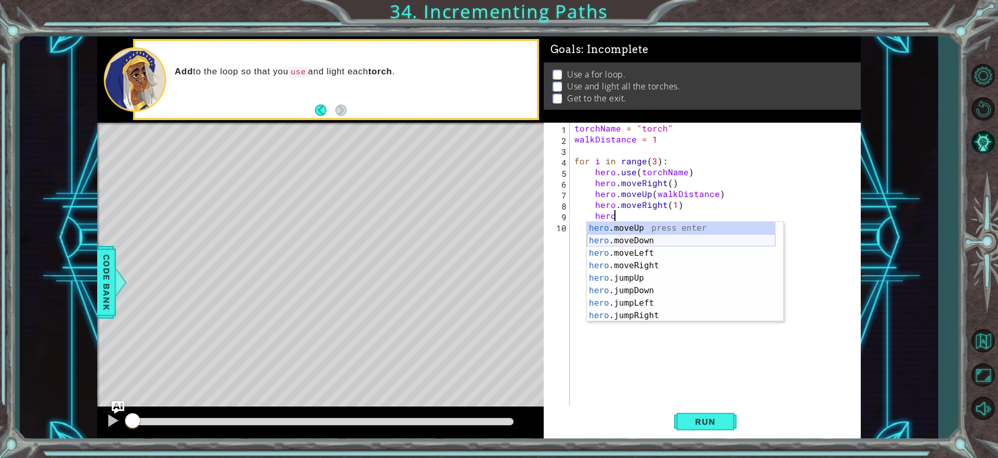
click at [660, 241] on div "hero .moveUp press enter hero .moveDown press enter hero .moveLeft press enter …" at bounding box center [681, 284] width 189 height 125
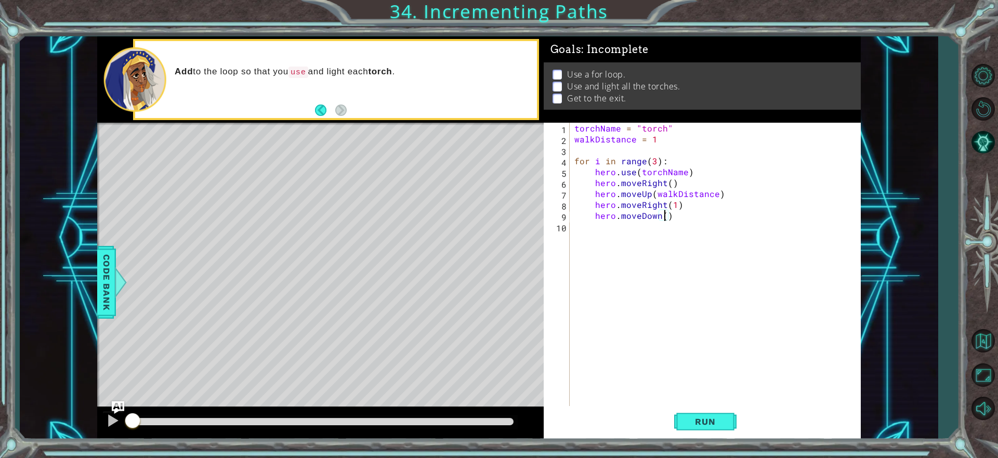
paste textarea "walkDistance"
type textarea "hero.moveDown(walkDistance)"
click at [663, 231] on div "torchName = "torch" walkDistance = 1 for i in range ( 3 ) : hero . use ( torchN…" at bounding box center [717, 276] width 290 height 306
click at [982, 337] on button "Back to Map" at bounding box center [983, 341] width 30 height 30
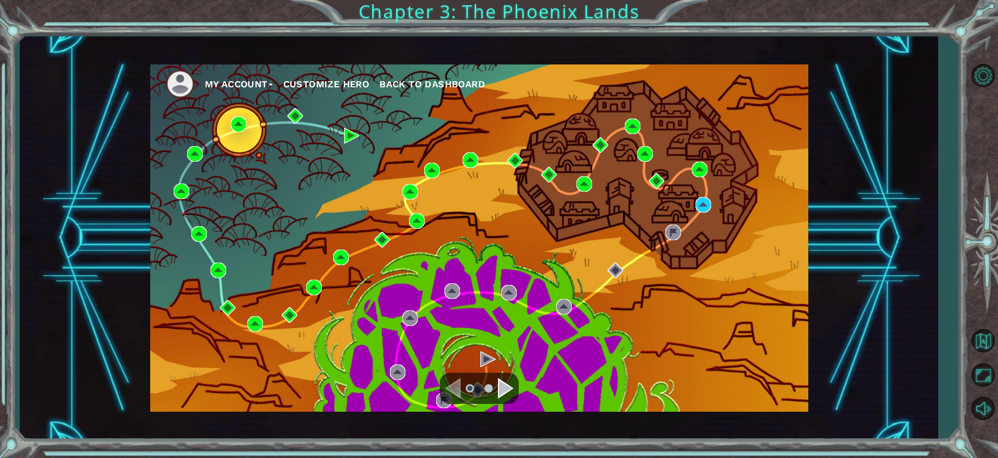
click at [709, 187] on div "My Account Customize Hero Back to Dashboard" at bounding box center [479, 237] width 658 height 347
click at [709, 171] on div "My Account Customize Hero Back to Dashboard" at bounding box center [479, 237] width 658 height 347
click at [707, 169] on div "My Account Customize Hero Back to Dashboard" at bounding box center [479, 237] width 658 height 347
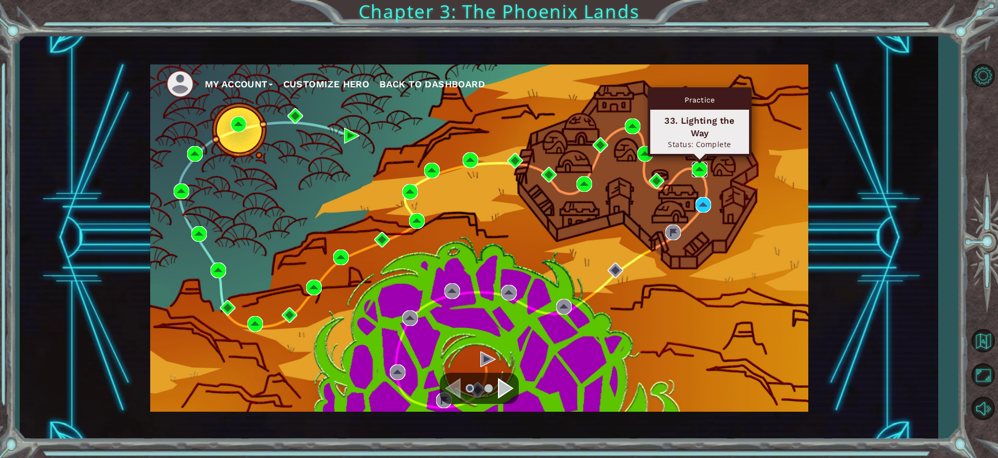
click at [704, 169] on img at bounding box center [700, 170] width 16 height 16
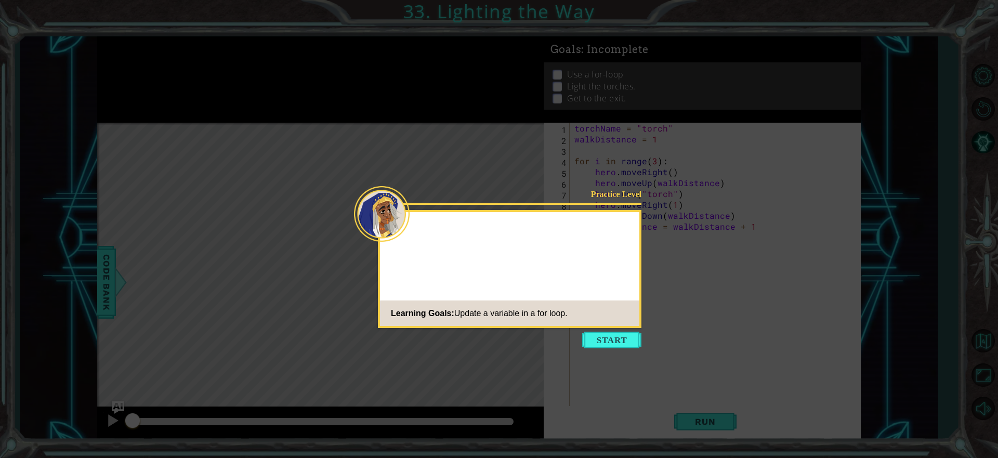
click at [606, 338] on button "Start" at bounding box center [611, 340] width 59 height 17
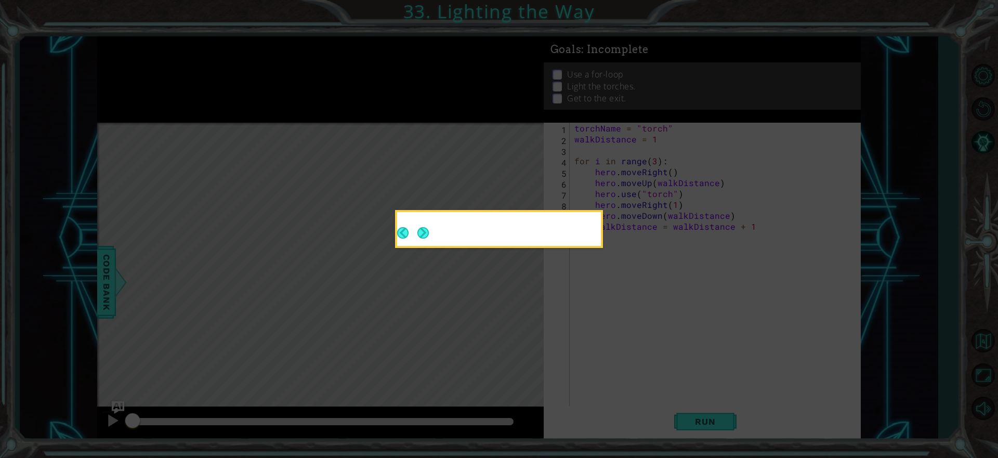
click at [605, 338] on icon at bounding box center [499, 229] width 998 height 458
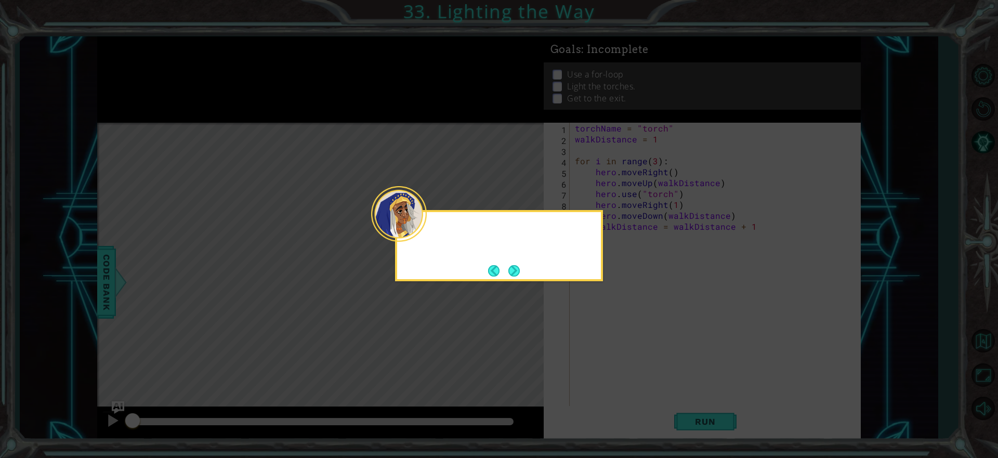
click at [621, 247] on icon at bounding box center [499, 229] width 998 height 458
click at [515, 267] on button "Next" at bounding box center [514, 271] width 12 height 12
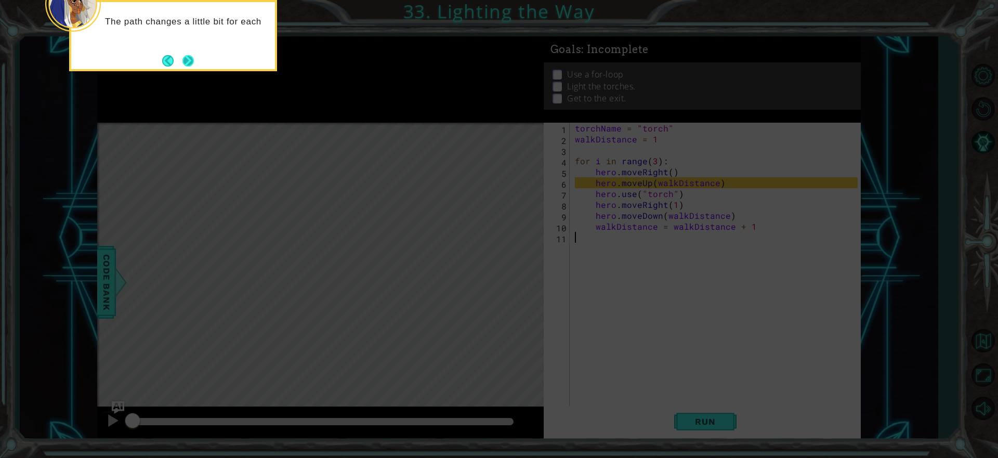
click at [186, 58] on button "Next" at bounding box center [188, 60] width 17 height 17
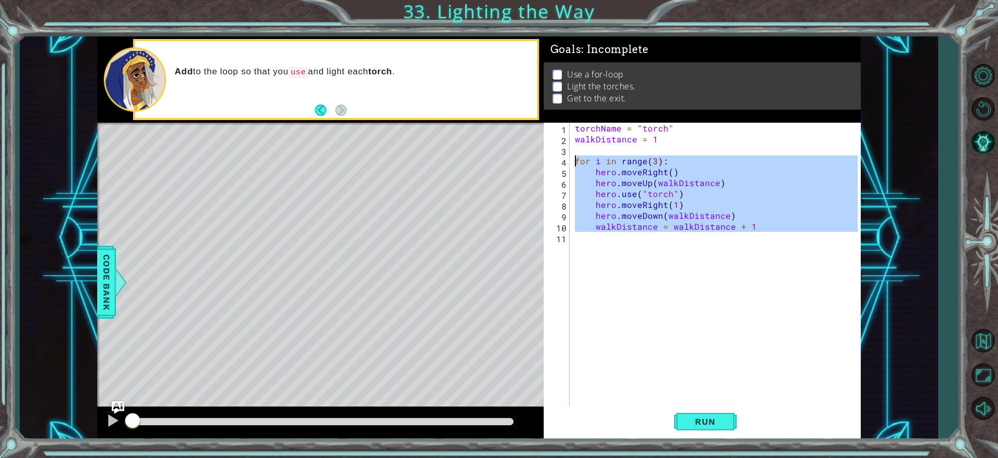
drag, startPoint x: 762, startPoint y: 241, endPoint x: 577, endPoint y: 163, distance: 201.2
click at [577, 163] on div "torchName = "torch" walkDistance = 1 for i in range ( 3 ) : hero . moveRight ( …" at bounding box center [718, 276] width 290 height 306
paste textarea "walkDistance"
type textarea "walkDistance"
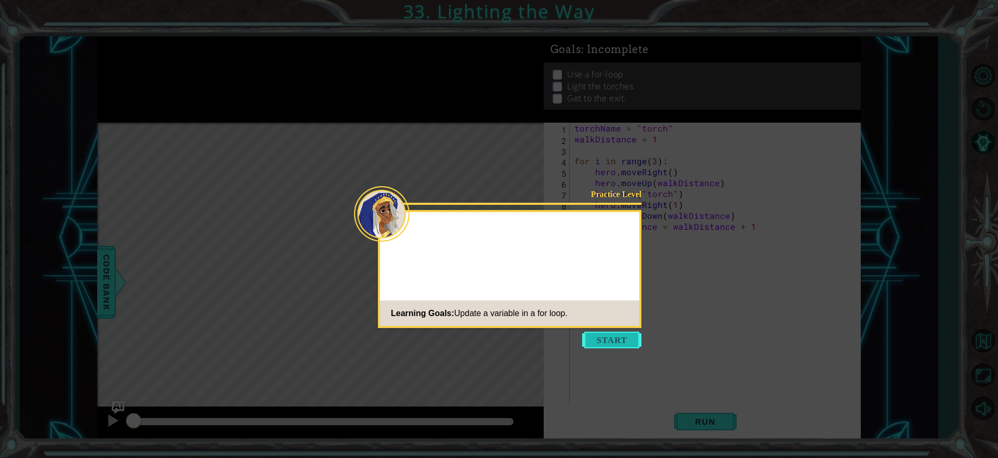
click at [624, 333] on button "Start" at bounding box center [611, 340] width 59 height 17
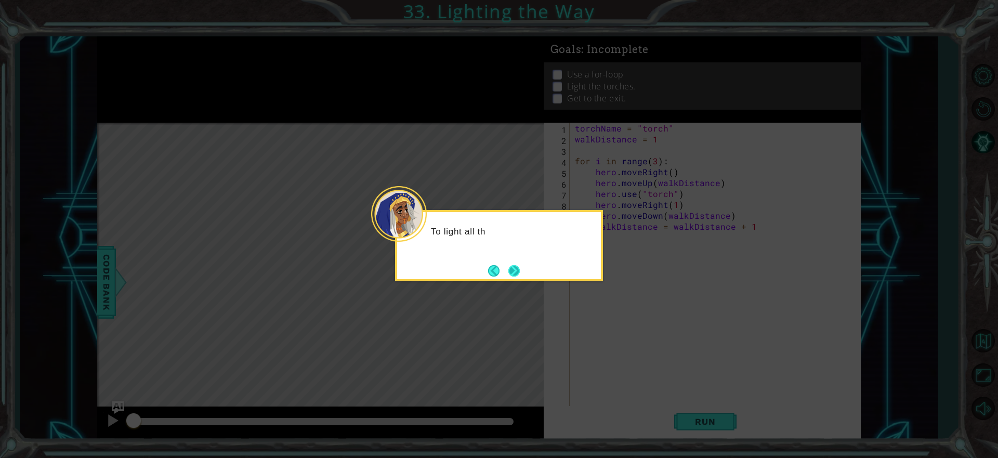
click at [517, 270] on button "Next" at bounding box center [513, 270] width 11 height 11
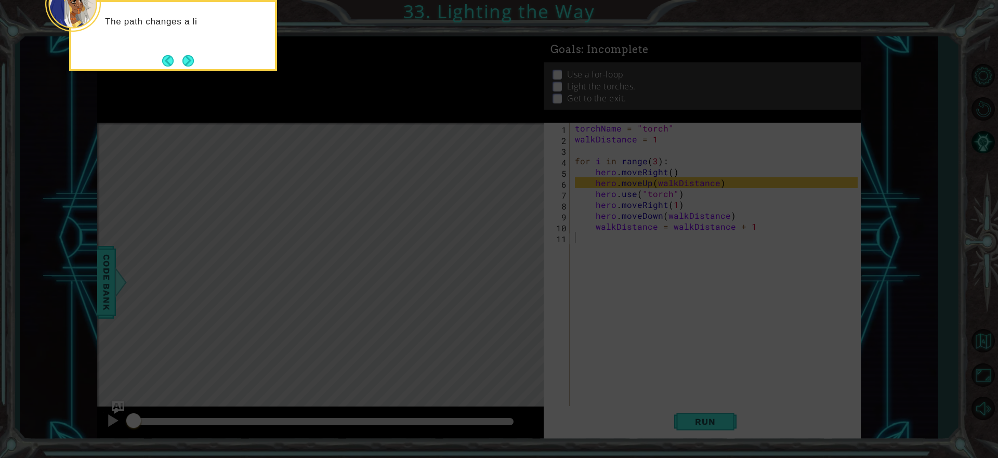
drag, startPoint x: 692, startPoint y: 238, endPoint x: 526, endPoint y: 208, distance: 168.5
click at [611, 238] on icon at bounding box center [499, 68] width 998 height 778
drag, startPoint x: 191, startPoint y: 60, endPoint x: 356, endPoint y: 146, distance: 186.2
click at [192, 60] on button "Next" at bounding box center [187, 60] width 11 height 11
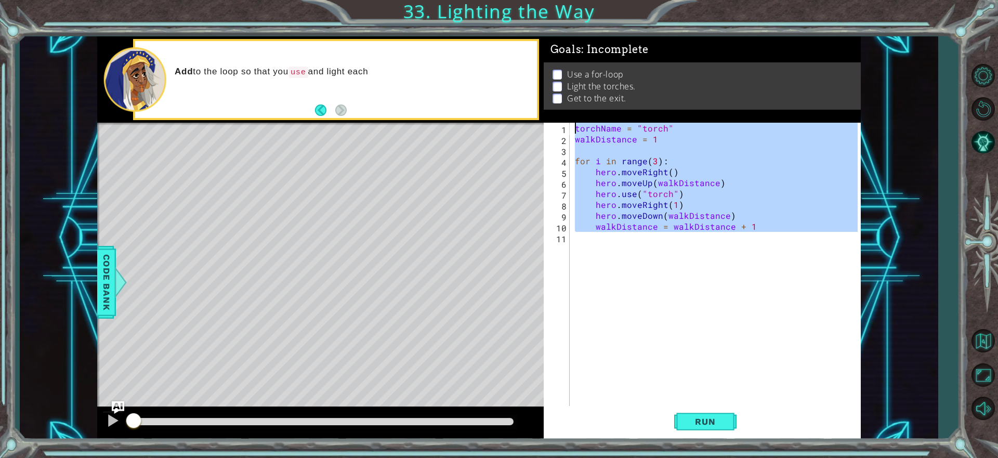
drag, startPoint x: 756, startPoint y: 233, endPoint x: 574, endPoint y: 104, distance: 222.9
click at [570, 97] on div "Goals : Incomplete Use a for-loop Light the torches. Get to the exit. 1 2 3 4 5…" at bounding box center [703, 237] width 318 height 403
type textarea "torchName = "torch" walkDistance = 1"
click at [977, 342] on button "Back to Map" at bounding box center [983, 341] width 30 height 30
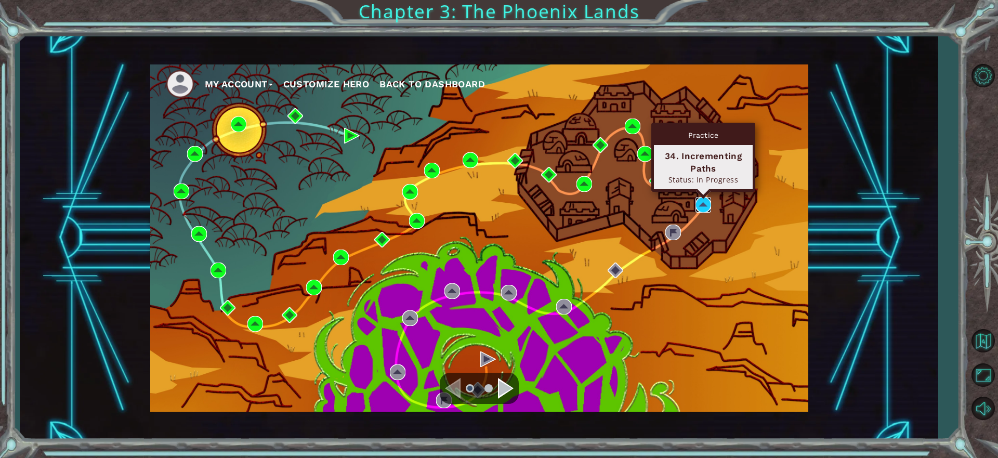
click at [704, 205] on img at bounding box center [703, 205] width 16 height 16
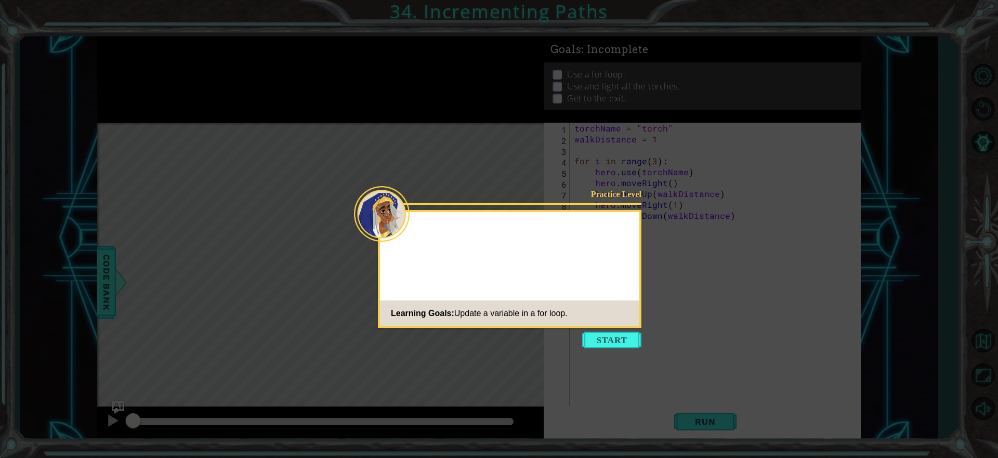
click at [622, 340] on button "Start" at bounding box center [611, 340] width 59 height 17
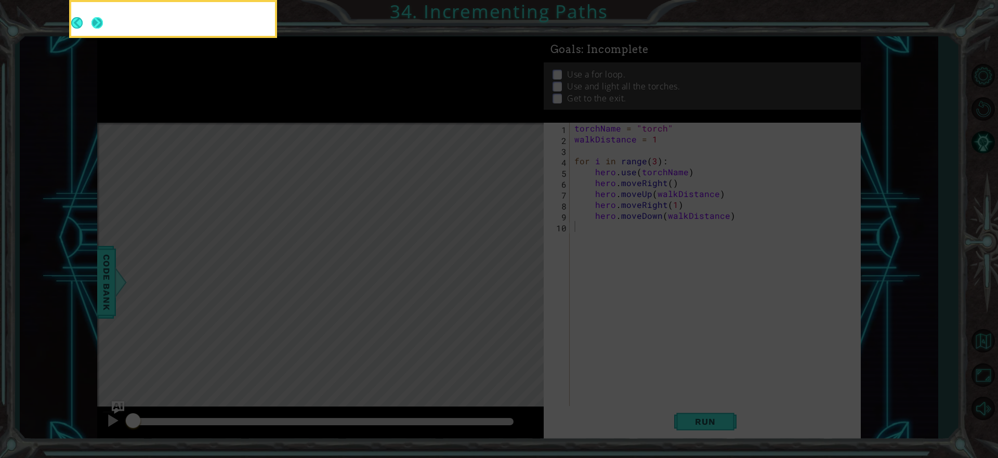
click at [99, 22] on button "Next" at bounding box center [96, 22] width 11 height 11
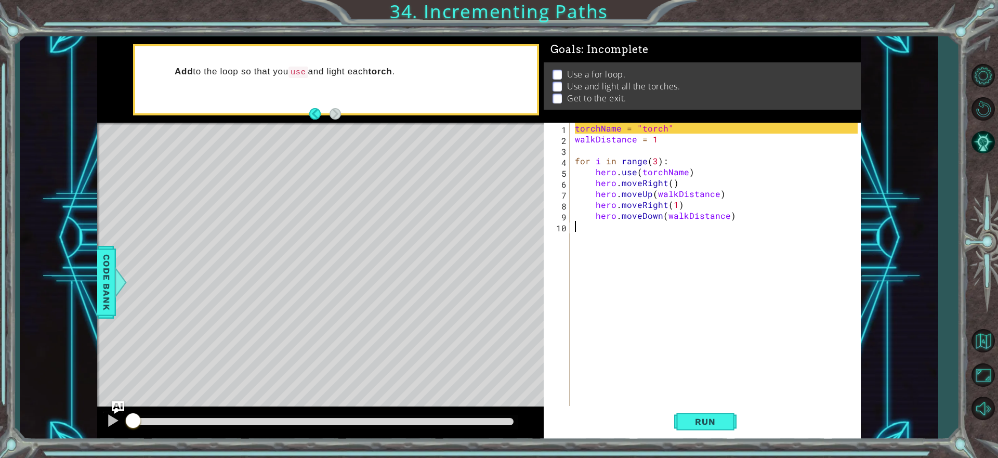
click at [683, 231] on div "torchName = "torch" walkDistance = 1 for i in range ( 3 ) : hero . use ( torchN…" at bounding box center [718, 276] width 290 height 306
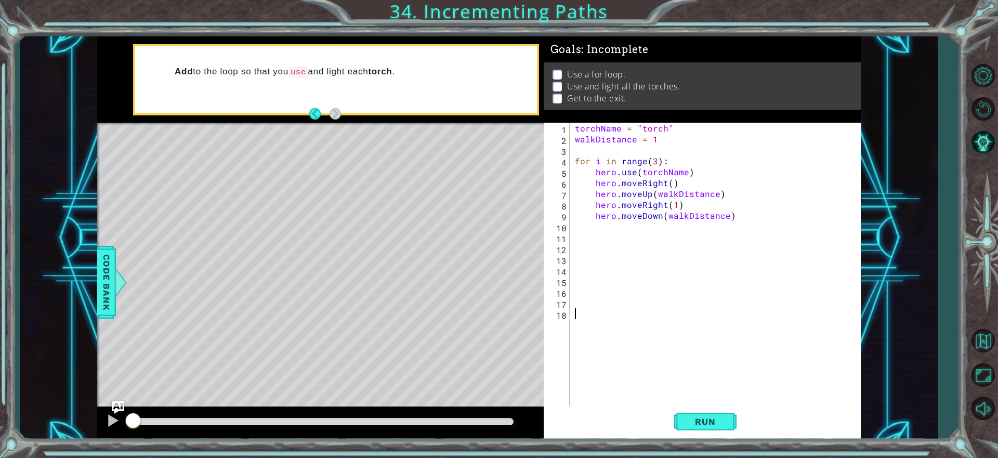
scroll to position [22, 0]
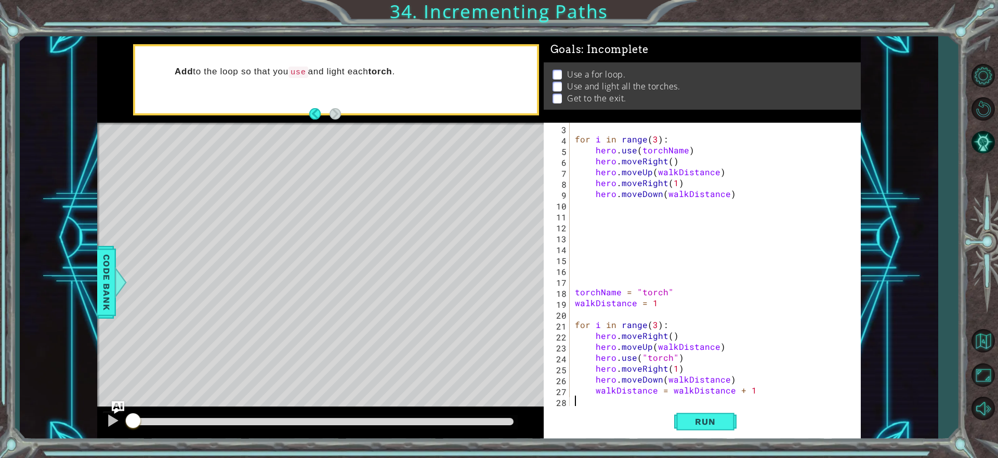
click at [736, 195] on div "for i in range ( 3 ) : hero . use ( torchName ) hero . moveRight ( ) hero . mov…" at bounding box center [714, 276] width 282 height 306
type textarea "hero.moveDown(walkDistance)"
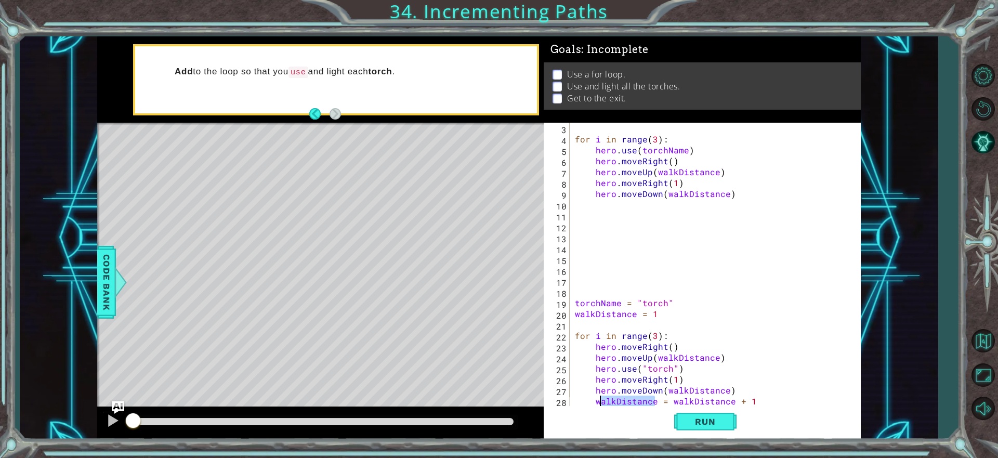
drag, startPoint x: 654, startPoint y: 402, endPoint x: 598, endPoint y: 403, distance: 56.7
click at [598, 403] on div "for i in range ( 3 ) : hero . use ( torchName ) hero . moveRight ( ) hero . mov…" at bounding box center [714, 276] width 282 height 306
drag, startPoint x: 724, startPoint y: 193, endPoint x: 649, endPoint y: 183, distance: 76.5
click at [665, 190] on div "for i in range ( 3 ) : hero . use ( torchName ) hero . moveRight ( ) hero . mov…" at bounding box center [714, 276] width 282 height 306
type textarea "hero.moveDown(walkDistance)"
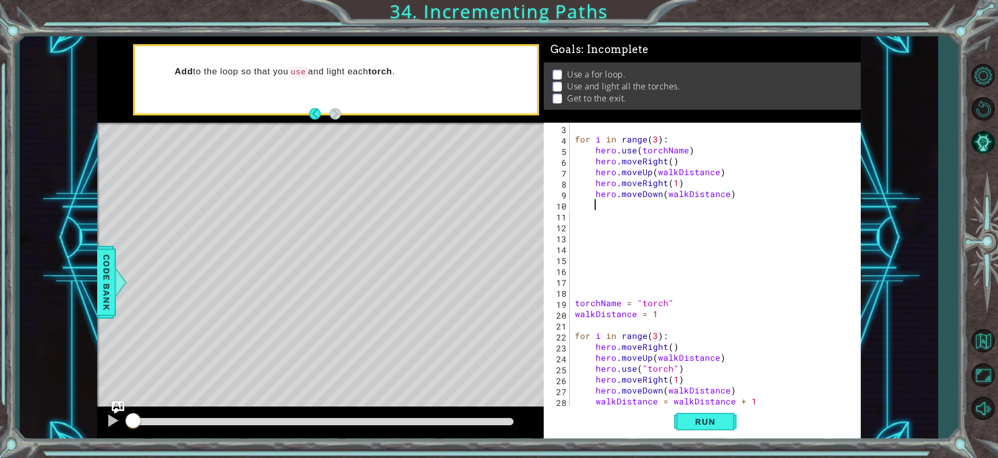
click at [640, 209] on div "for i in range ( 3 ) : hero . use ( torchName ) hero . moveRight ( ) hero . mov…" at bounding box center [714, 276] width 282 height 306
paste textarea "walkDistance"
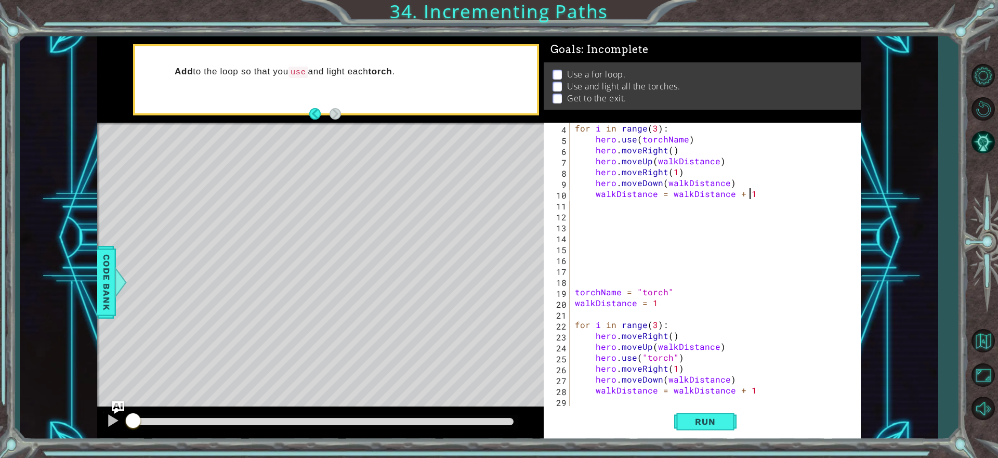
scroll to position [33, 0]
drag, startPoint x: 758, startPoint y: 395, endPoint x: 695, endPoint y: 387, distance: 63.9
click at [695, 387] on div "for i in range ( 3 ) : hero . use ( torchName ) hero . moveRight ( ) hero . mov…" at bounding box center [714, 276] width 282 height 306
click at [744, 296] on div "for i in range ( 3 ) : hero . use ( torchName ) hero . moveRight ( ) hero . mov…" at bounding box center [714, 276] width 282 height 306
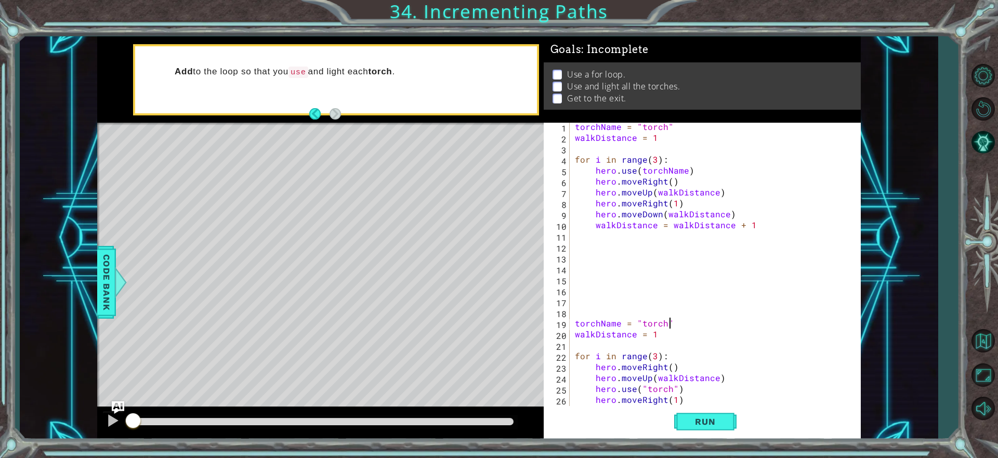
scroll to position [0, 0]
click at [694, 418] on span "Run" at bounding box center [704, 421] width 41 height 10
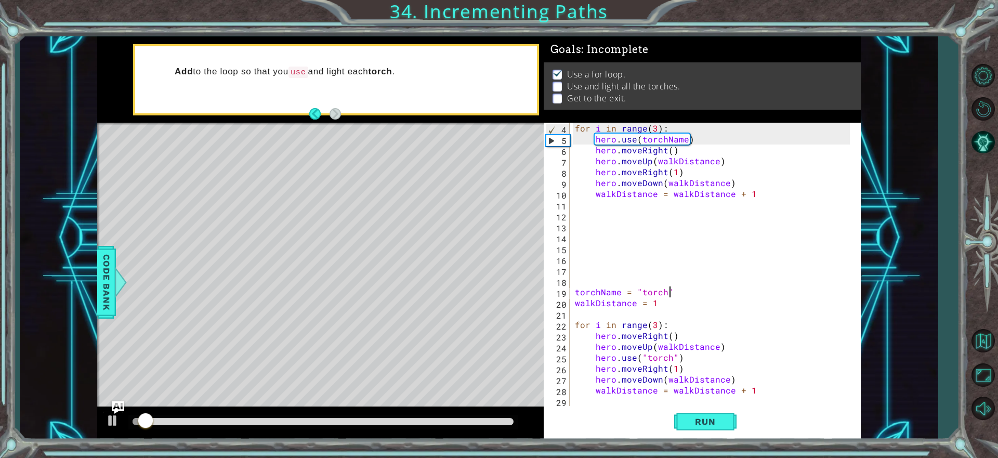
scroll to position [1, 0]
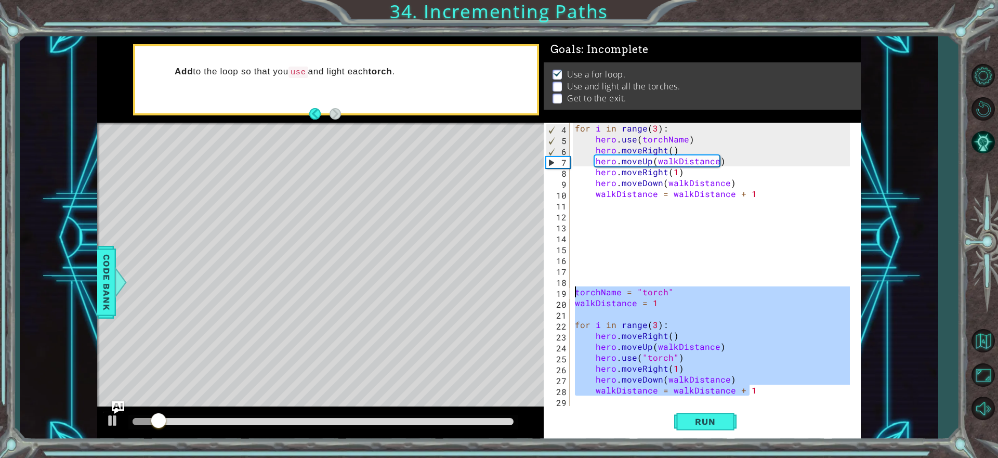
drag, startPoint x: 758, startPoint y: 391, endPoint x: 562, endPoint y: 288, distance: 222.0
click at [562, 288] on div "torchName = "torch" 4 5 6 7 8 9 10 11 12 13 14 15 16 17 18 19 20 21 22 23 24 25…" at bounding box center [701, 265] width 314 height 284
type textarea "torchName = "torch" walkDistance = 1"
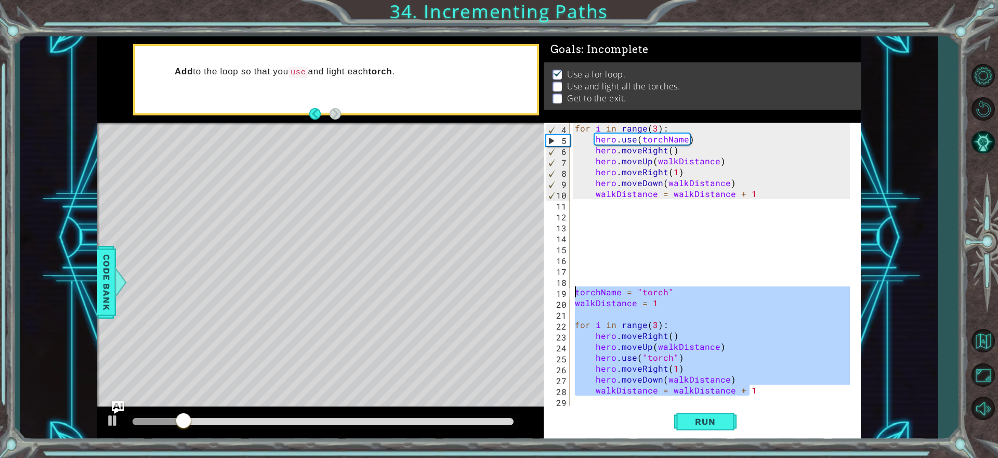
scroll to position [0, 0]
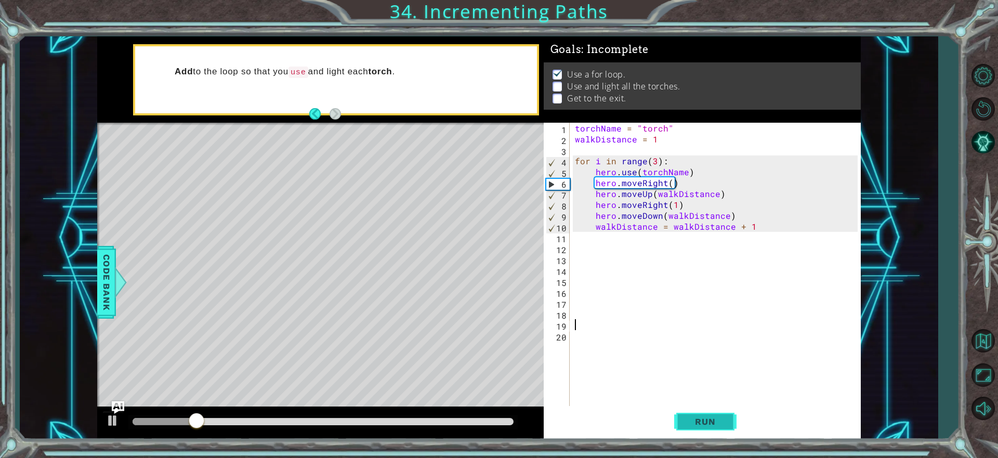
click at [708, 408] on button "Run" at bounding box center [705, 422] width 62 height 32
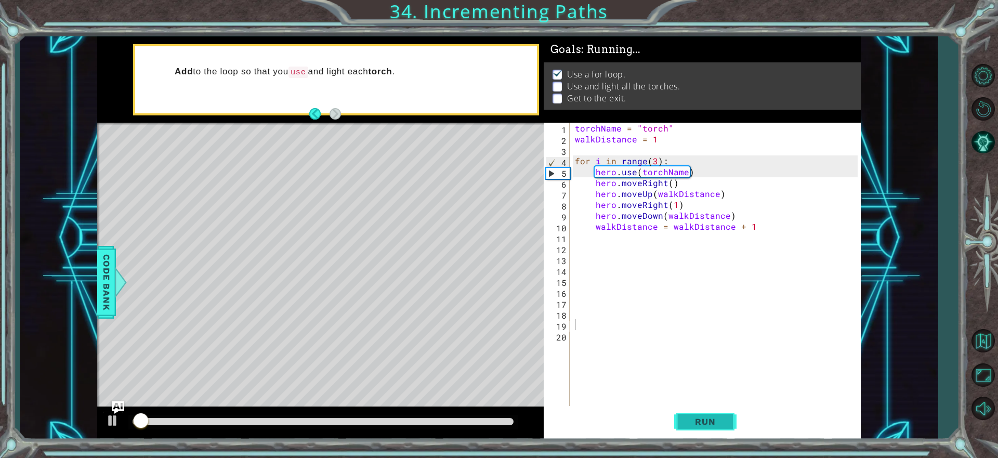
drag, startPoint x: 708, startPoint y: 414, endPoint x: 702, endPoint y: 407, distance: 9.2
click at [705, 411] on button "Run" at bounding box center [705, 422] width 62 height 32
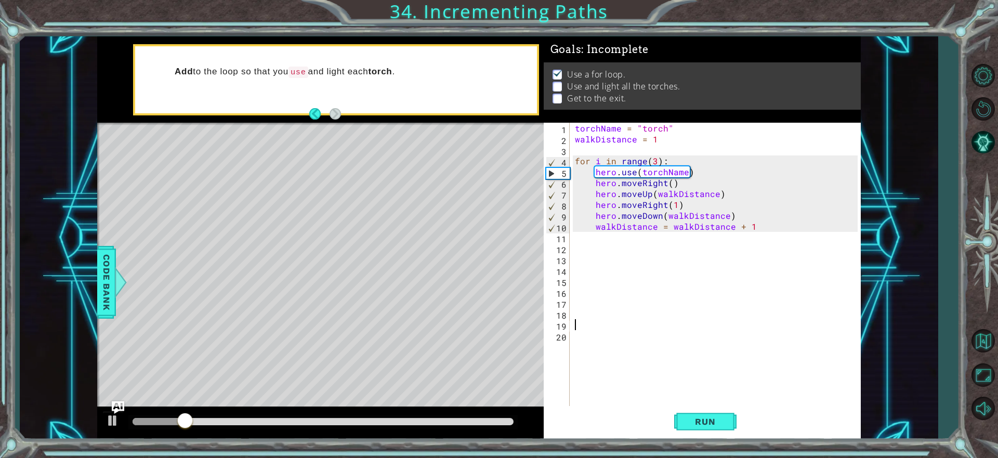
click at [719, 198] on div "torchName = "torch" walkDistance = 1 for i in range ( 3 ) : hero . use ( torchN…" at bounding box center [718, 276] width 290 height 306
type textarea "hero.moveUp(walkDistance)"
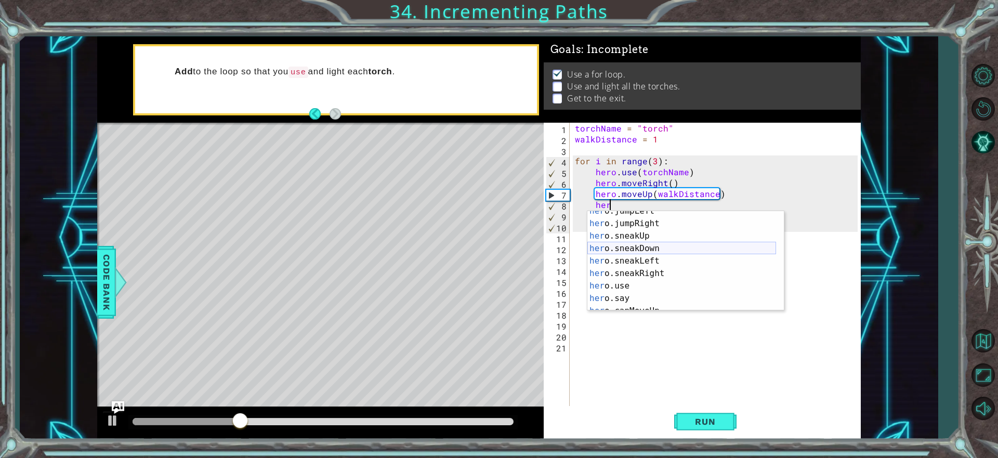
scroll to position [94, 0]
click at [616, 284] on div "her o.jumpLeft press enter her o.jumpRight press enter her o.sneakUp press ente…" at bounding box center [681, 267] width 189 height 125
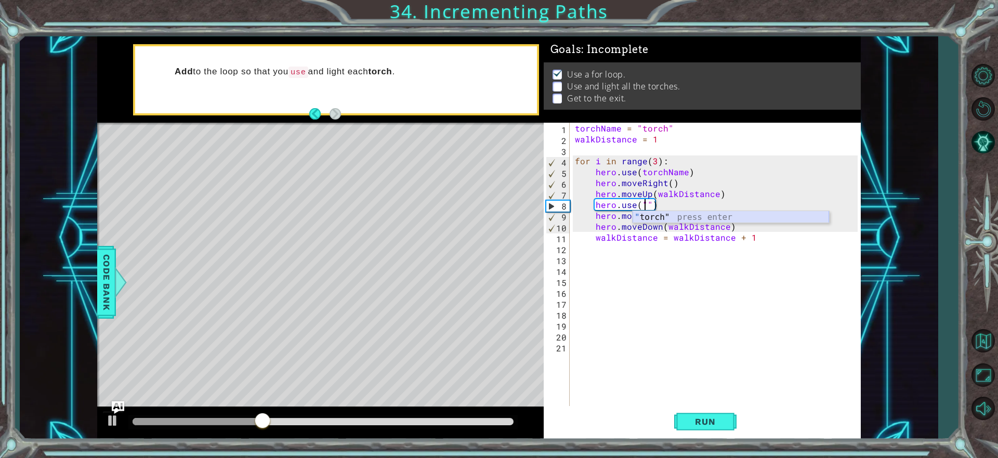
click at [639, 215] on div "" torch" press enter" at bounding box center [730, 229] width 196 height 37
click at [716, 431] on button "Run" at bounding box center [705, 422] width 62 height 32
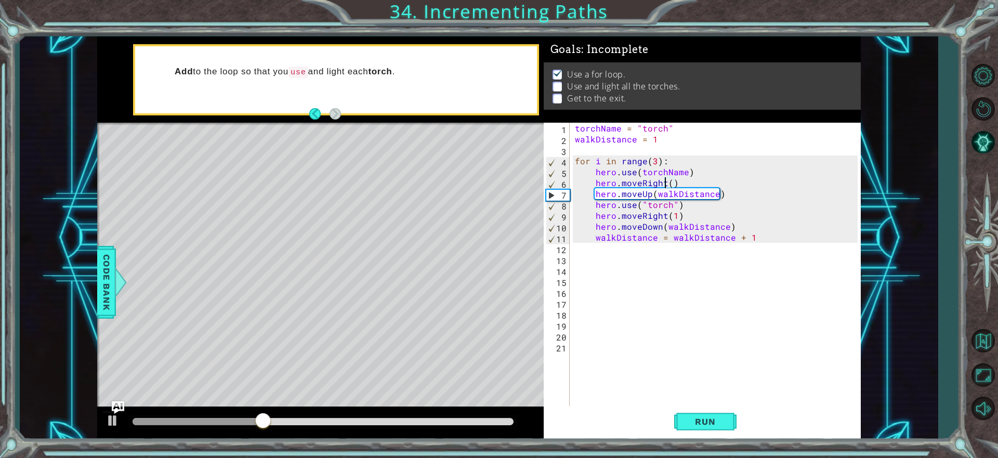
click at [666, 182] on div "torchName = "torch" walkDistance = 1 for i in range ( 3 ) : hero . use ( torchN…" at bounding box center [718, 276] width 290 height 306
click at [669, 182] on div "torchName = "torch" walkDistance = 1 for i in range ( 3 ) : hero . use ( torchN…" at bounding box center [718, 276] width 290 height 306
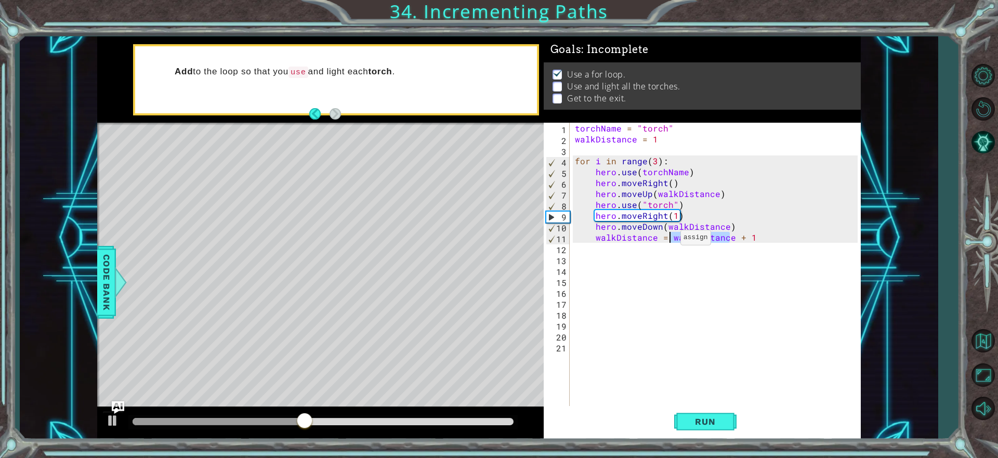
drag, startPoint x: 728, startPoint y: 240, endPoint x: 668, endPoint y: 240, distance: 59.8
click at [668, 240] on div "torchName = "torch" walkDistance = 1 for i in range ( 3 ) : hero . use ( torchN…" at bounding box center [718, 276] width 290 height 306
click at [668, 187] on div "torchName = "torch" walkDistance = 1 for i in range ( 3 ) : hero . use ( torchN…" at bounding box center [718, 276] width 290 height 306
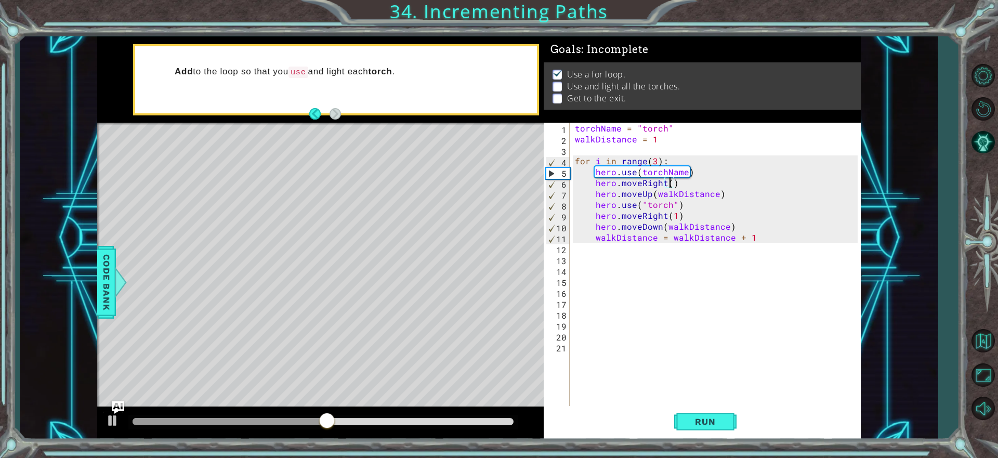
paste textarea "walkDistance"
click at [706, 432] on button "Run" at bounding box center [705, 422] width 62 height 32
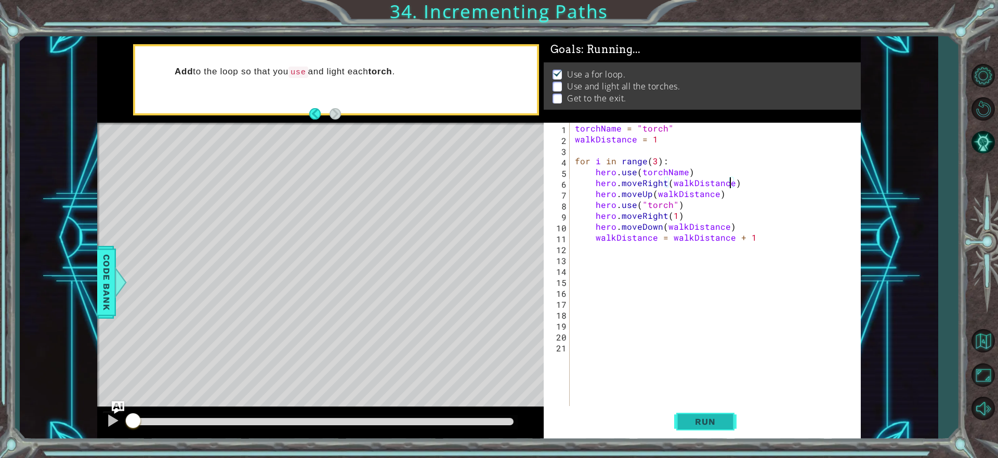
click at [706, 422] on span "Run" at bounding box center [704, 421] width 41 height 10
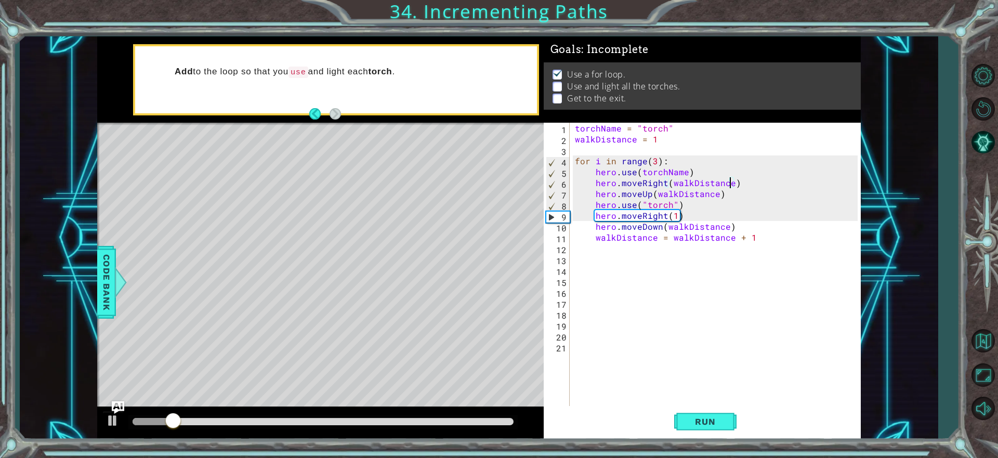
click at [673, 216] on div "torchName = "torch" walkDistance = 1 for i in range ( 3 ) : hero . use ( torchN…" at bounding box center [718, 276] width 290 height 306
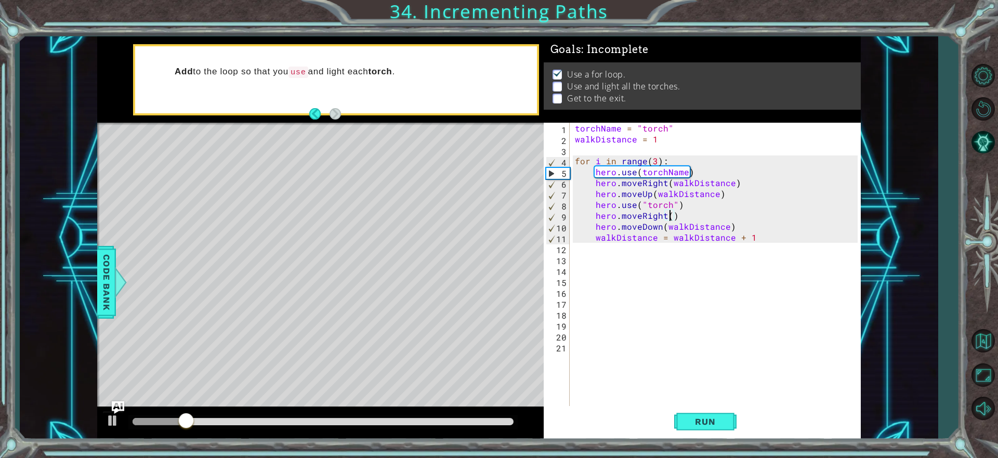
paste textarea "walkDistance"
drag, startPoint x: 702, startPoint y: 418, endPoint x: 705, endPoint y: 447, distance: 29.2
click at [702, 419] on span "Run" at bounding box center [704, 421] width 41 height 10
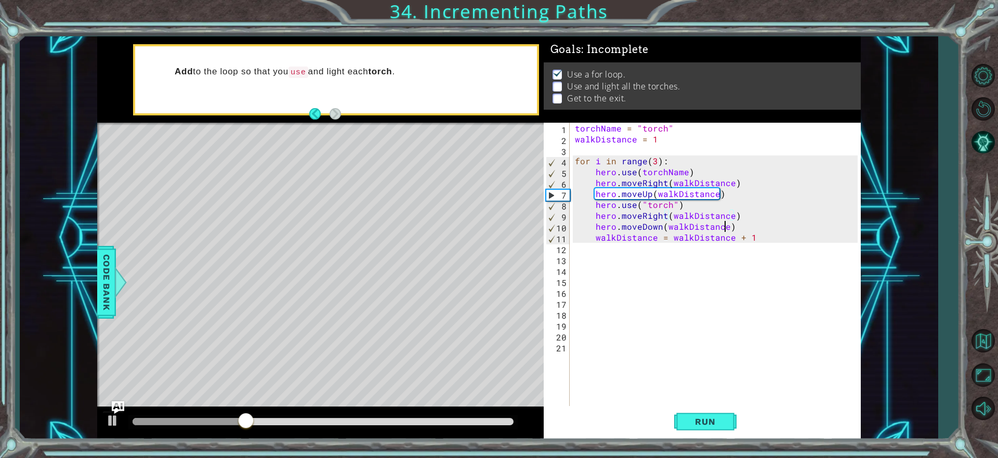
click at [722, 228] on div "torchName = "torch" walkDistance = 1 for i in range ( 3 ) : hero . use ( torchN…" at bounding box center [718, 276] width 290 height 306
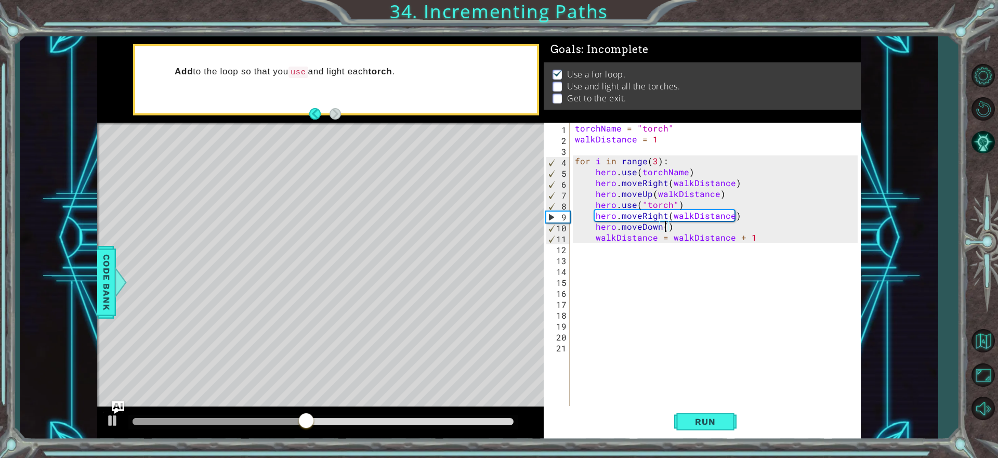
click at [725, 184] on div "torchName = "torch" walkDistance = 1 for i in range ( 3 ) : hero . use ( torchN…" at bounding box center [718, 276] width 290 height 306
click at [729, 183] on div "torchName = "torch" walkDistance = 1 for i in range ( 3 ) : hero . use ( torchN…" at bounding box center [718, 276] width 290 height 306
drag, startPoint x: 703, startPoint y: 182, endPoint x: 669, endPoint y: 181, distance: 33.8
click at [669, 181] on div "torchName = "torch" walkDistance = 1 for i in range ( 3 ) : hero . use ( torchN…" at bounding box center [718, 276] width 290 height 306
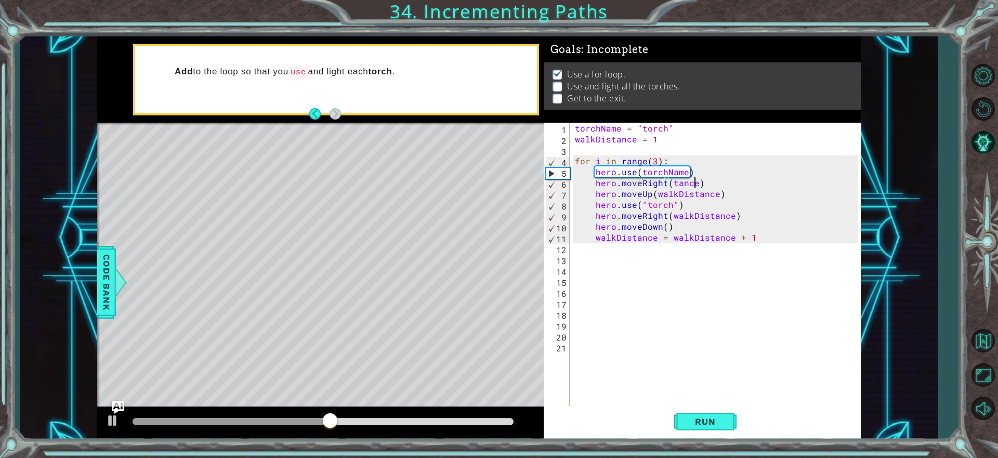
drag, startPoint x: 696, startPoint y: 184, endPoint x: 672, endPoint y: 170, distance: 28.0
click at [693, 183] on div "torchName = "torch" walkDistance = 1 for i in range ( 3 ) : hero . use ( torchN…" at bounding box center [718, 276] width 290 height 306
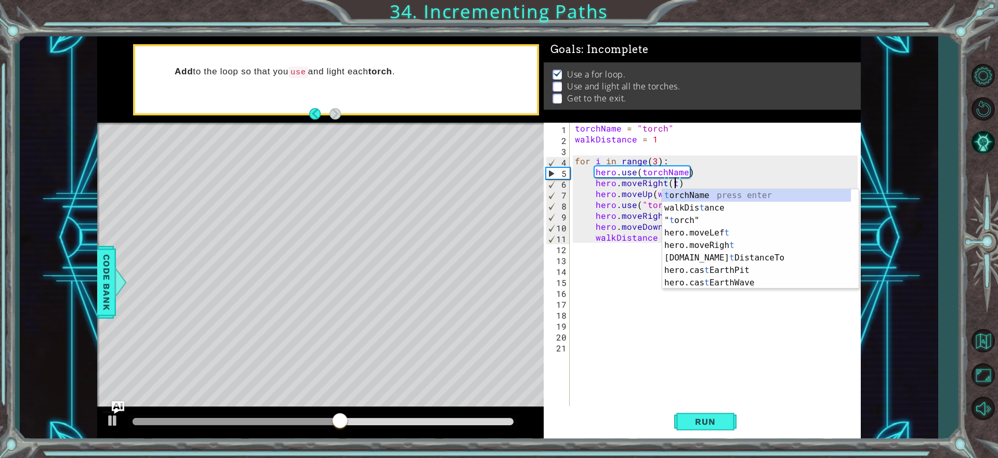
scroll to position [0, 0]
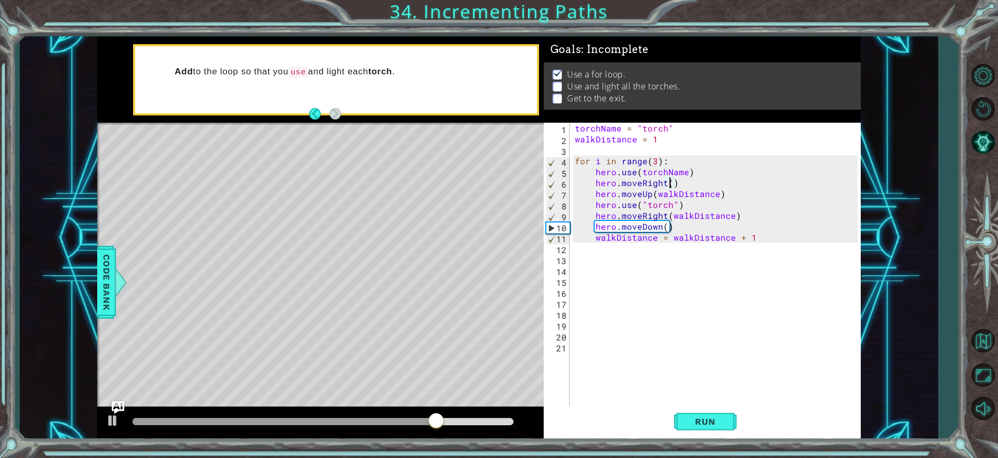
click at [729, 217] on div "torchName = "torch" walkDistance = 1 for i in range ( 3 ) : hero . use ( torchN…" at bounding box center [718, 276] width 290 height 306
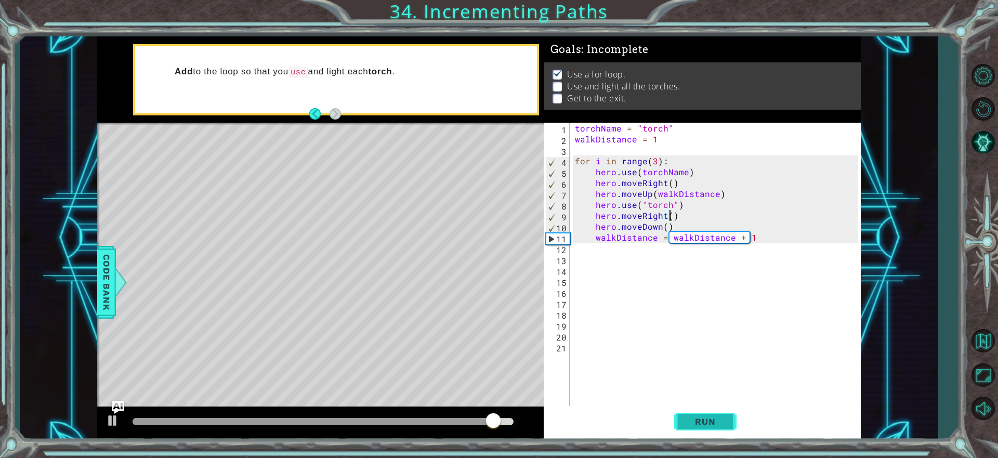
click at [694, 413] on button "Run" at bounding box center [705, 422] width 62 height 32
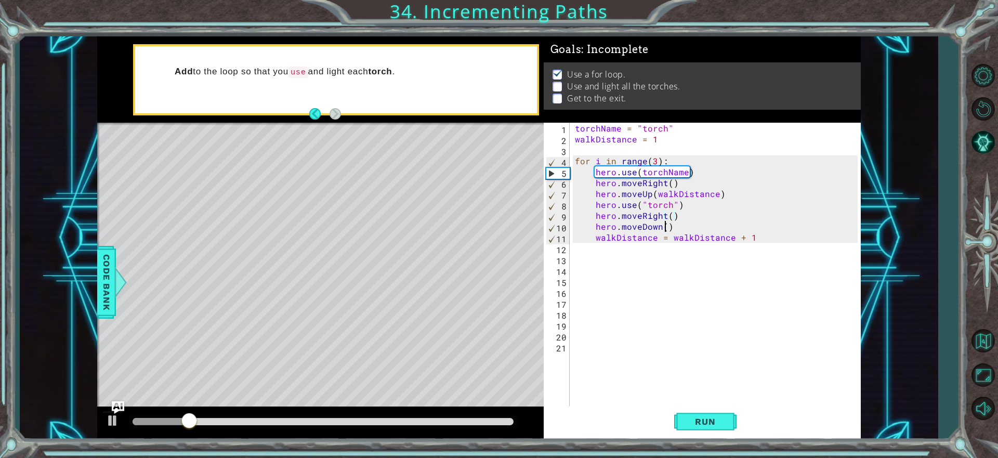
click at [664, 229] on div "torchName = "torch" walkDistance = 1 for i in range ( 3 ) : hero . use ( torchN…" at bounding box center [718, 276] width 290 height 306
paste textarea "walkDistance"
drag, startPoint x: 713, startPoint y: 431, endPoint x: 710, endPoint y: 420, distance: 10.7
click at [713, 428] on button "Run" at bounding box center [705, 422] width 62 height 32
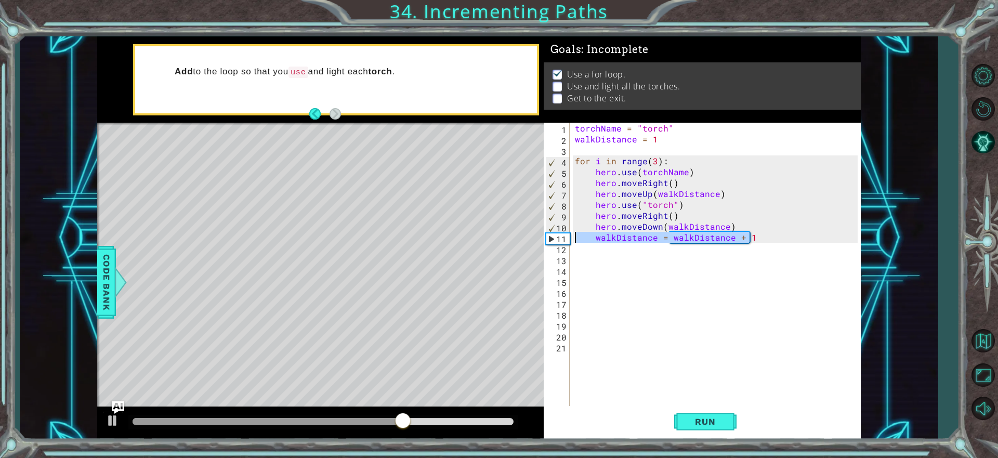
drag, startPoint x: 752, startPoint y: 241, endPoint x: 565, endPoint y: 226, distance: 187.2
click at [575, 232] on div "torchName = "torch" walkDistance = 1 for i in range ( 3 ) : hero . use ( torchN…" at bounding box center [718, 276] width 290 height 306
type textarea "walkDistance = walkDistance + 1"
drag, startPoint x: 612, startPoint y: 278, endPoint x: 607, endPoint y: 253, distance: 25.8
click at [611, 266] on div "torchName = "torch" walkDistance = 1 for i in range ( 3 ) : hero . use ( torchN…" at bounding box center [718, 276] width 290 height 306
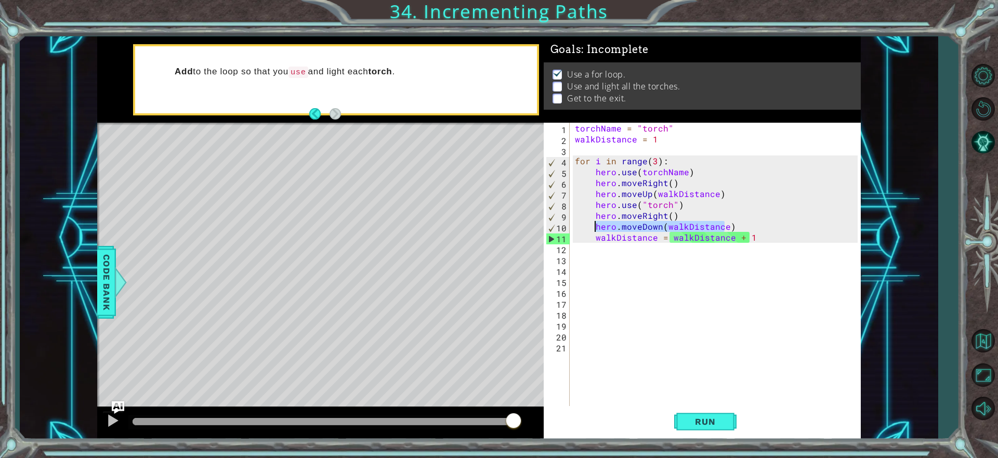
drag, startPoint x: 726, startPoint y: 224, endPoint x: 592, endPoint y: 224, distance: 133.6
click at [592, 224] on div "torchName = "torch" walkDistance = 1 for i in range ( 3 ) : hero . use ( torchN…" at bounding box center [718, 276] width 290 height 306
drag, startPoint x: 732, startPoint y: 227, endPoint x: 637, endPoint y: 236, distance: 95.6
click at [637, 236] on div "torchName = "torch" walkDistance = 1 for i in range ( 3 ) : hero . use ( torchN…" at bounding box center [718, 276] width 290 height 306
type textarea "hero.moveDown(walkDistance) walkDistance = walkDistance + 1"
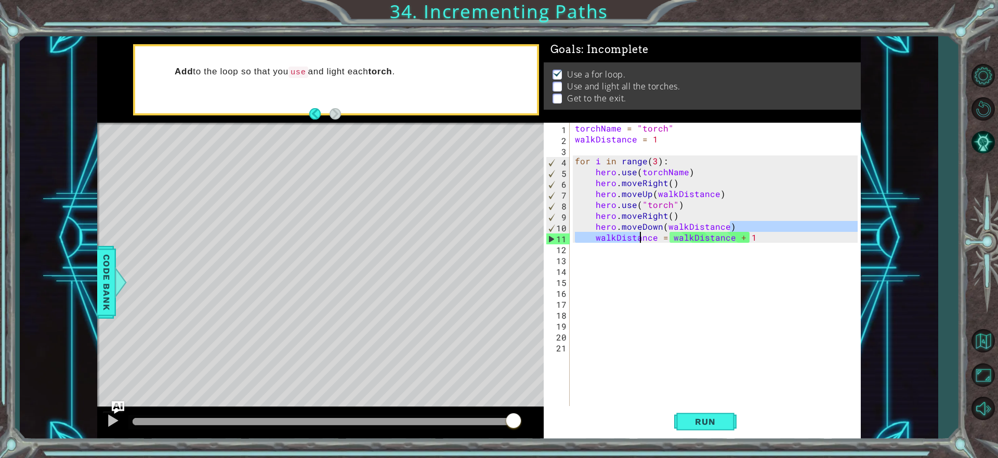
drag, startPoint x: 600, startPoint y: 261, endPoint x: 591, endPoint y: 259, distance: 9.2
click at [598, 263] on div "torchName = "torch" walkDistance = 1 for i in range ( 3 ) : hero . use ( torchN…" at bounding box center [718, 276] width 290 height 306
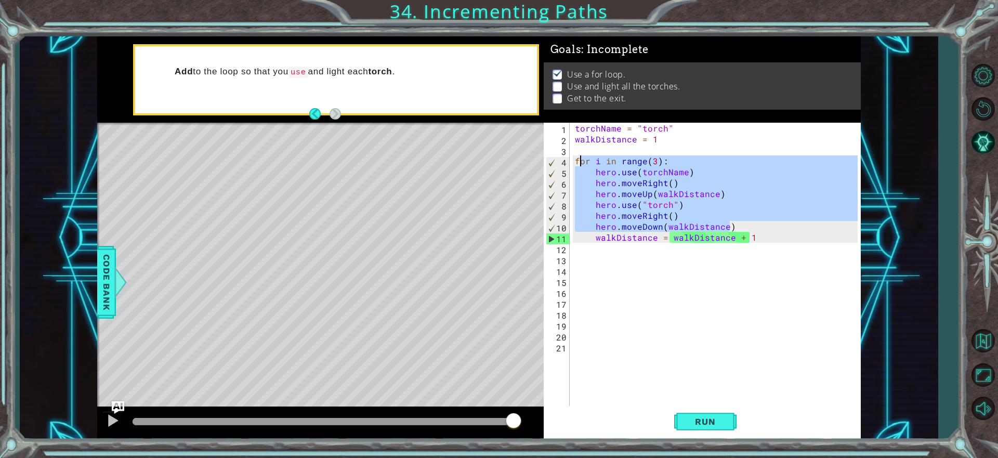
drag, startPoint x: 729, startPoint y: 227, endPoint x: 597, endPoint y: 154, distance: 150.7
click at [577, 157] on div "torchName = "torch" walkDistance = 1 for i in range ( 3 ) : hero . use ( torchN…" at bounding box center [718, 276] width 290 height 306
type textarea "for i in range(3): hero.use(torchName)"
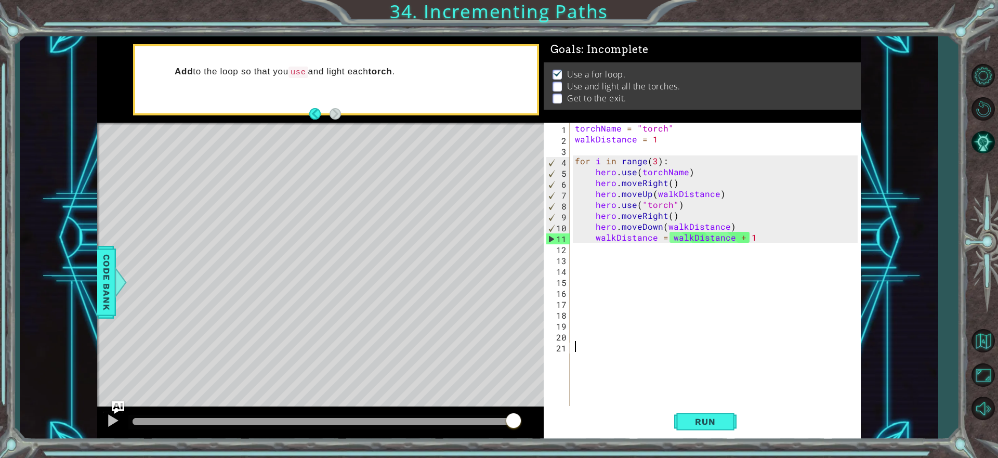
click at [617, 345] on div "torchName = "torch" walkDistance = 1 for i in range ( 3 ) : hero . use ( torchN…" at bounding box center [718, 276] width 290 height 306
click at [699, 421] on span "Run" at bounding box center [704, 421] width 41 height 10
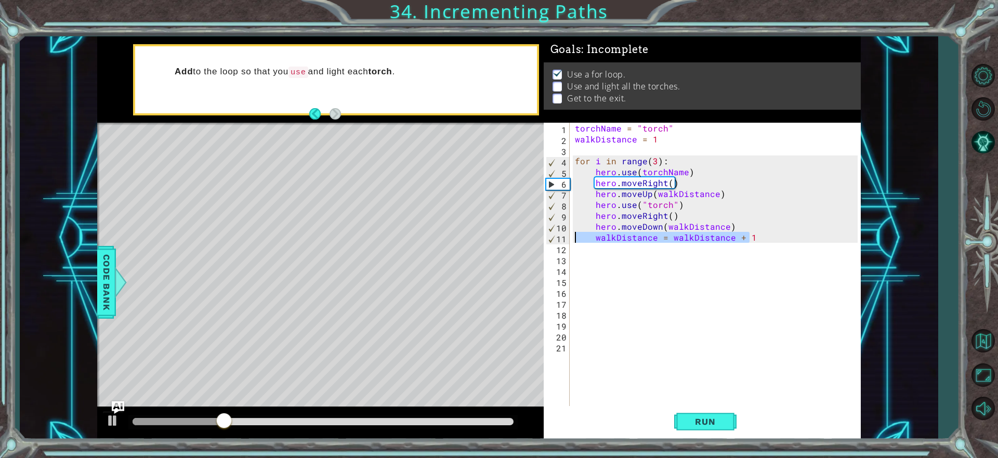
drag, startPoint x: 719, startPoint y: 239, endPoint x: 570, endPoint y: 237, distance: 149.7
click at [570, 237] on div "1 2 3 4 5 6 7 8 9 10 11 12 13 14 15 16 17 18 19 20 21 torchName = "torch" walkD…" at bounding box center [701, 265] width 314 height 284
drag, startPoint x: 242, startPoint y: 421, endPoint x: 189, endPoint y: 428, distance: 54.0
click at [189, 428] on div at bounding box center [188, 421] width 19 height 19
click at [682, 215] on div "torchName = "torch" walkDistance = 1 for i in range ( 3 ) : hero . use ( torchN…" at bounding box center [718, 276] width 290 height 306
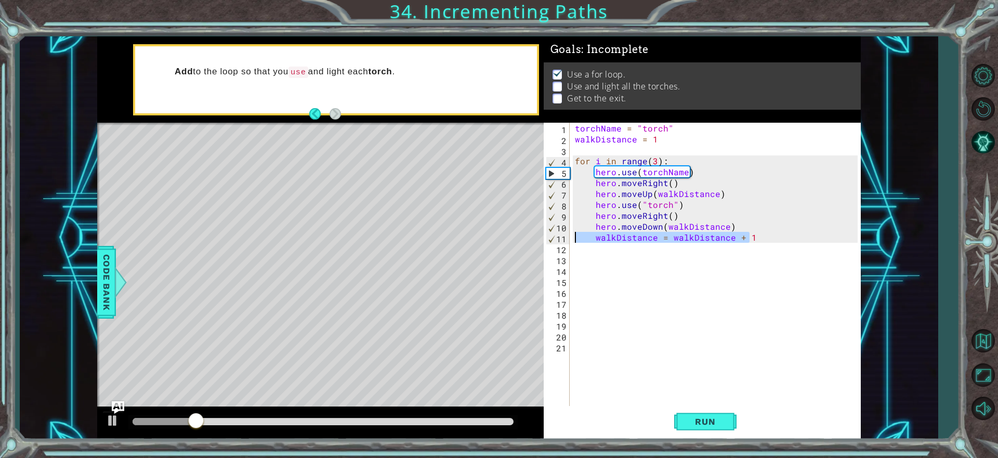
type textarea "hero.moveRight()"
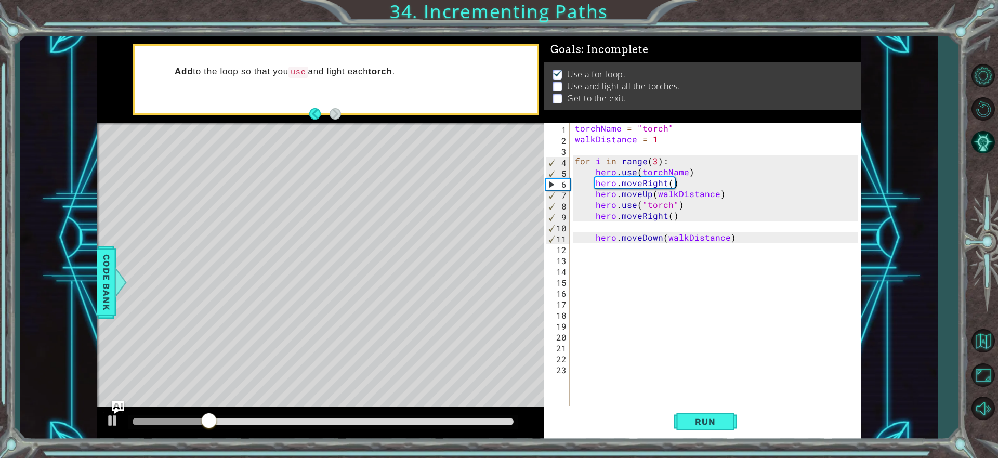
paste textarea "walkDistance = walkDistance + 1"
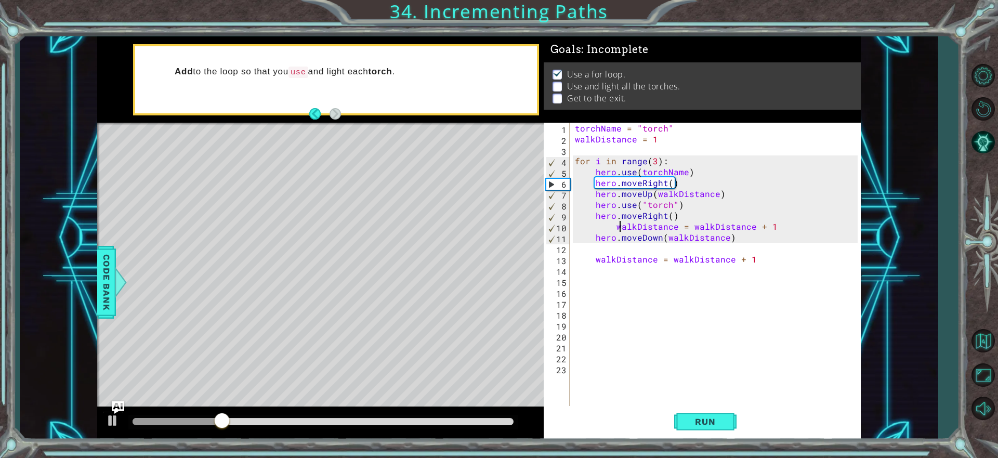
click at [618, 226] on div "torchName = "torch" walkDistance = 1 for i in range ( 3 ) : hero . use ( torchN…" at bounding box center [718, 276] width 290 height 306
click at [615, 227] on div "torchName = "torch" walkDistance = 1 for i in range ( 3 ) : hero . use ( torchN…" at bounding box center [718, 276] width 290 height 306
type textarea "walkDistance = walkDistance + 1"
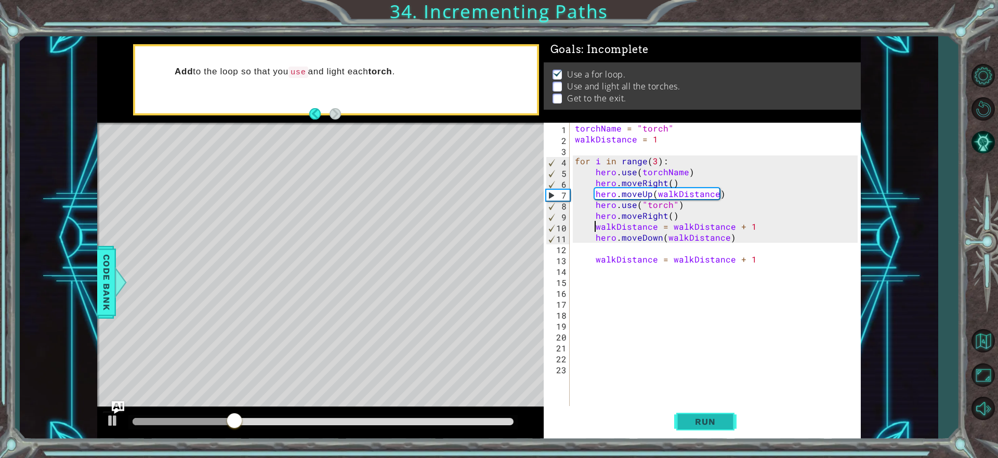
click at [697, 421] on span "Run" at bounding box center [704, 421] width 41 height 10
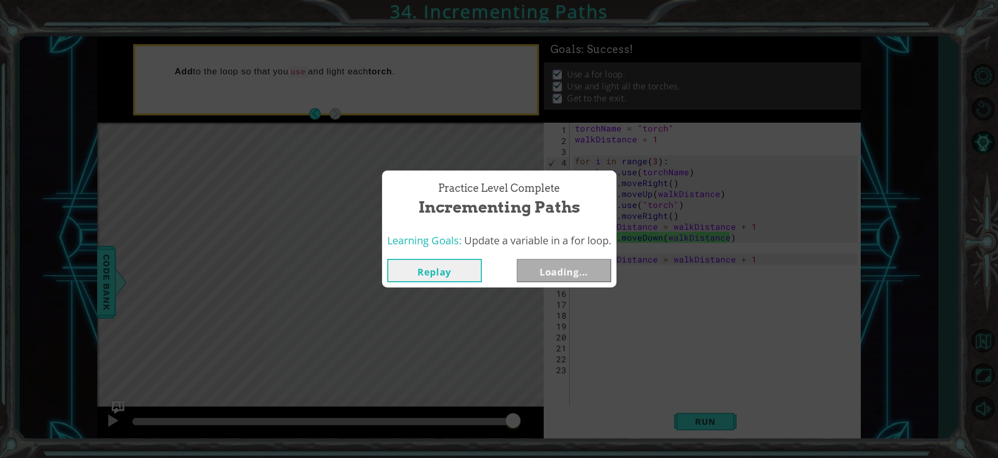
drag, startPoint x: 213, startPoint y: 425, endPoint x: 544, endPoint y: 426, distance: 331.6
click at [544, 426] on body "1 ההההההההההההההההההההההההההההההההההההההההההההההההההההההההההההההההההההההההההההה…" at bounding box center [499, 229] width 998 height 458
click at [569, 266] on button "Next" at bounding box center [564, 270] width 95 height 23
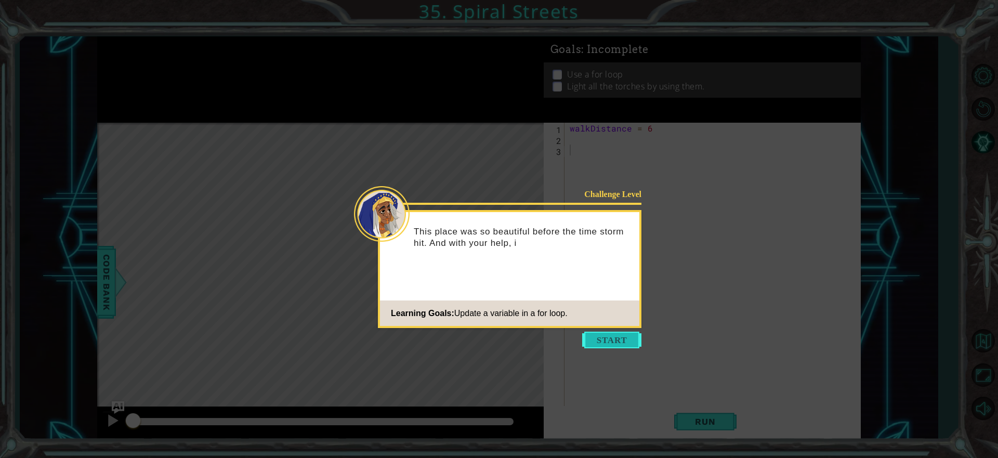
click at [602, 336] on button "Start" at bounding box center [611, 340] width 59 height 17
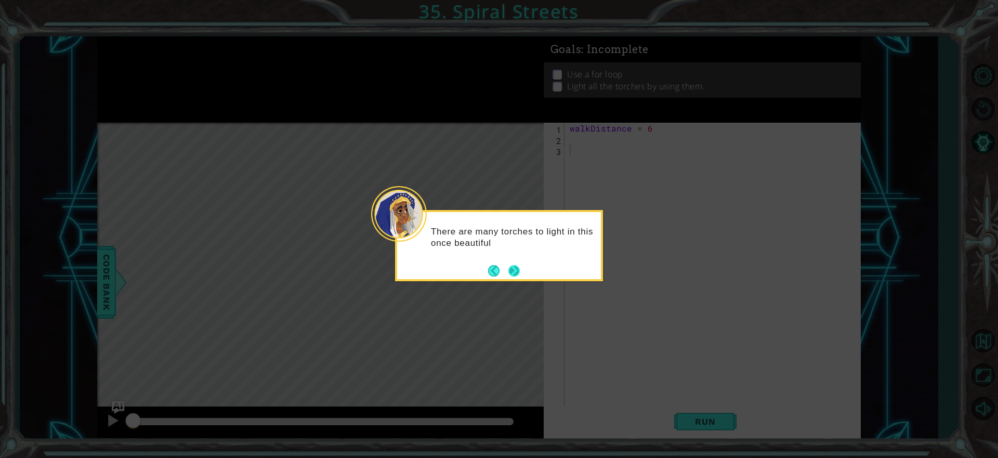
click at [518, 271] on button "Next" at bounding box center [513, 270] width 11 height 11
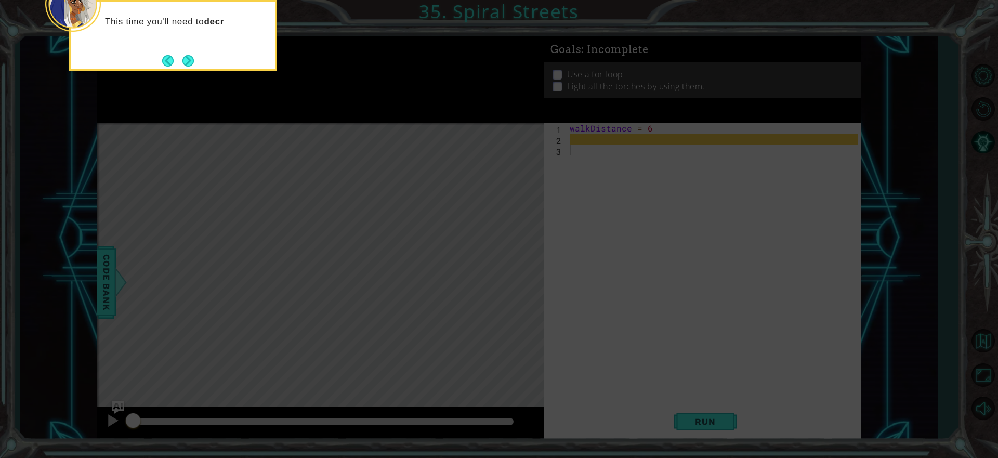
click at [182, 55] on button "Next" at bounding box center [187, 60] width 11 height 11
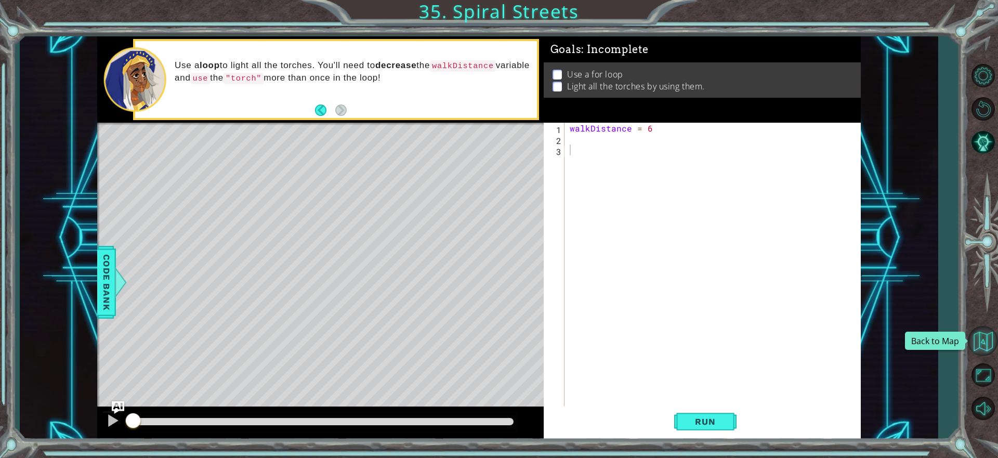
click at [995, 347] on button "Back to Map" at bounding box center [983, 341] width 30 height 30
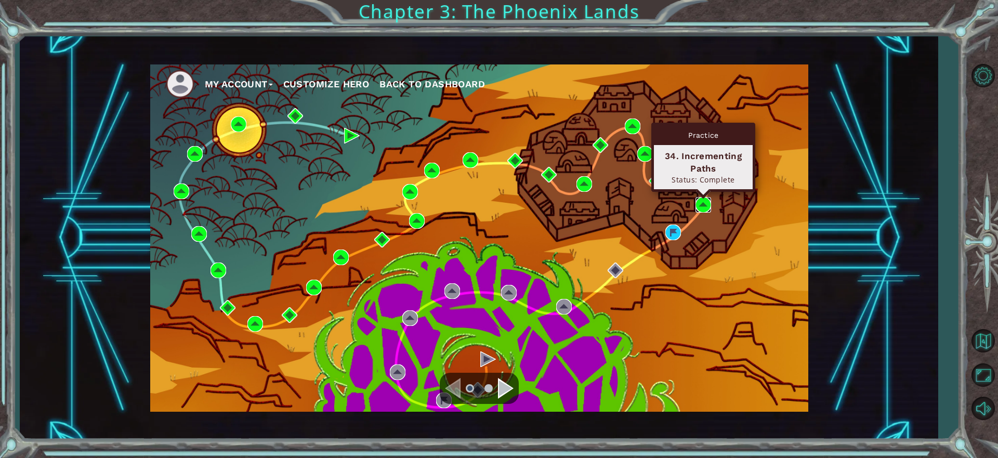
click at [704, 204] on img at bounding box center [703, 205] width 16 height 16
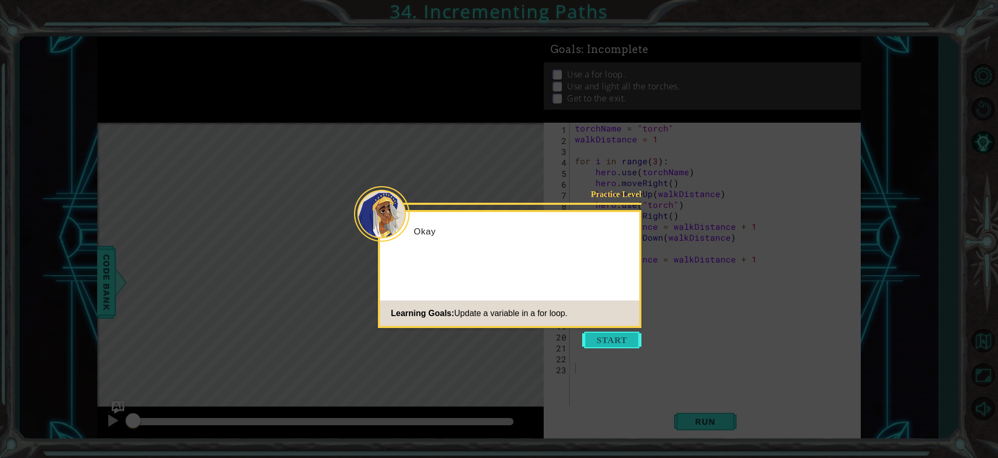
click at [590, 339] on button "Start" at bounding box center [611, 340] width 59 height 17
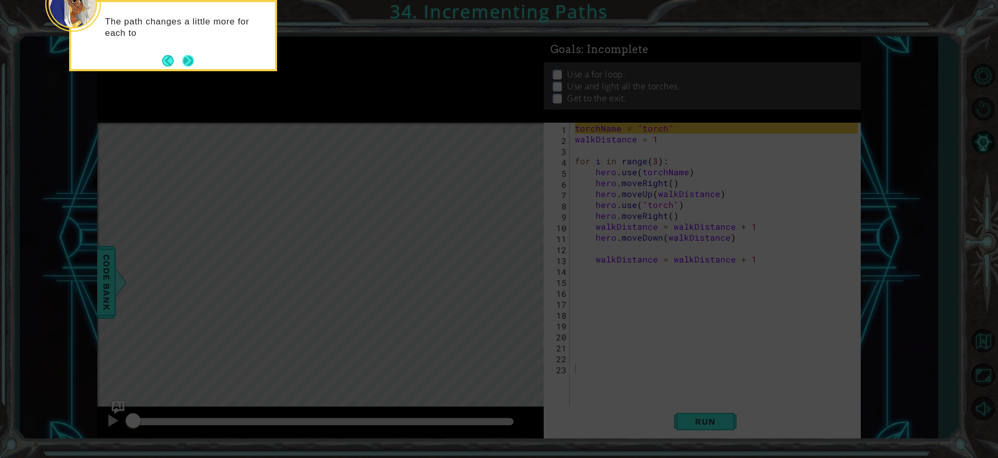
click at [185, 56] on button "Next" at bounding box center [187, 60] width 11 height 11
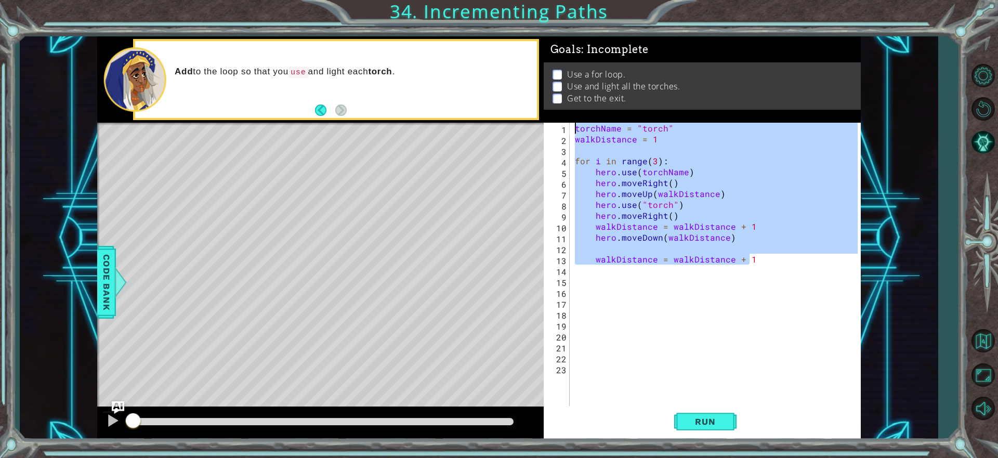
drag, startPoint x: 785, startPoint y: 254, endPoint x: 548, endPoint y: 97, distance: 283.9
click at [548, 97] on div "Goals : Incomplete Use a for loop. Use and light all the torches. Get to the ex…" at bounding box center [703, 237] width 318 height 403
type textarea "torchName = "torch" walkDistance = 1"
click at [994, 344] on button "Back to Map" at bounding box center [983, 341] width 30 height 30
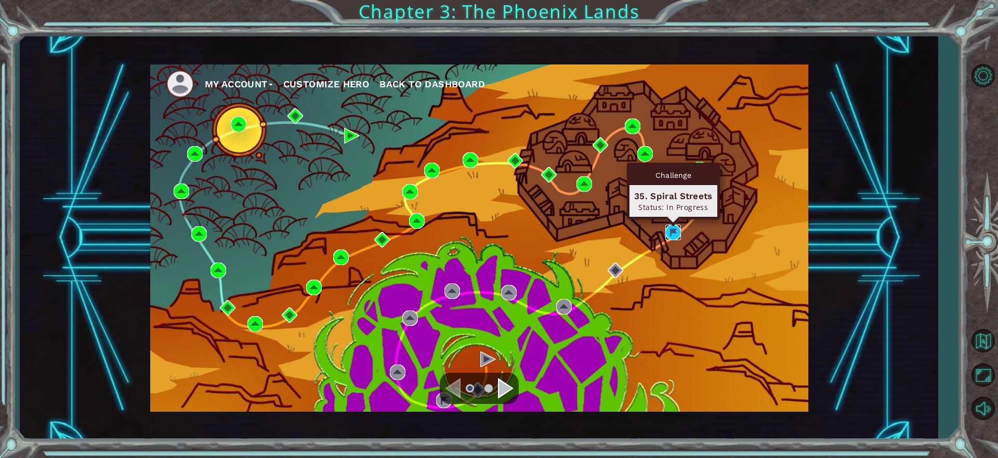
click at [673, 229] on img at bounding box center [673, 232] width 16 height 16
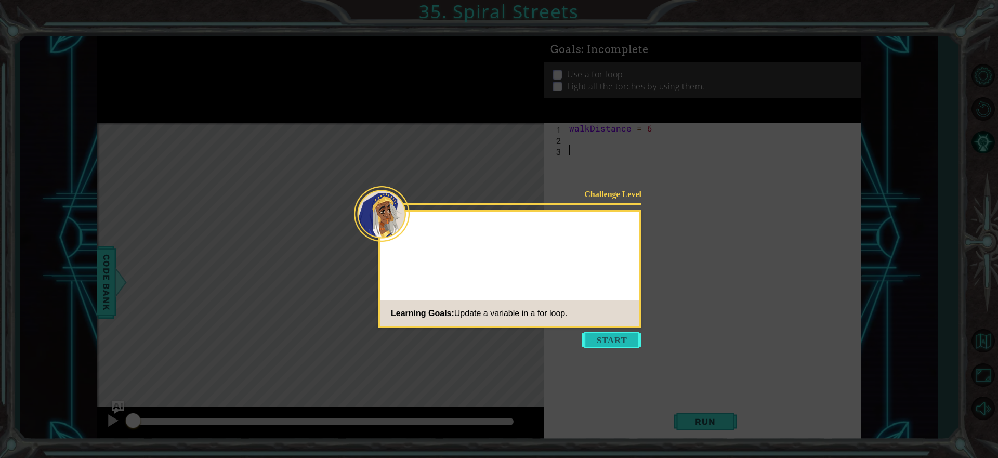
click at [609, 327] on div "Challenge Level Learning Goals: Update a variable in a for loop." at bounding box center [509, 269] width 263 height 118
click at [626, 339] on button "Start" at bounding box center [611, 340] width 59 height 17
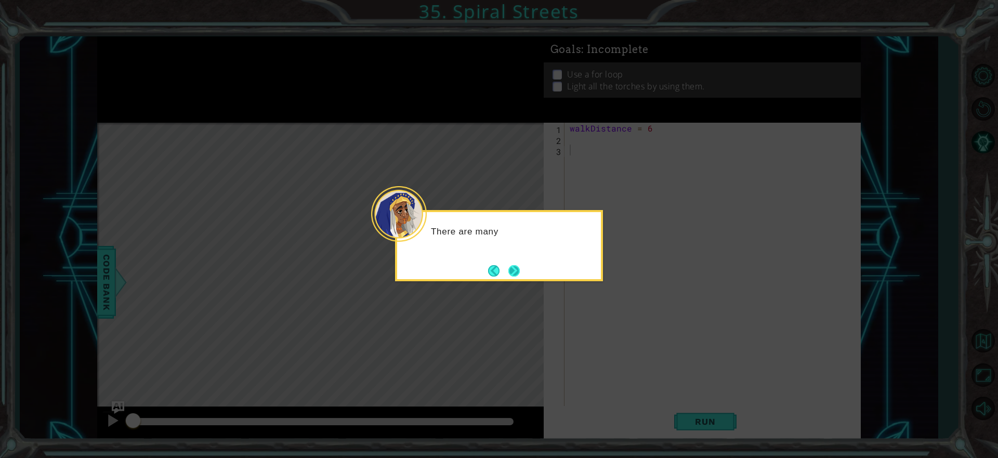
click at [517, 269] on button "Next" at bounding box center [513, 270] width 11 height 11
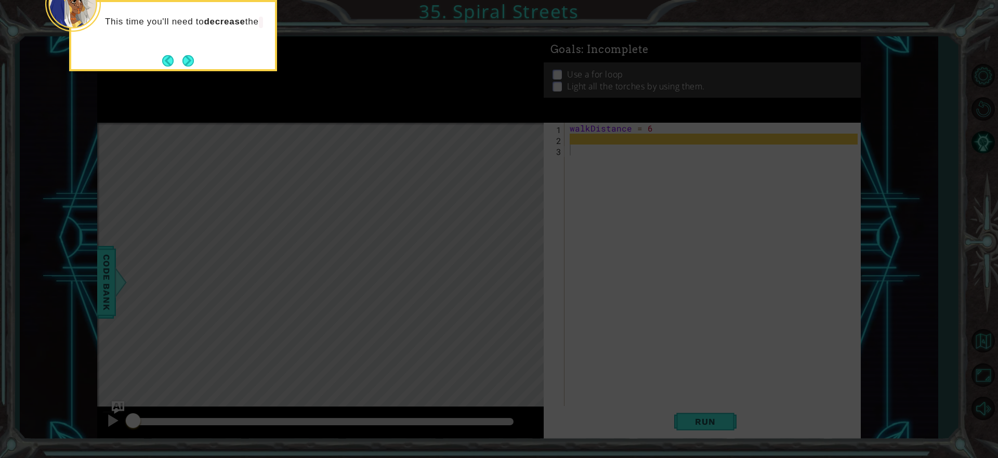
click at [194, 55] on button "Next" at bounding box center [187, 60] width 11 height 11
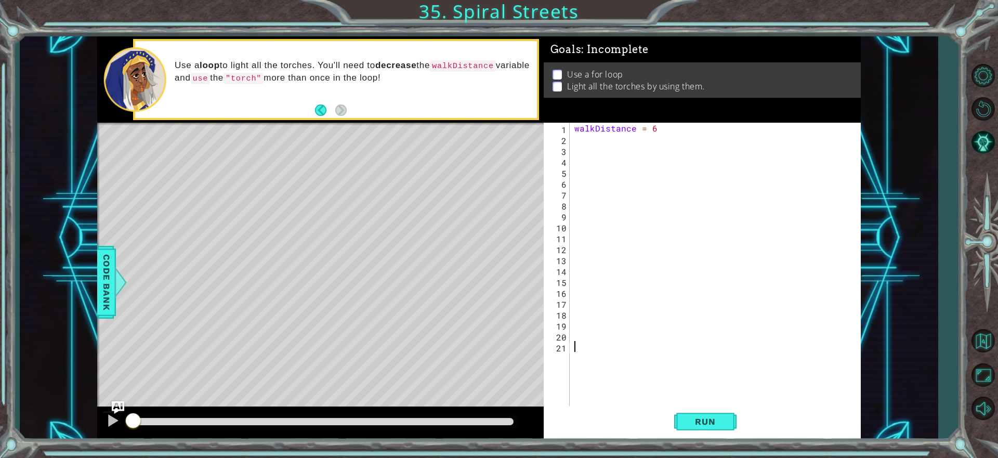
paste textarea "walkDistance = walkDistance + 1"
type textarea "walkDistance = walkDistance + 1"
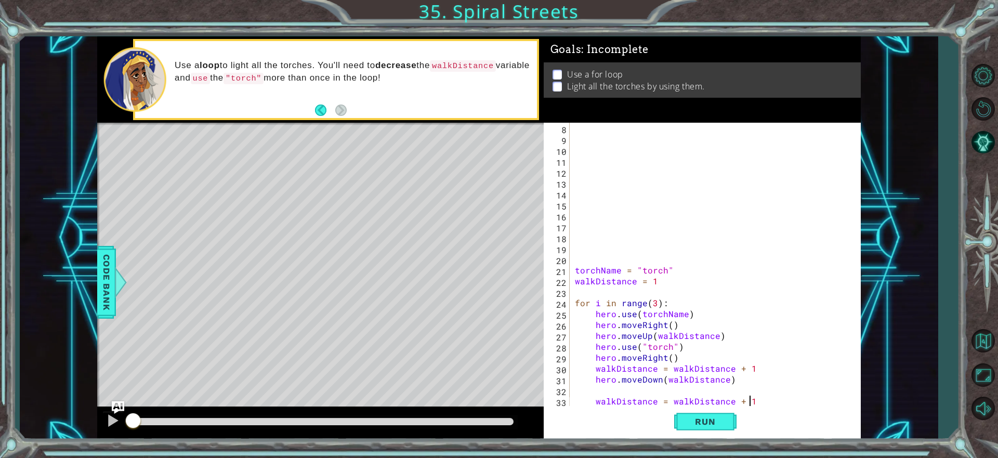
scroll to position [87, 0]
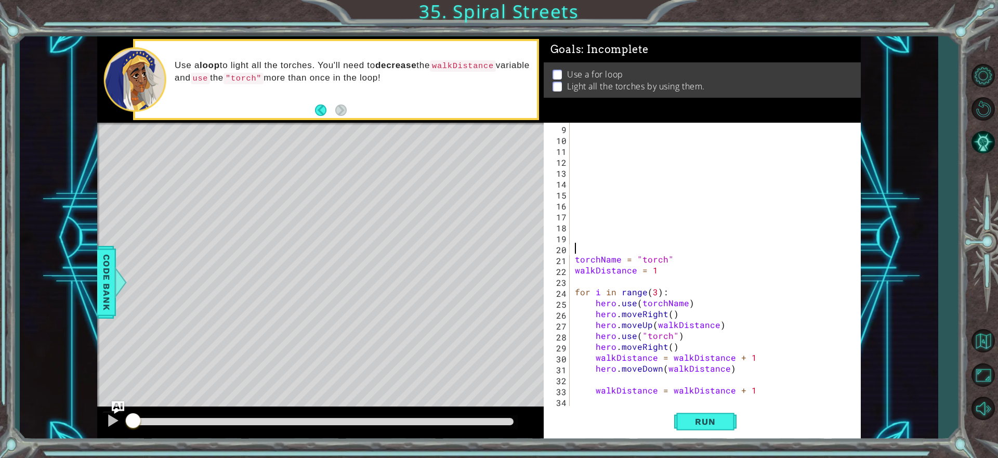
click at [576, 243] on div "torchName = "torch" walkDistance = 1 for i in range ( 3 ) : hero . use ( torchN…" at bounding box center [714, 276] width 282 height 306
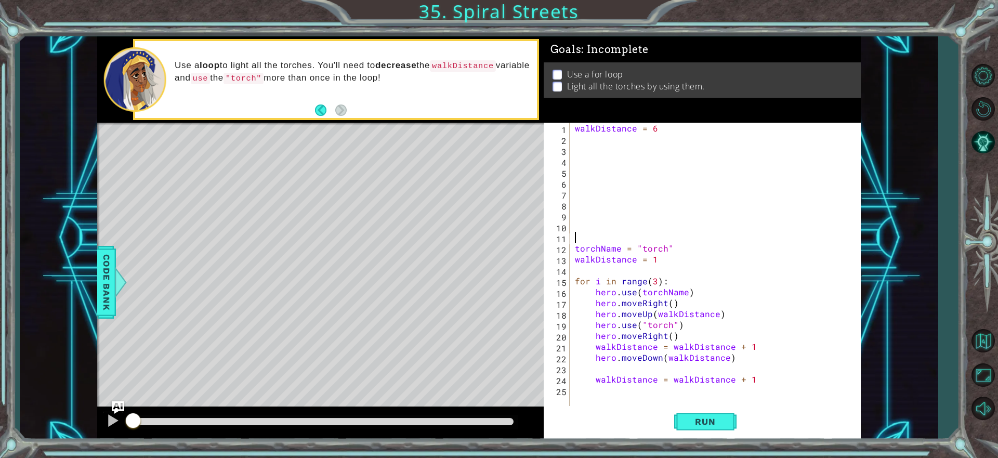
click at [570, 138] on div "1 2 3 4 5 6 7 8 9 10 11 12 13 14 15 16 17 18 19 20 21 22 23 24 25 walkDistance …" at bounding box center [701, 265] width 314 height 284
click at [576, 138] on div "walkDistance = 6 torchName = "torch" walkDistance = 1 for i in range ( 3 ) : he…" at bounding box center [718, 276] width 290 height 306
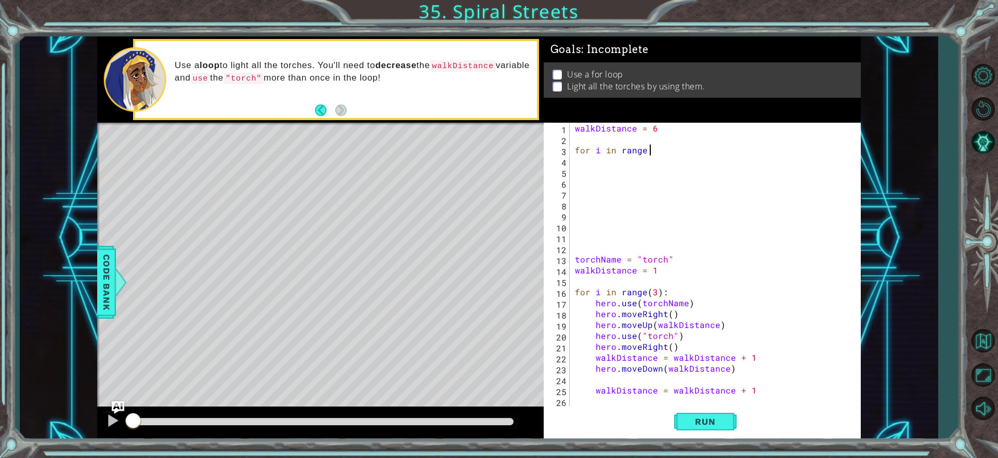
scroll to position [0, 4]
type textarea "for i in range ("
click at [674, 231] on div "walkDistance = 6 for i in range ( torchName = "torch" walkDistance = 1 for i in…" at bounding box center [718, 276] width 290 height 306
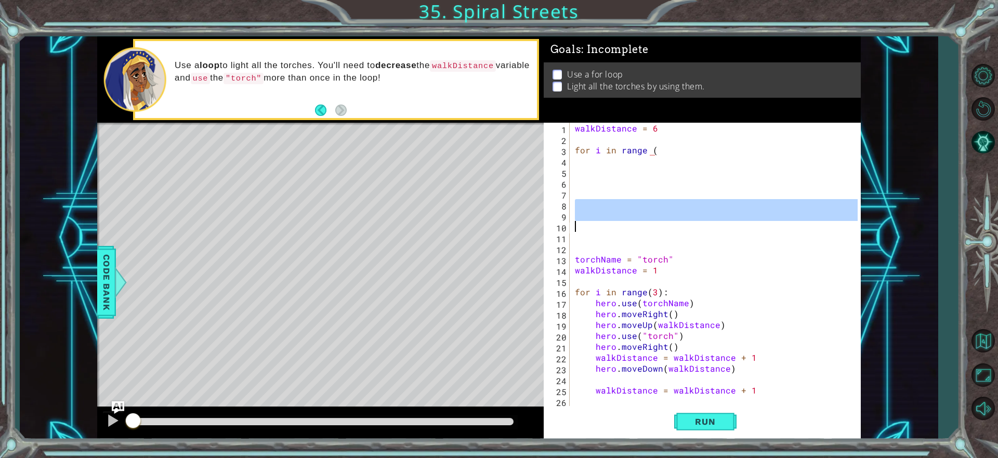
scroll to position [0, 0]
click at [995, 348] on button "Back to Map" at bounding box center [983, 341] width 30 height 30
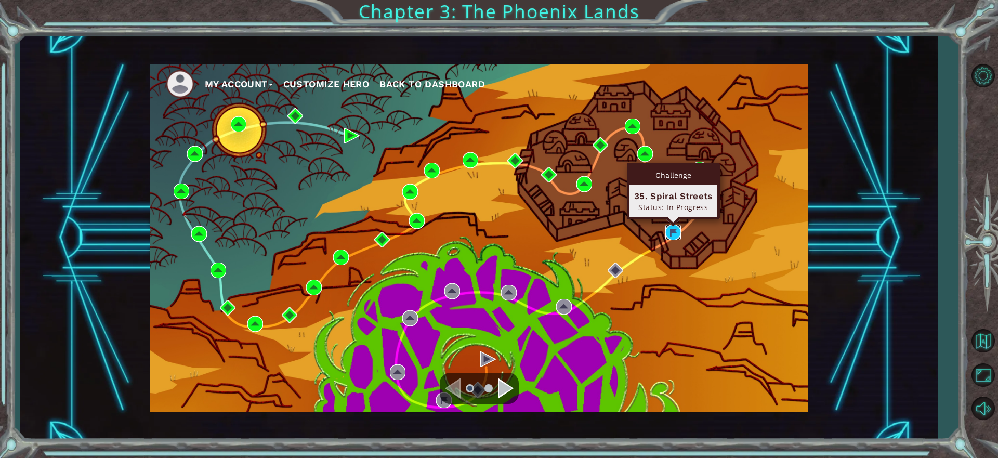
click at [670, 229] on img at bounding box center [673, 232] width 16 height 16
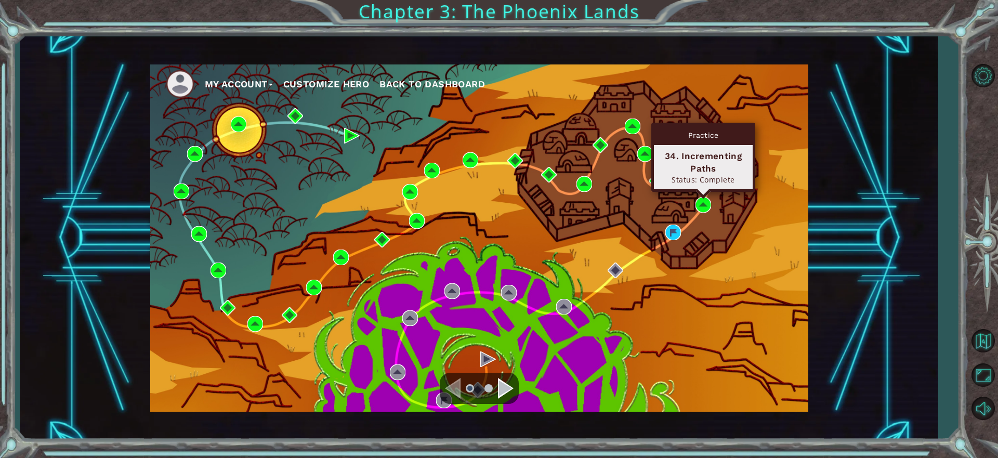
drag, startPoint x: 703, startPoint y: 197, endPoint x: 694, endPoint y: 194, distance: 8.9
click at [701, 195] on body "My Account Customize Hero Back to Dashboard Chapter 3: The Phoenix Lands 1 2 3 …" at bounding box center [499, 229] width 998 height 458
click at [702, 199] on img at bounding box center [703, 205] width 16 height 16
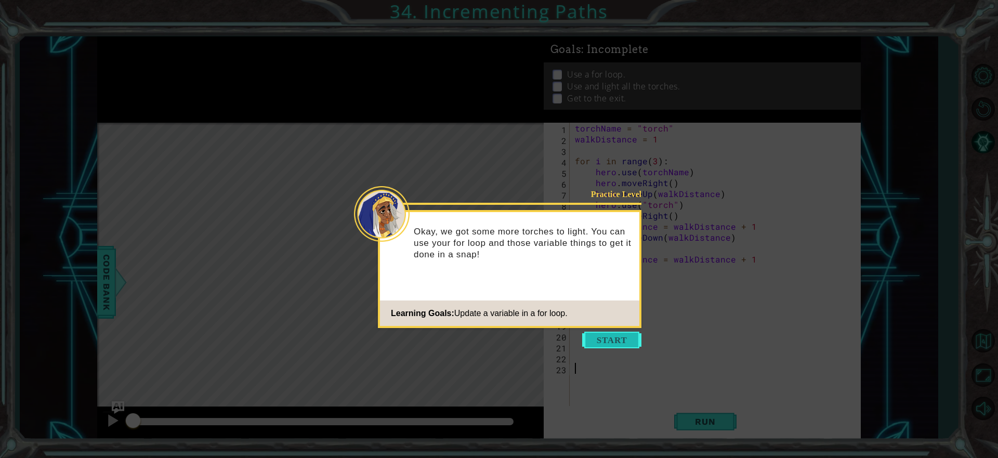
click at [623, 339] on button "Start" at bounding box center [611, 340] width 59 height 17
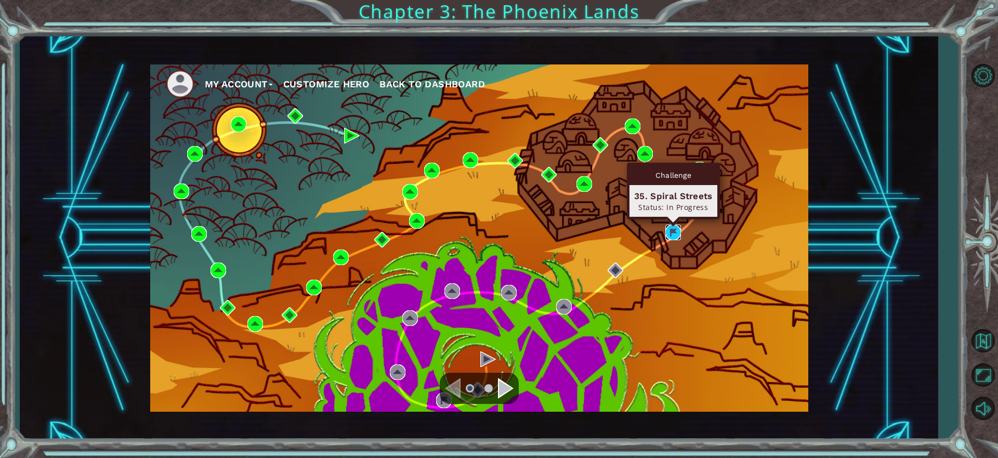
click at [677, 234] on img at bounding box center [673, 232] width 16 height 16
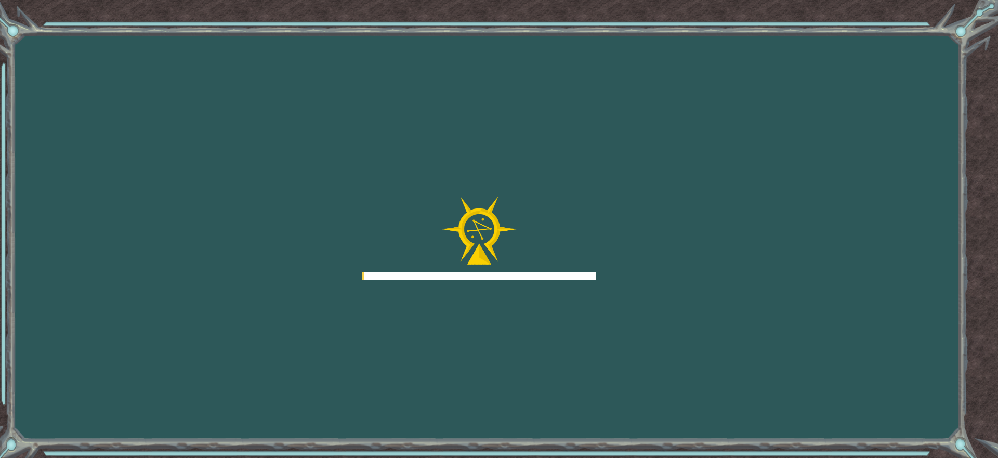
click at [677, 234] on div "Goals Error loading from server. Try refreshing the page. You'll need to join a…" at bounding box center [499, 229] width 998 height 458
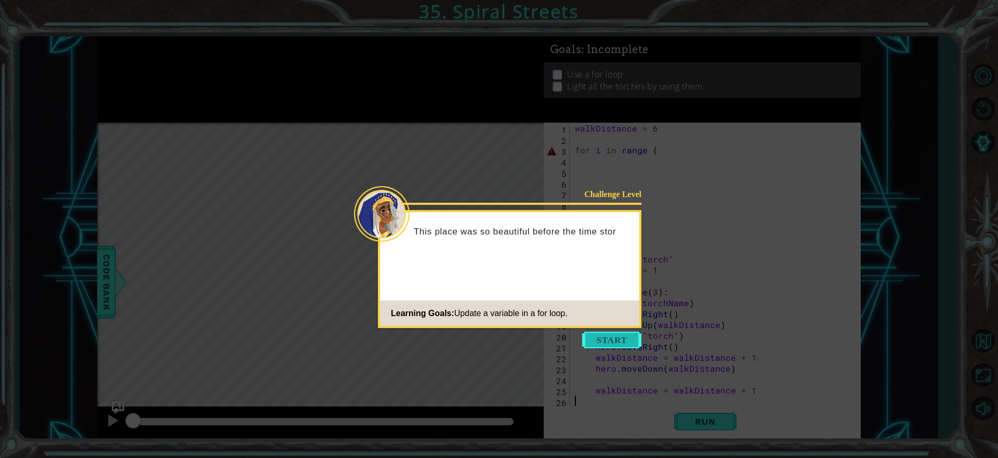
click at [615, 332] on button "Start" at bounding box center [611, 340] width 59 height 17
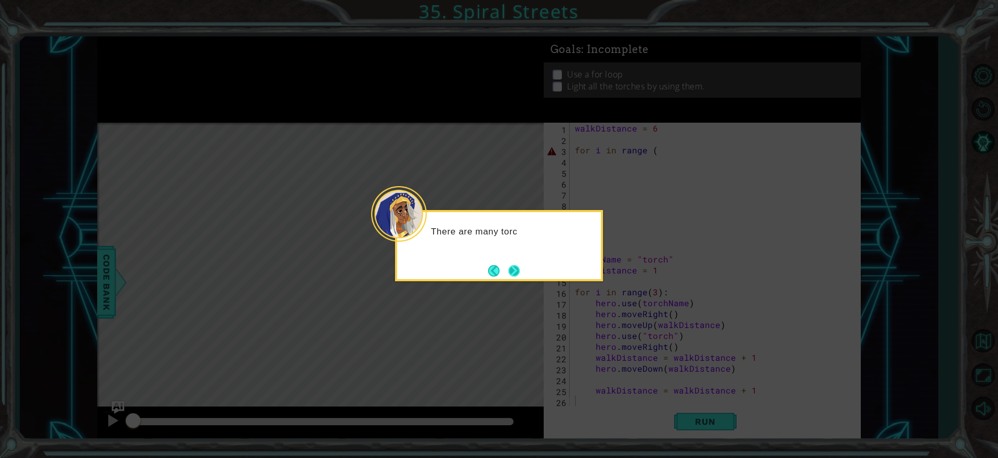
click at [511, 265] on button "Next" at bounding box center [513, 270] width 11 height 11
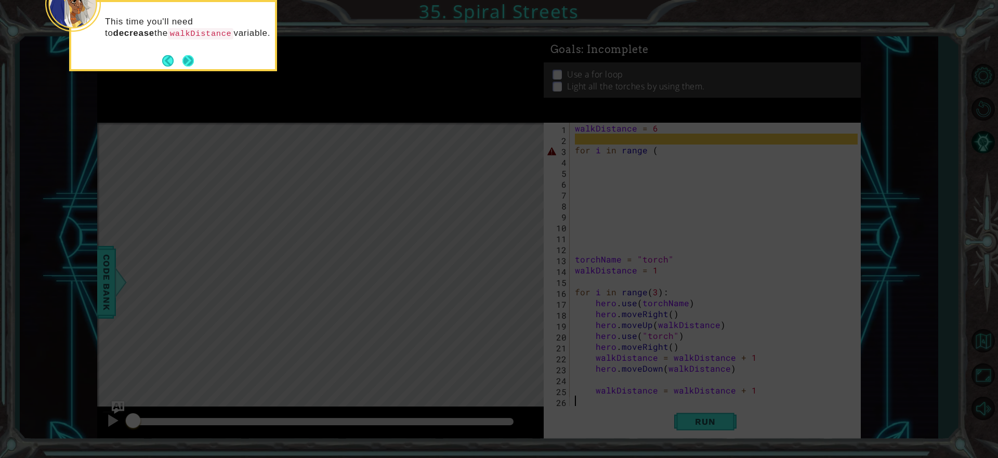
click at [185, 63] on button "Next" at bounding box center [187, 60] width 11 height 11
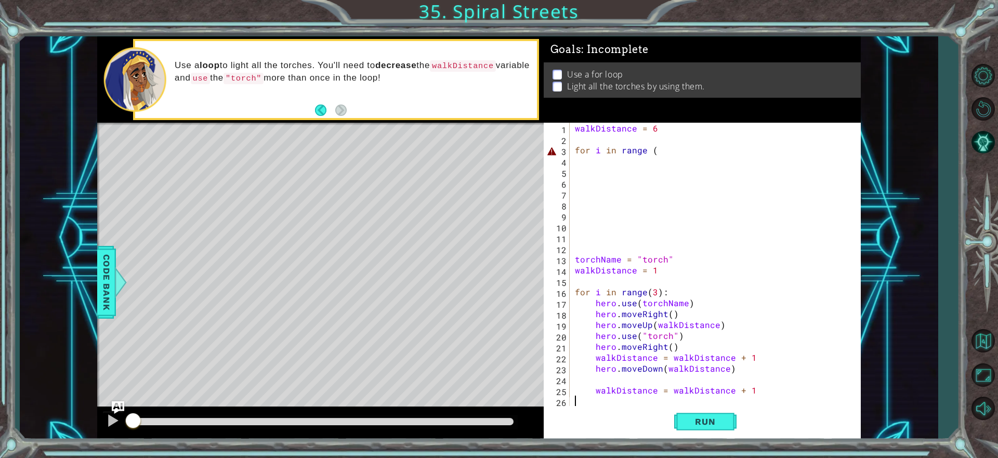
click at [658, 154] on div "walkDistance = 6 for i in range ( torchName = "torch" walkDistance = 1 for i in…" at bounding box center [718, 276] width 290 height 306
type textarea "for i in range (6"
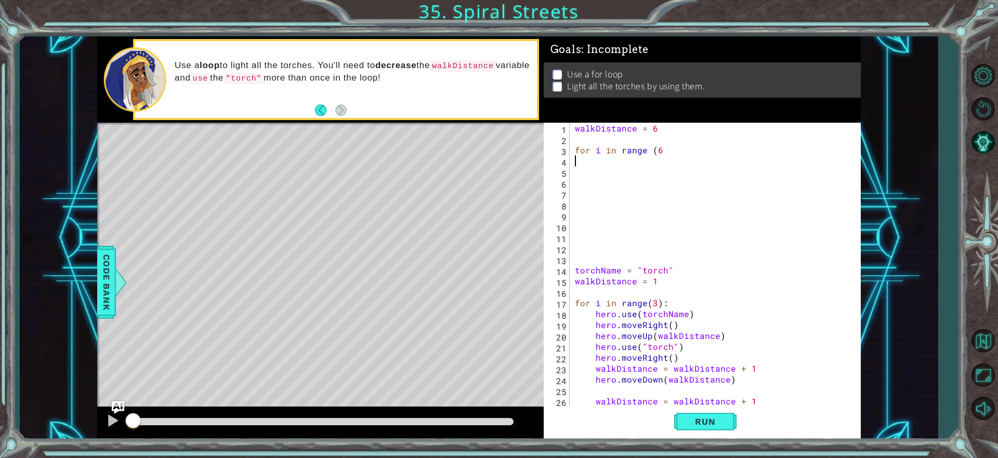
type textarea ")"
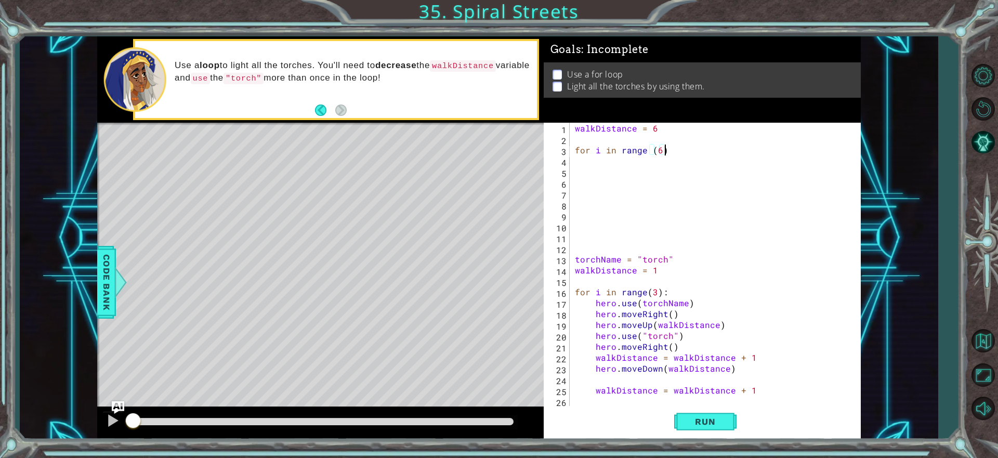
scroll to position [0, 5]
type textarea "for i in range (6):"
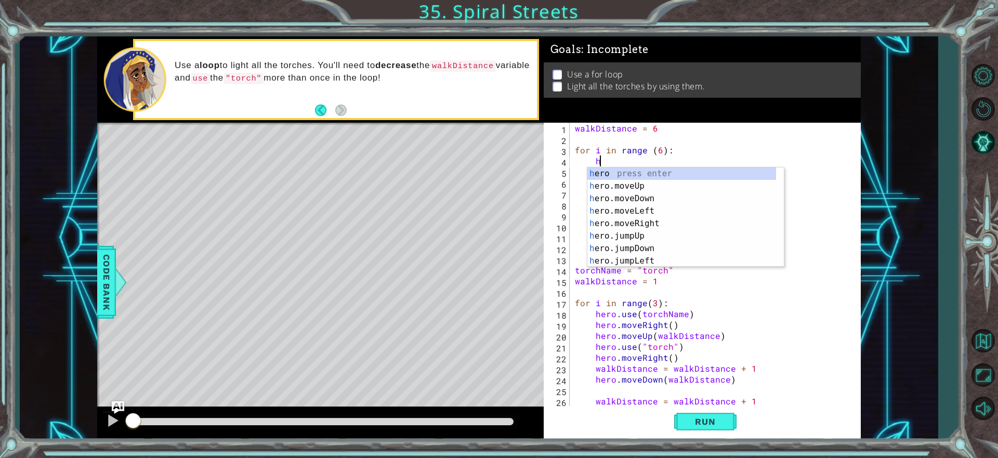
scroll to position [0, 2]
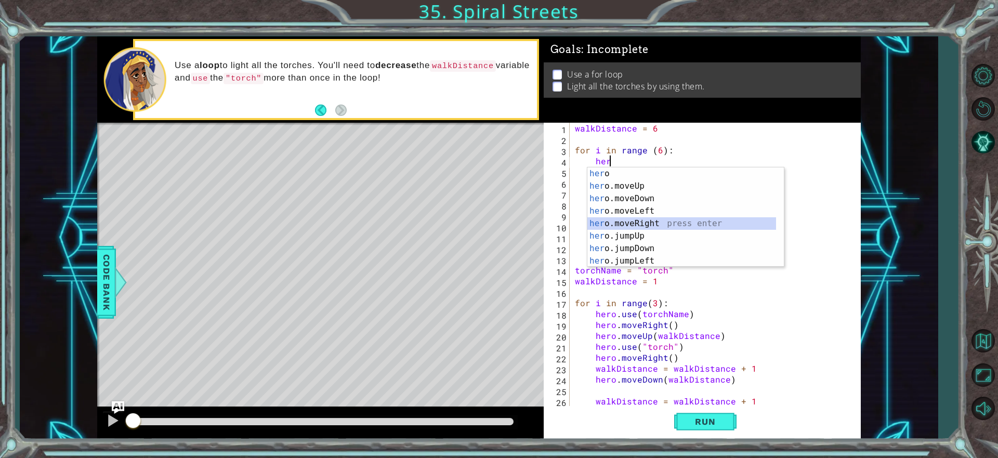
click at [680, 227] on div "her o press enter her o.moveUp press enter her o.moveDown press enter her o.mov…" at bounding box center [681, 229] width 189 height 125
type textarea "hero.moveRight(1)"
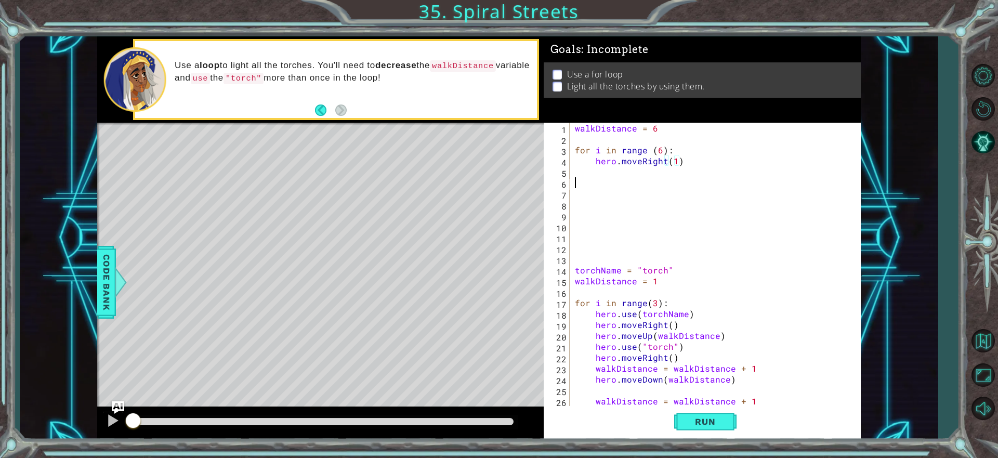
click at [646, 178] on div "walkDistance = 6 for i in range ( 6 ) : hero . moveRight ( 1 ) torchName = "tor…" at bounding box center [714, 276] width 282 height 306
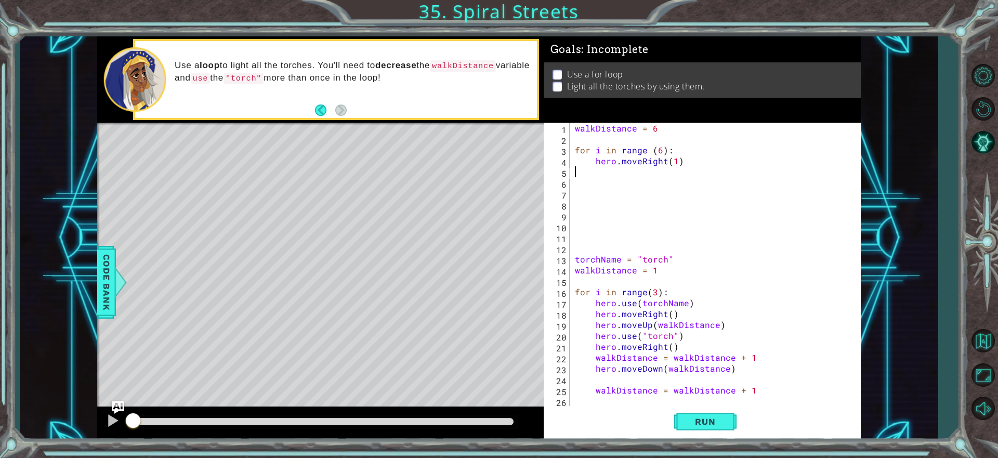
type textarea "hero.moveRight(1)"
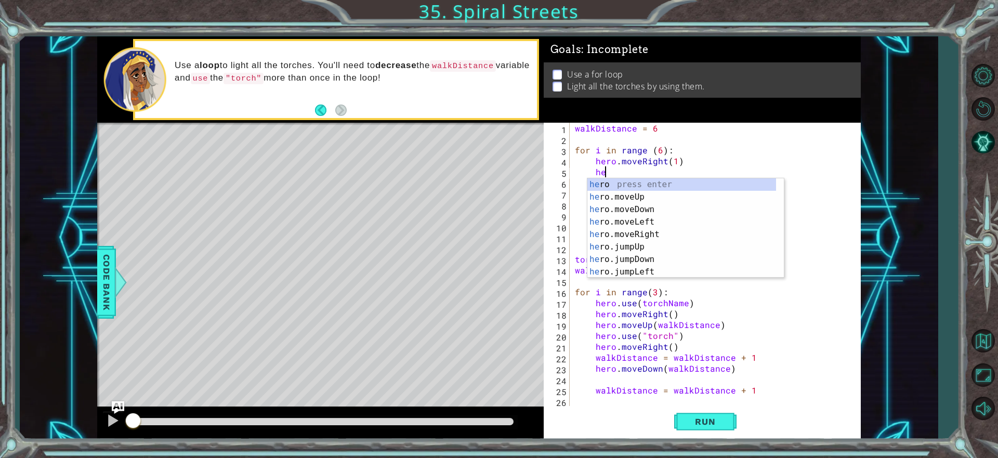
scroll to position [0, 2]
click at [731, 205] on div "hero press enter hero .moveUp press enter hero .moveDown press enter hero .move…" at bounding box center [681, 240] width 189 height 125
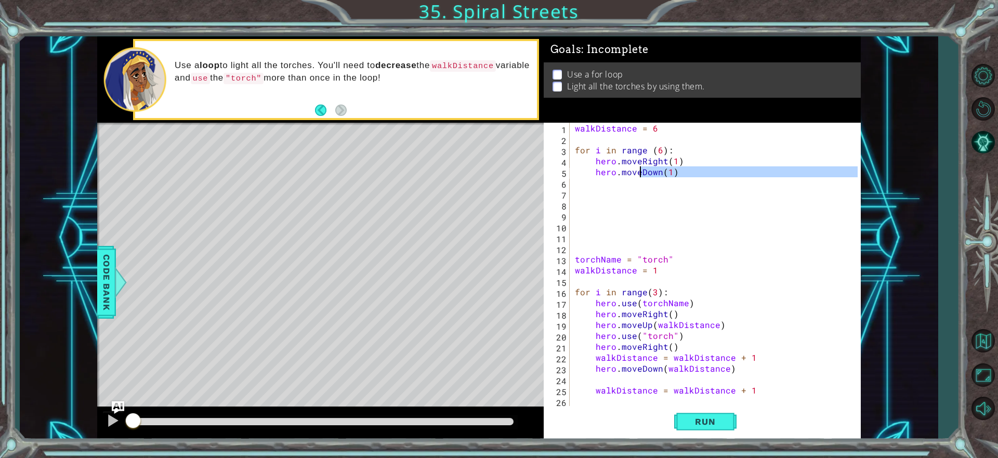
drag, startPoint x: 669, startPoint y: 177, endPoint x: 640, endPoint y: 176, distance: 29.6
click at [640, 176] on div "walkDistance = 6 for i in range ( 6 ) : hero . moveRight ( 1 ) hero . moveDown …" at bounding box center [718, 276] width 290 height 306
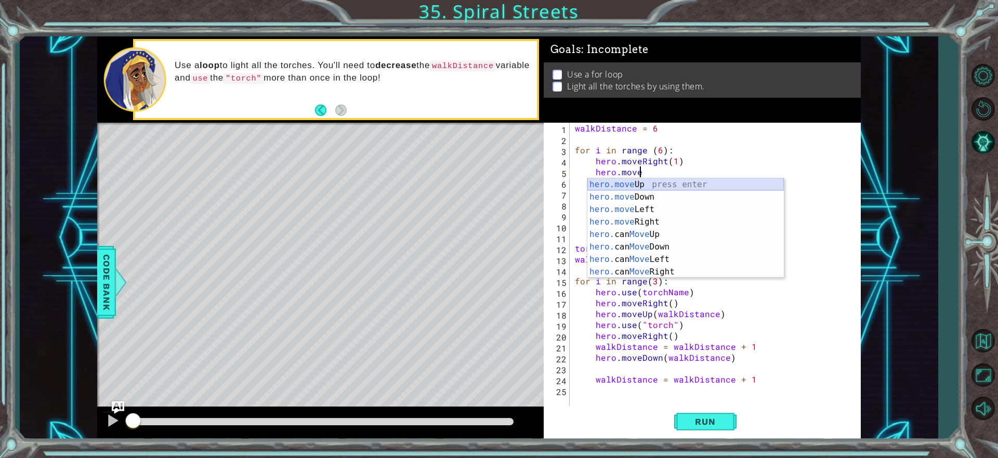
click at [723, 180] on div "hero.move Up press enter hero.move Down press enter hero.move Left press enter …" at bounding box center [685, 240] width 196 height 125
type textarea "hero.moveUp(1)"
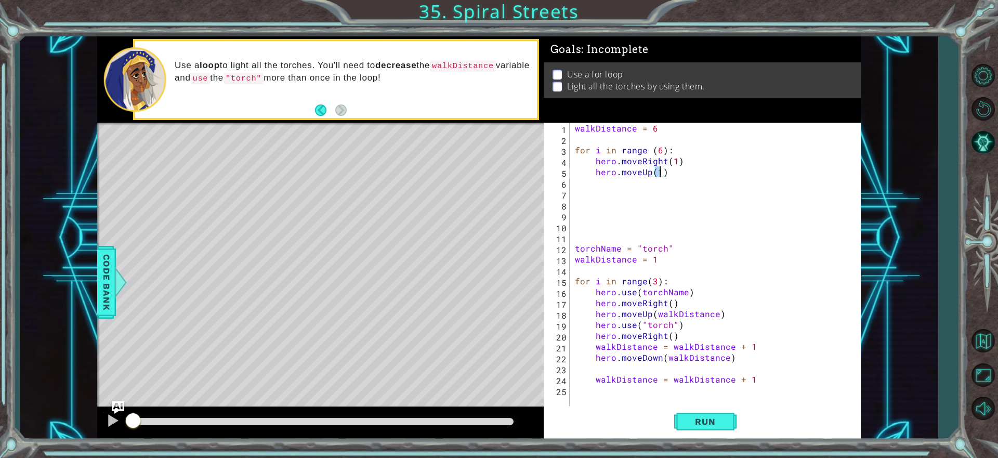
click at [644, 187] on div "walkDistance = 6 for i in range ( 6 ) : hero . moveRight ( 1 ) hero . moveUp ( …" at bounding box center [718, 276] width 290 height 306
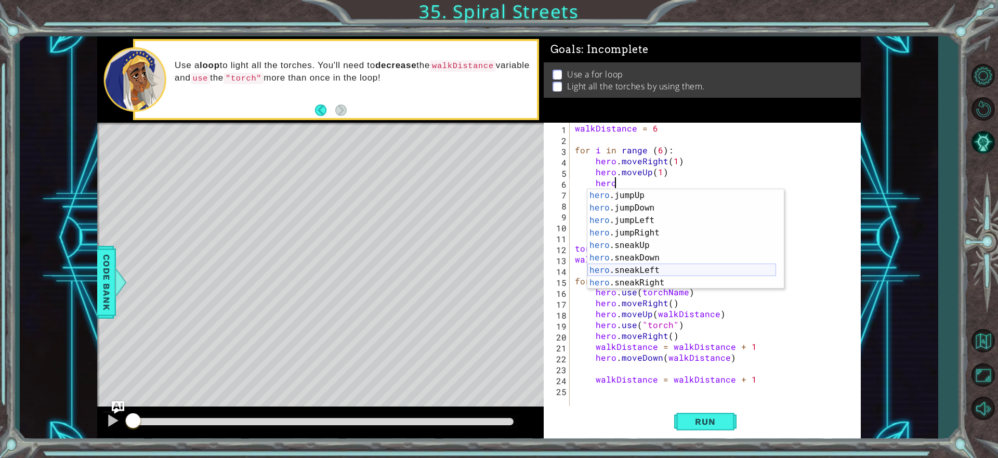
scroll to position [94, 0]
click at [649, 263] on div "hero .jumpLeft press enter hero .jumpRight press enter hero .sneakUp press ente…" at bounding box center [681, 245] width 189 height 125
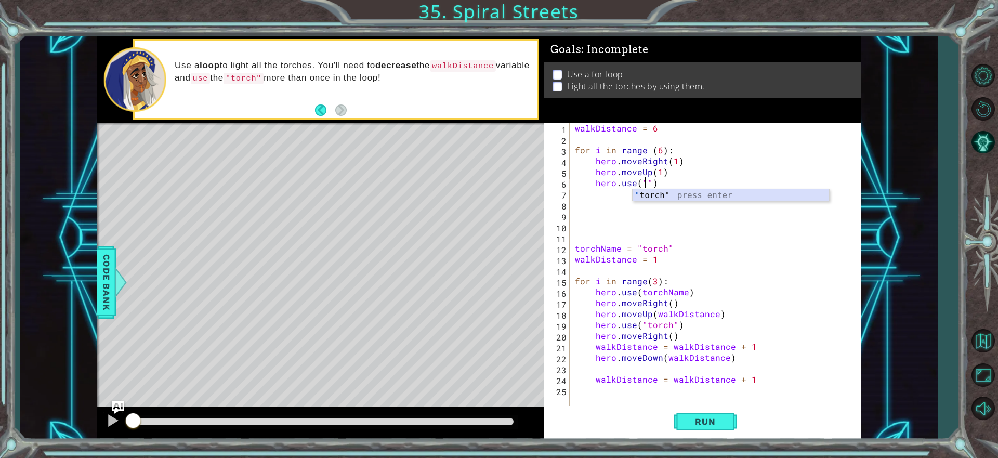
click at [648, 196] on div "" torch" press enter" at bounding box center [730, 207] width 196 height 37
type textarea "hero.use("torch")"
click at [612, 190] on div "walkDistance = 6 for i in range ( 6 ) : hero . moveRight ( 1 ) hero . moveUp ( …" at bounding box center [718, 276] width 290 height 306
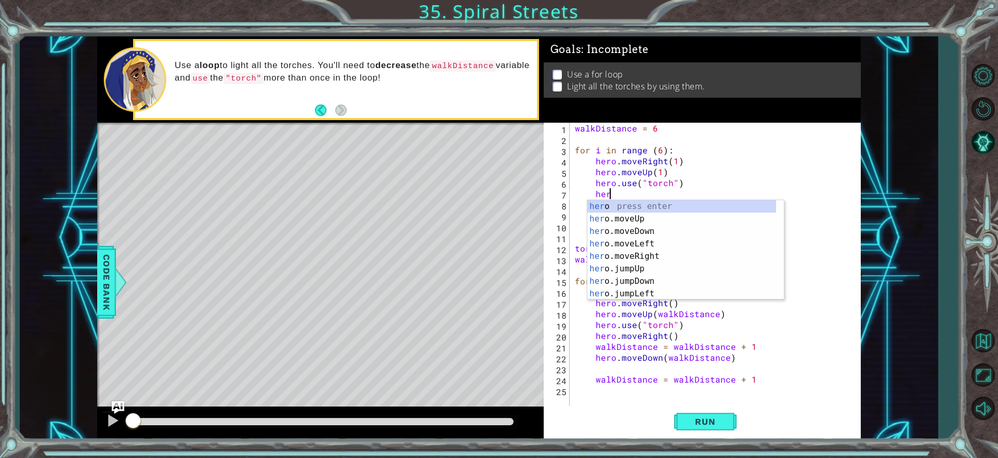
scroll to position [0, 2]
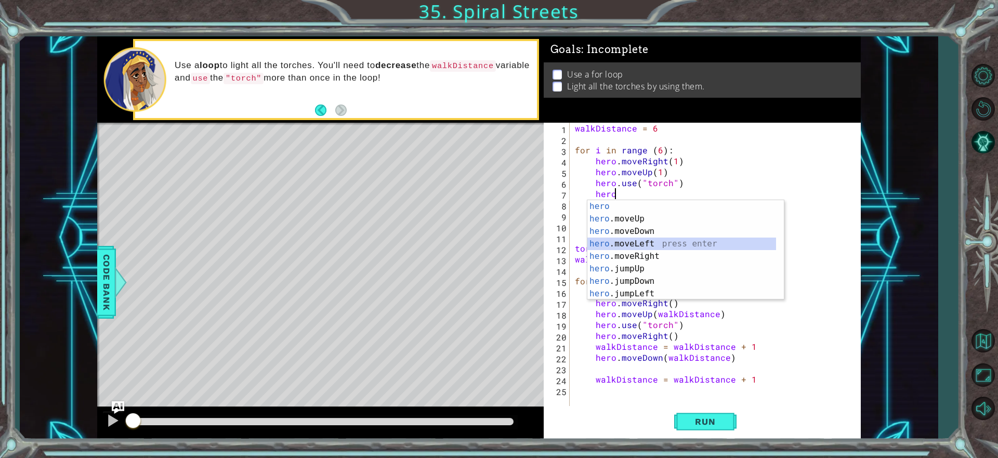
click at [655, 244] on div "hero press enter hero .moveUp press enter hero .moveDown press enter hero .move…" at bounding box center [681, 262] width 189 height 125
type textarea "hero.moveLeft(1)"
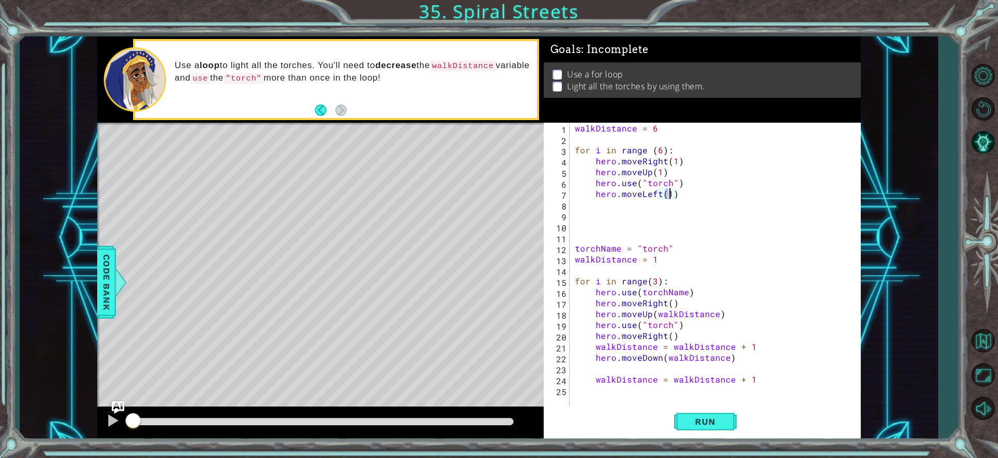
click at [642, 217] on div "walkDistance = 6 for i in range ( 6 ) : hero . moveRight ( 1 ) hero . moveUp ( …" at bounding box center [718, 276] width 290 height 306
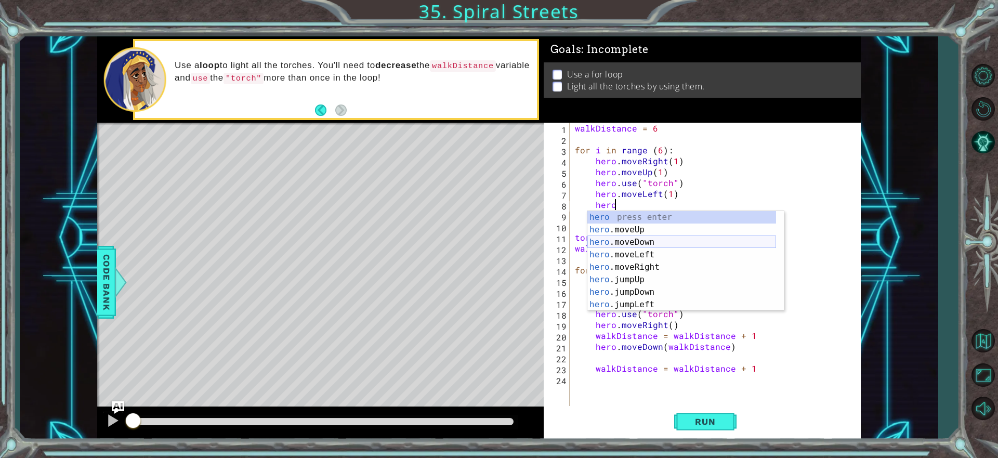
click at [653, 246] on div "hero press enter hero .moveUp press enter hero .moveDown press enter hero .move…" at bounding box center [681, 273] width 189 height 125
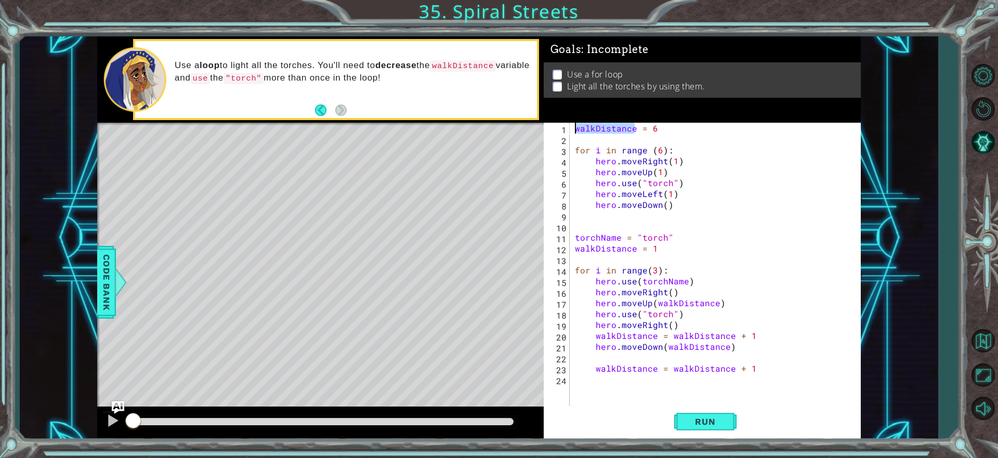
drag, startPoint x: 636, startPoint y: 129, endPoint x: 574, endPoint y: 130, distance: 62.4
click at [574, 130] on div "walkDistance = 6 for i in range ( 6 ) : hero . moveRight ( 1 ) hero . moveUp ( …" at bounding box center [718, 276] width 290 height 306
click at [667, 206] on div "walkDistance = 6 for i in range ( 6 ) : hero . moveRight ( 1 ) hero . moveUp ( …" at bounding box center [718, 276] width 290 height 306
paste textarea "walkDistance"
click at [666, 195] on div "walkDistance = 6 for i in range ( 6 ) : hero . moveRight ( 1 ) hero . moveUp ( …" at bounding box center [718, 276] width 290 height 306
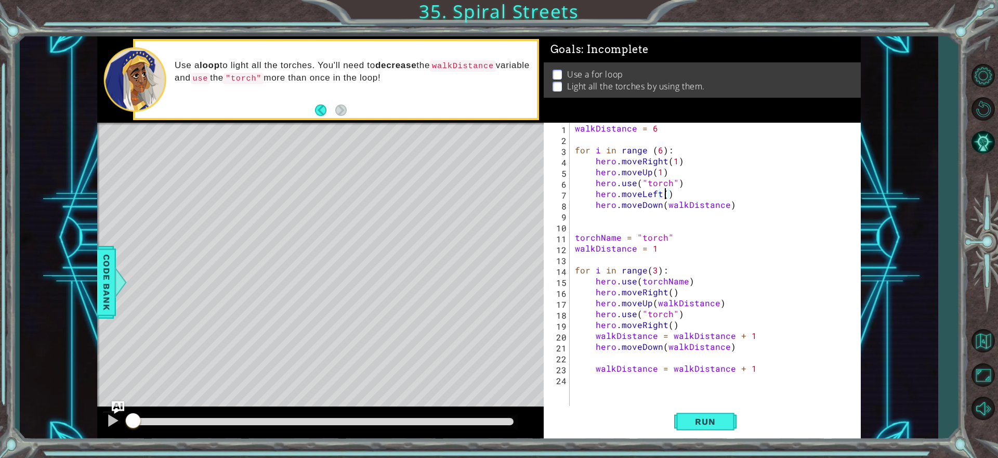
paste textarea "walkDistance"
drag, startPoint x: 660, startPoint y: 171, endPoint x: 651, endPoint y: 167, distance: 10.2
click at [655, 172] on div "walkDistance = 6 for i in range ( 6 ) : hero . moveRight ( 1 ) hero . moveUp ( …" at bounding box center [718, 276] width 290 height 306
paste textarea "walkDistance"
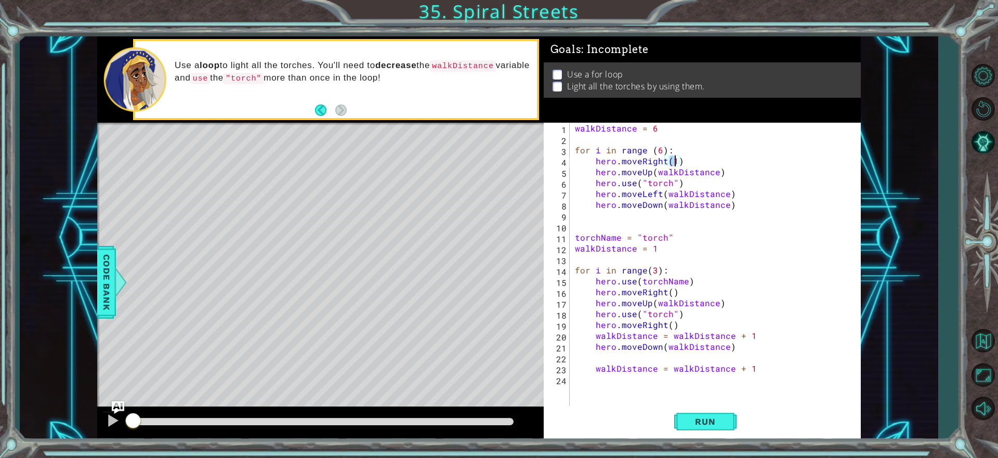
click at [674, 161] on div "walkDistance = 6 for i in range ( 6 ) : hero . moveRight ( 1 ) hero . moveUp ( …" at bounding box center [718, 276] width 290 height 306
paste textarea "walkDistance"
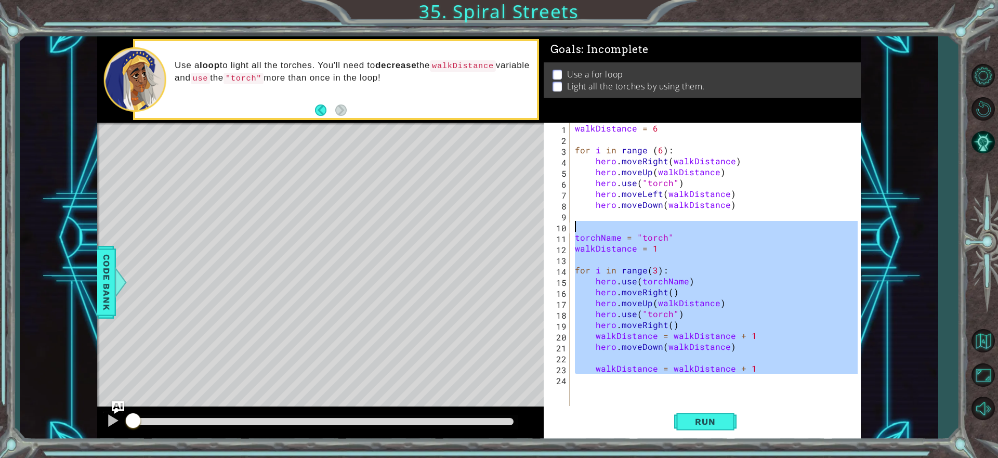
drag, startPoint x: 727, startPoint y: 374, endPoint x: 564, endPoint y: 229, distance: 217.2
click at [564, 229] on div "hero.moveRight(walkDistance) 1 2 3 4 5 6 7 8 9 10 11 12 13 14 15 16 17 18 19 20…" at bounding box center [701, 265] width 314 height 284
type textarea "torchName = "torch""
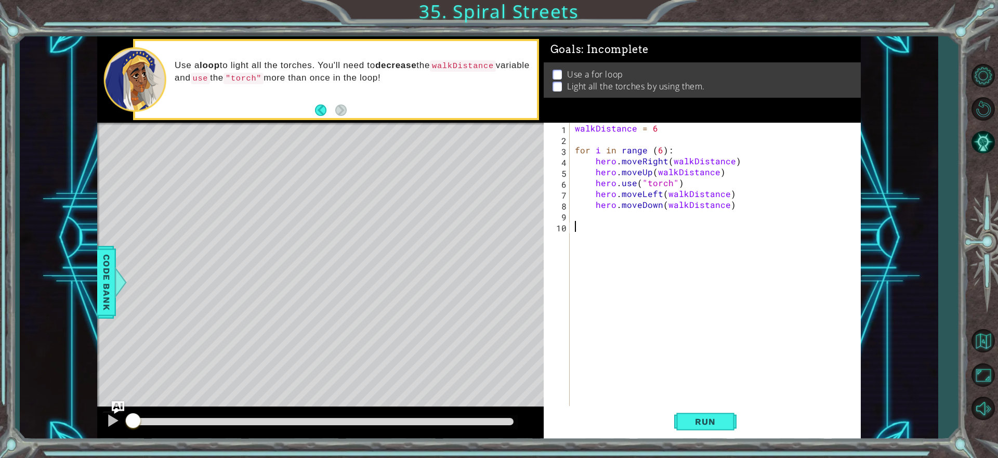
scroll to position [0, 0]
paste textarea "walkDistance"
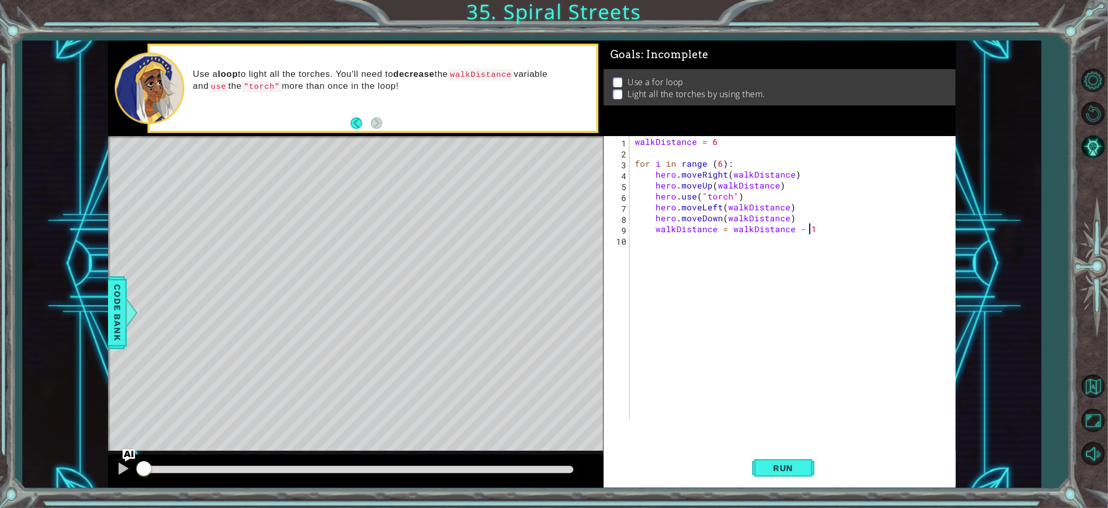
scroll to position [0, 10]
type textarea "walkDistance = walkDistance - 1"
click at [782, 457] on span "Run" at bounding box center [783, 468] width 41 height 10
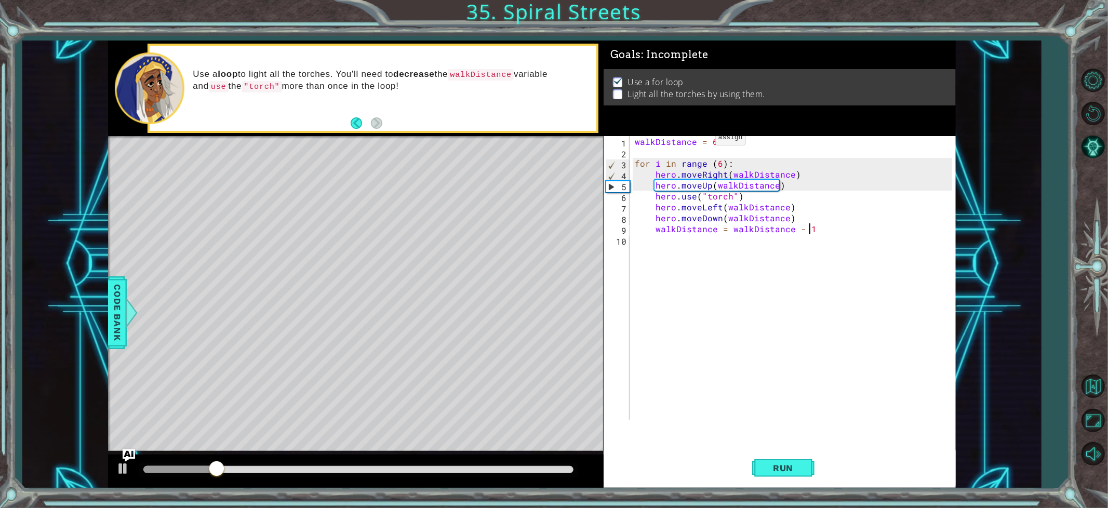
scroll to position [0, 1]
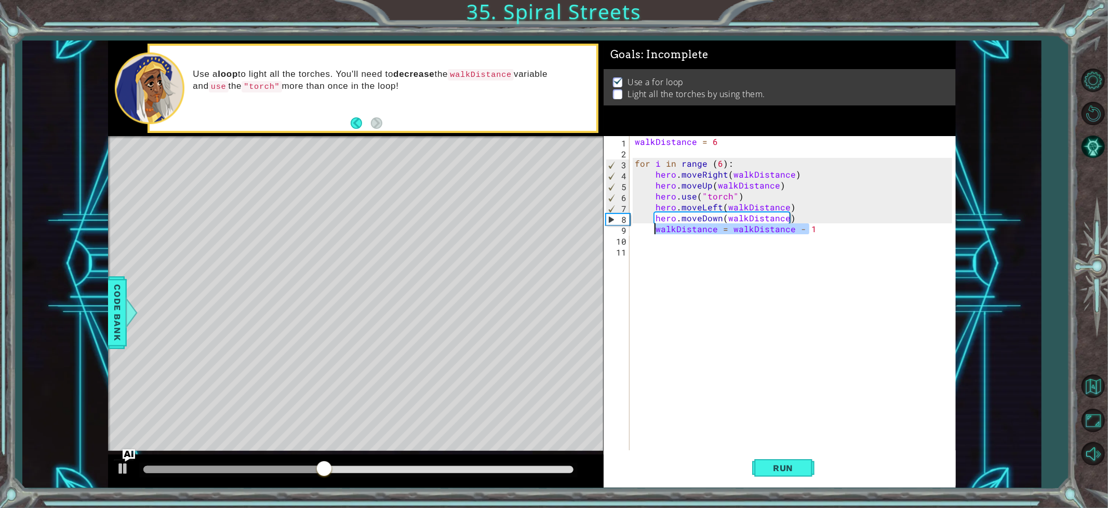
drag, startPoint x: 817, startPoint y: 230, endPoint x: 655, endPoint y: 228, distance: 161.6
click at [655, 228] on div "walkDistance = 6 for i in range ( 6 ) : hero . moveRight ( walkDistance ) hero …" at bounding box center [795, 305] width 325 height 338
click at [765, 200] on div "walkDistance = 6 for i in range ( 6 ) : hero . moveRight ( walkDistance ) hero …" at bounding box center [795, 305] width 325 height 338
type textarea "hero.use("torch")"
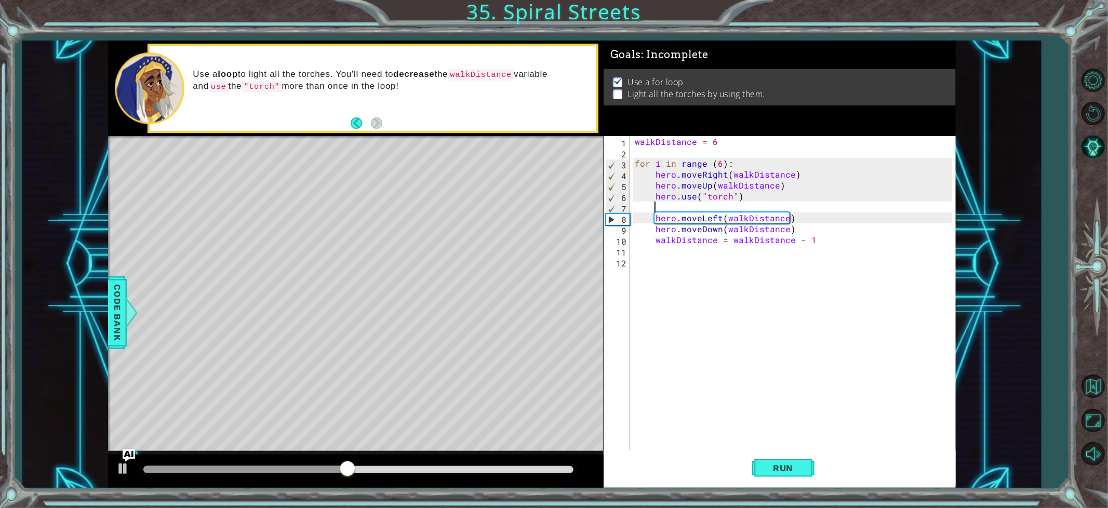
paste textarea "walkDistance = walkDistance - 1"
click at [798, 457] on span "Run" at bounding box center [783, 468] width 41 height 10
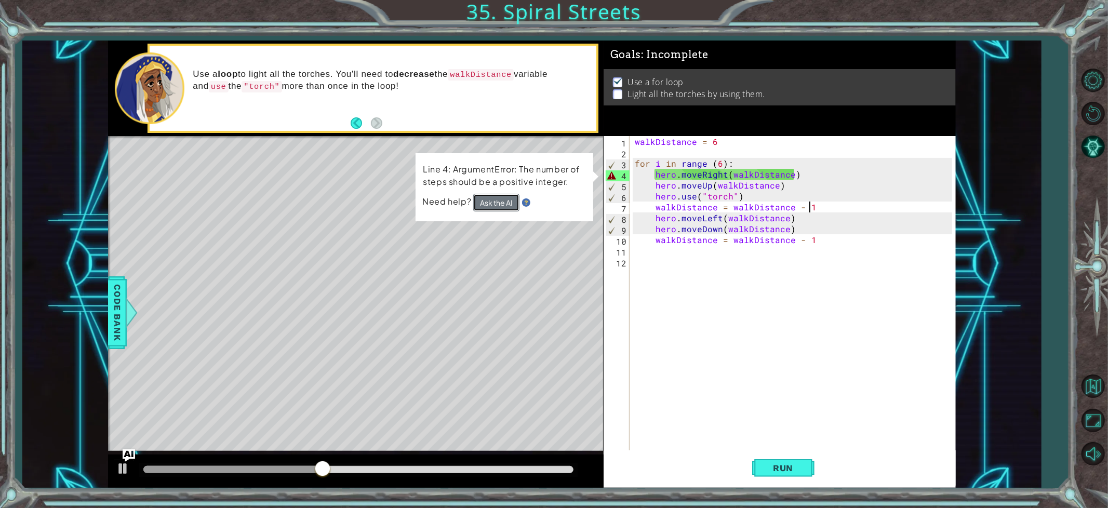
click at [475, 197] on button "Ask the AI" at bounding box center [496, 203] width 46 height 18
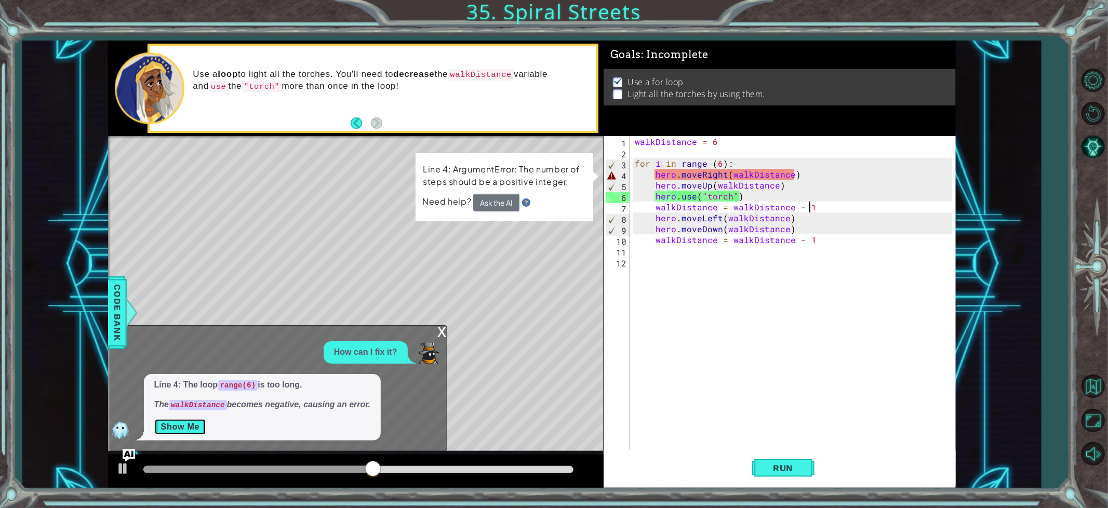
drag, startPoint x: 183, startPoint y: 424, endPoint x: 165, endPoint y: 419, distance: 18.3
click at [182, 423] on button "Show Me" at bounding box center [180, 427] width 52 height 17
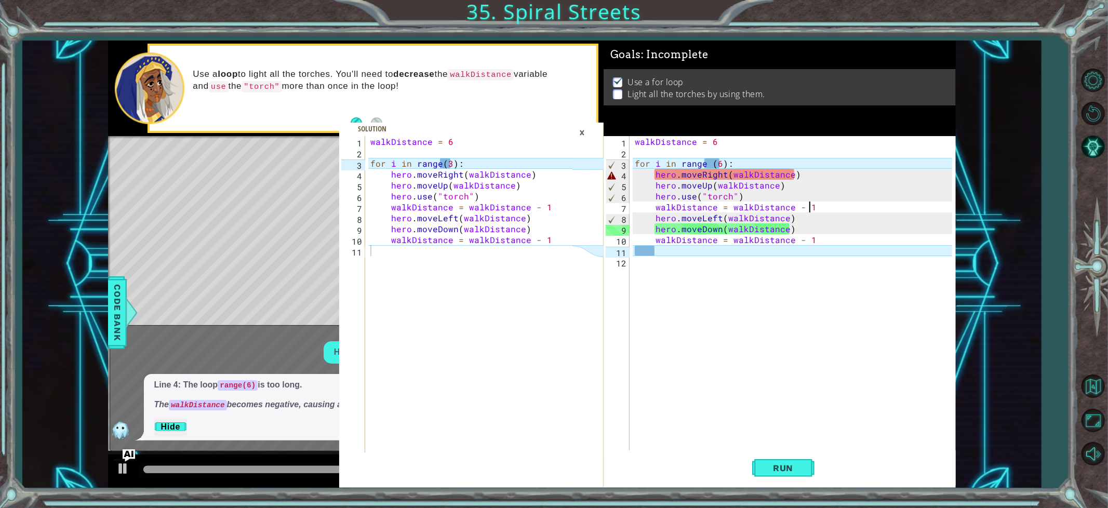
click at [719, 165] on div "walkDistance = 6 for i in range ( 6 ) : hero . moveRight ( walkDistance ) hero …" at bounding box center [795, 305] width 325 height 338
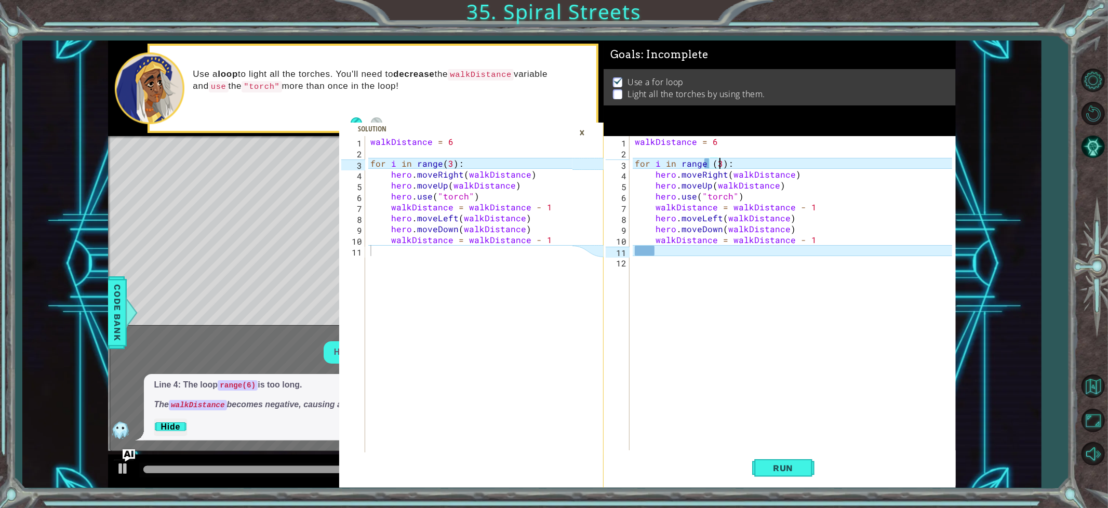
scroll to position [0, 5]
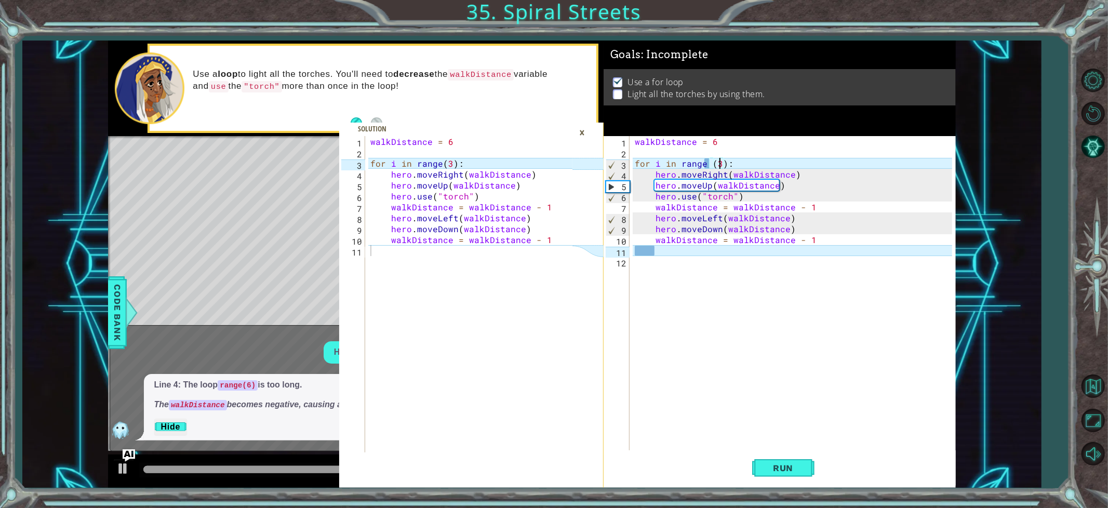
drag, startPoint x: 709, startPoint y: 167, endPoint x: 706, endPoint y: 162, distance: 6.8
click at [709, 166] on div "walkDistance = 6 for i in range ( 3 ) : hero . moveRight ( walkDistance ) hero …" at bounding box center [795, 305] width 325 height 338
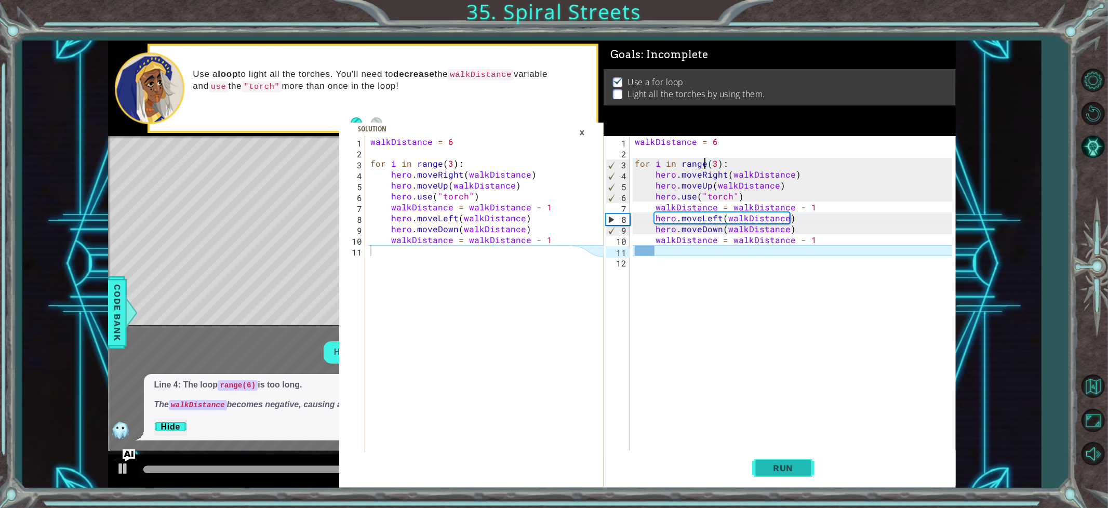
click at [783, 457] on span "Run" at bounding box center [783, 468] width 41 height 10
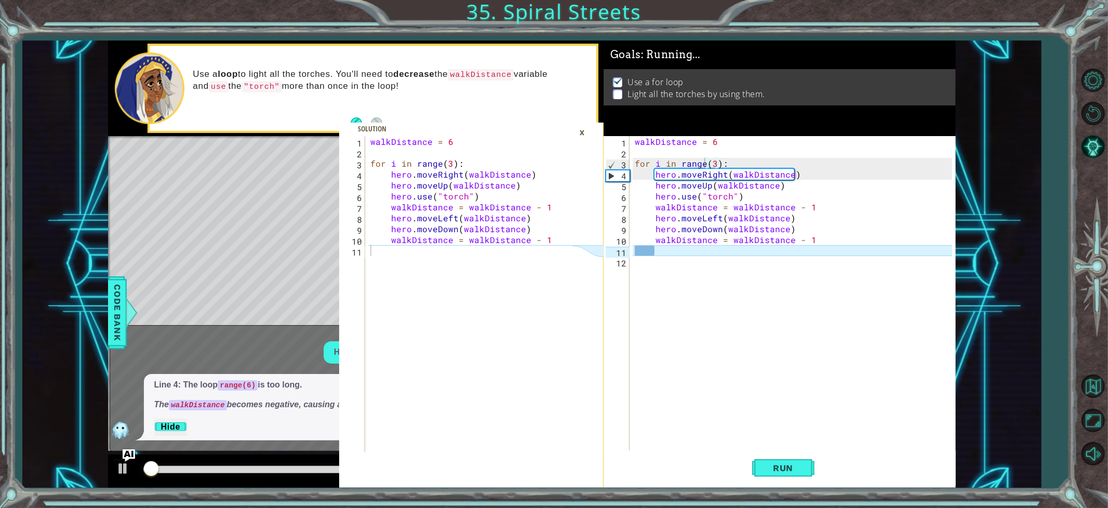
click at [584, 131] on div "×" at bounding box center [582, 133] width 16 height 18
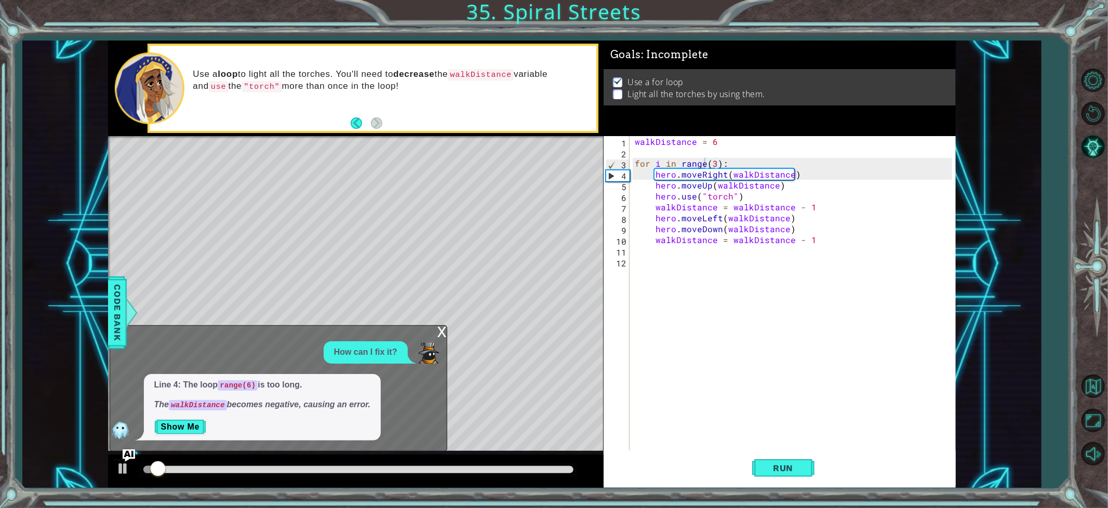
click at [443, 329] on div "x" at bounding box center [442, 331] width 9 height 10
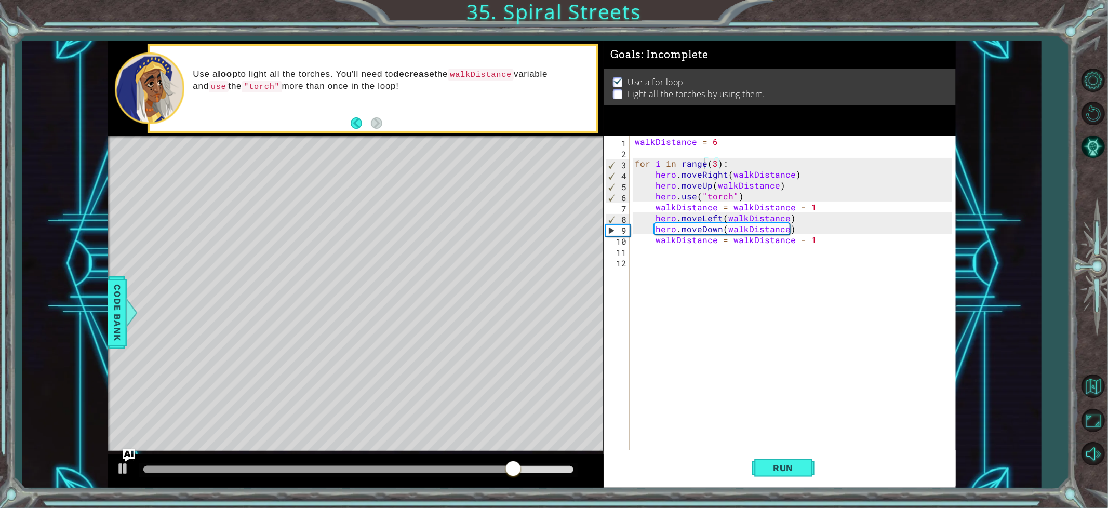
type textarea "hero.moveDown(walkDistance)"
click at [793, 227] on div "walkDistance = 6 for i in range ( 3 ) : hero . moveRight ( walkDistance ) hero …" at bounding box center [795, 305] width 325 height 338
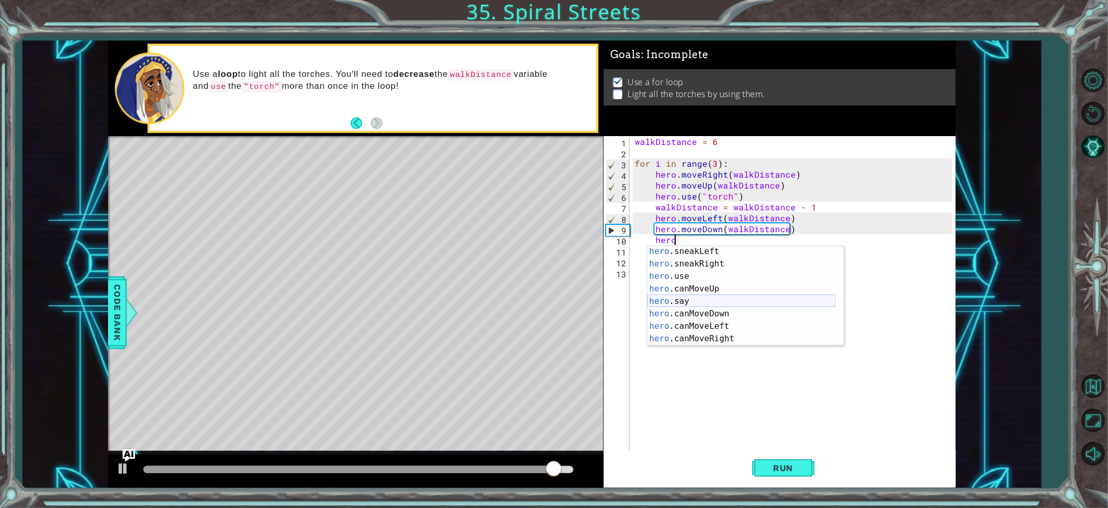
scroll to position [138, 0]
click at [704, 272] on div "hero .sneakLeft press enter hero .sneakRight press enter hero .use press enter …" at bounding box center [742, 307] width 189 height 125
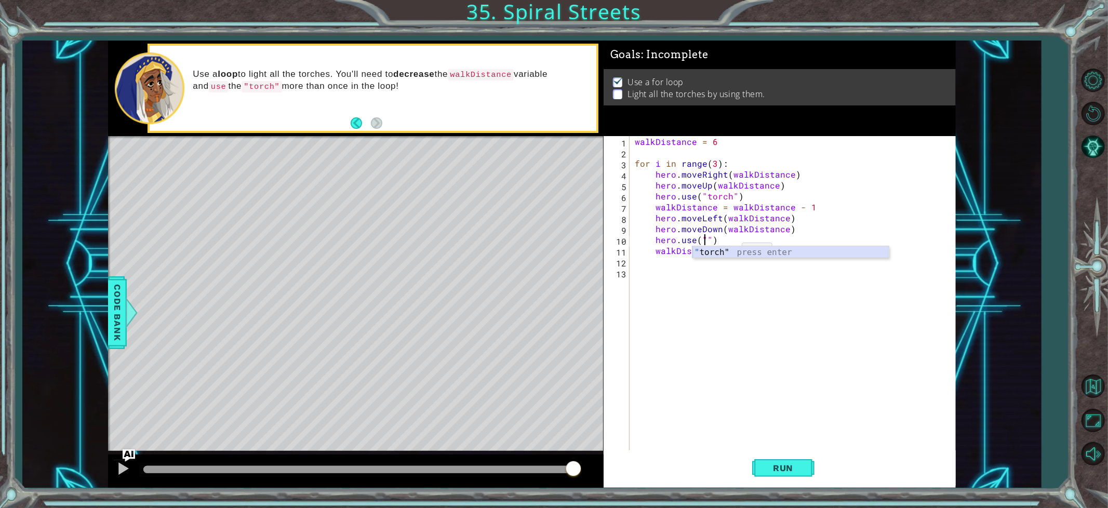
click at [730, 248] on div "" torch" press enter" at bounding box center [791, 264] width 196 height 37
type textarea "hero.use("torch")"
click at [776, 457] on span "Run" at bounding box center [783, 468] width 41 height 10
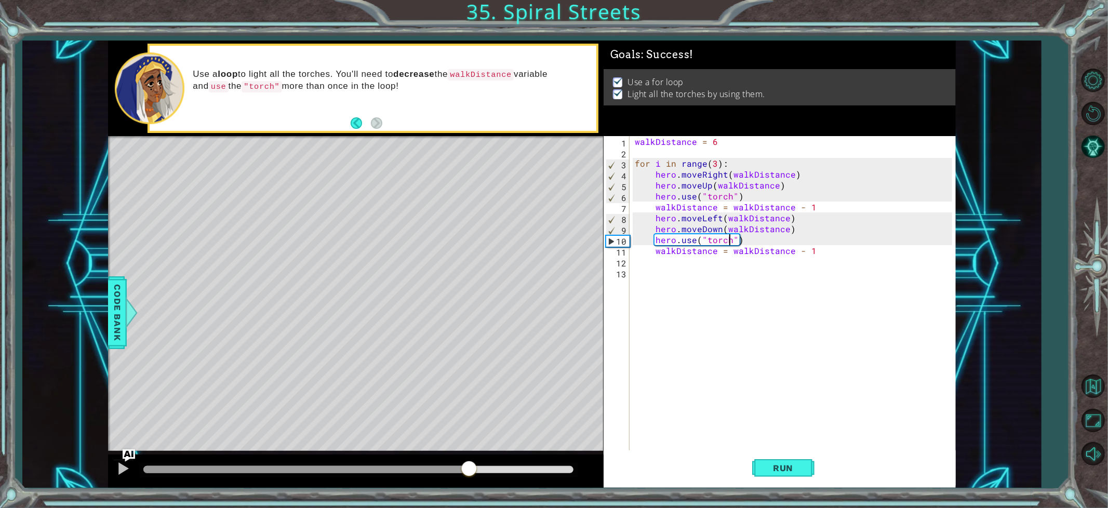
drag, startPoint x: 158, startPoint y: 461, endPoint x: 469, endPoint y: 460, distance: 311.3
click at [469, 457] on div at bounding box center [469, 469] width 19 height 19
drag, startPoint x: 484, startPoint y: 460, endPoint x: 558, endPoint y: 465, distance: 73.4
click at [558, 457] on div at bounding box center [557, 469] width 19 height 19
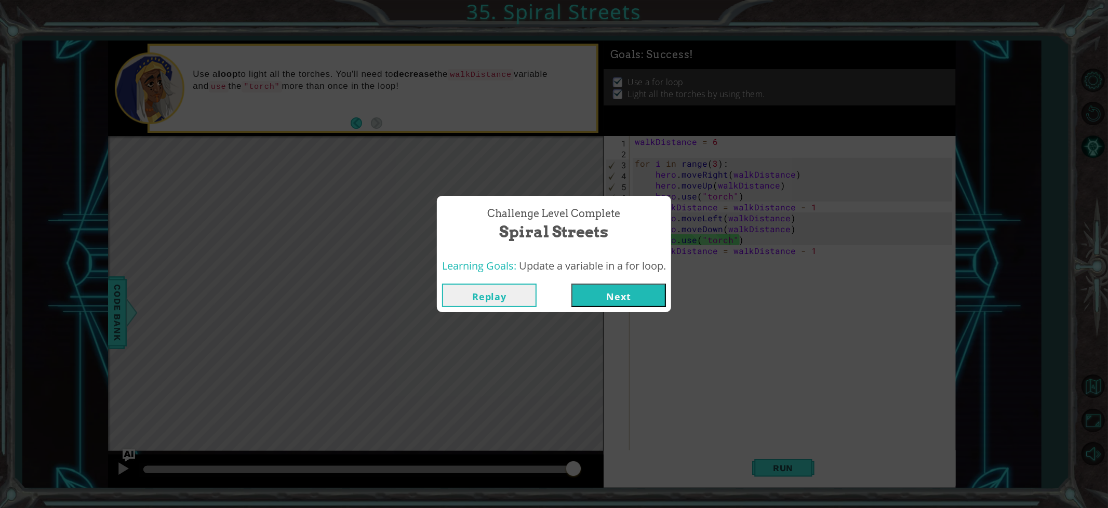
click at [601, 301] on button "Next" at bounding box center [619, 295] width 95 height 23
